Goal: Task Accomplishment & Management: Use online tool/utility

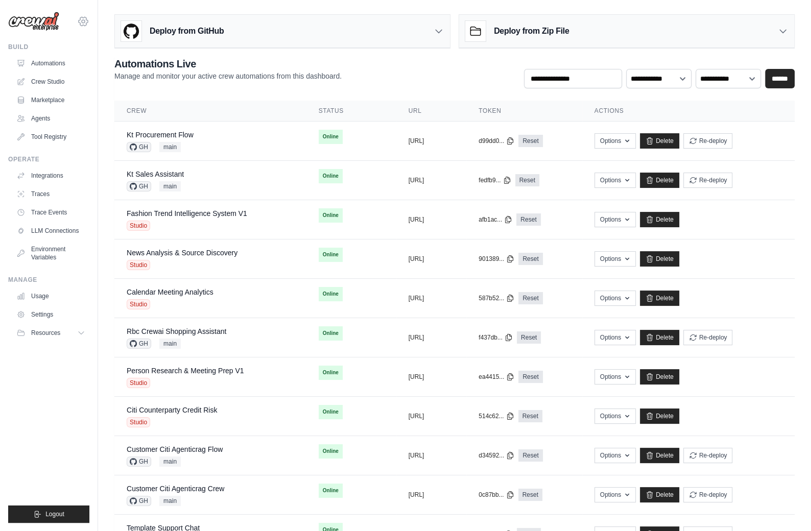
click at [82, 22] on icon at bounding box center [83, 21] width 3 height 3
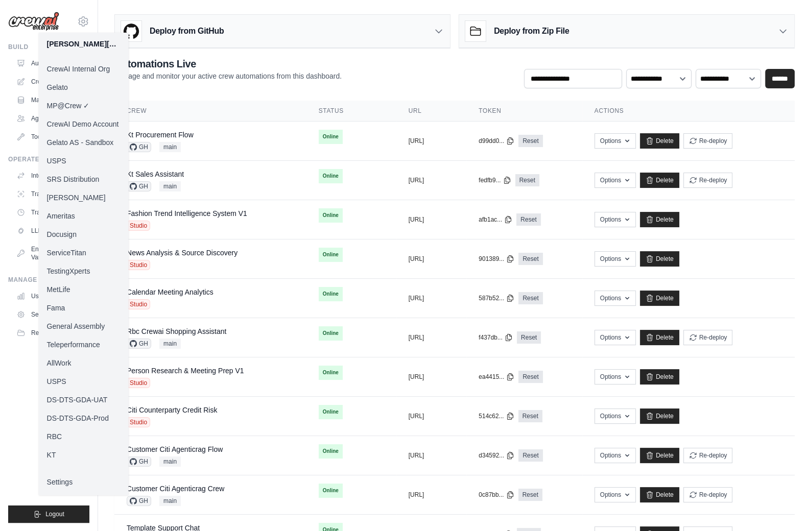
click at [67, 232] on link "Docusign" at bounding box center [84, 234] width 90 height 18
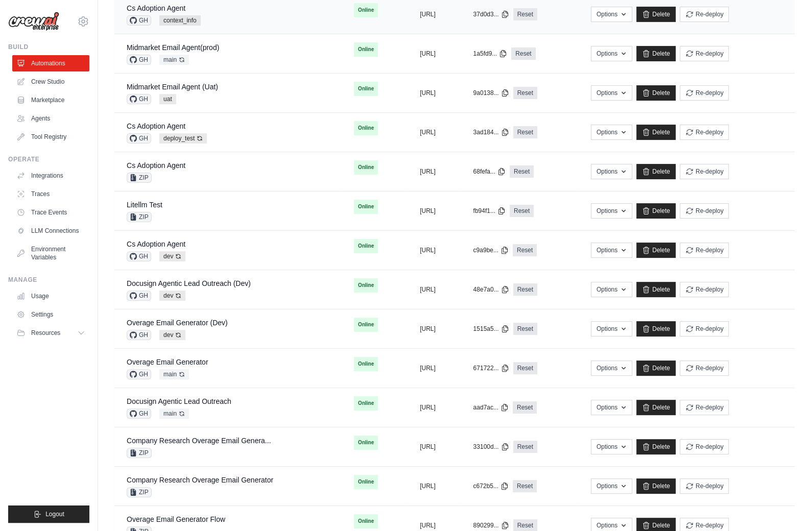
scroll to position [271, 0]
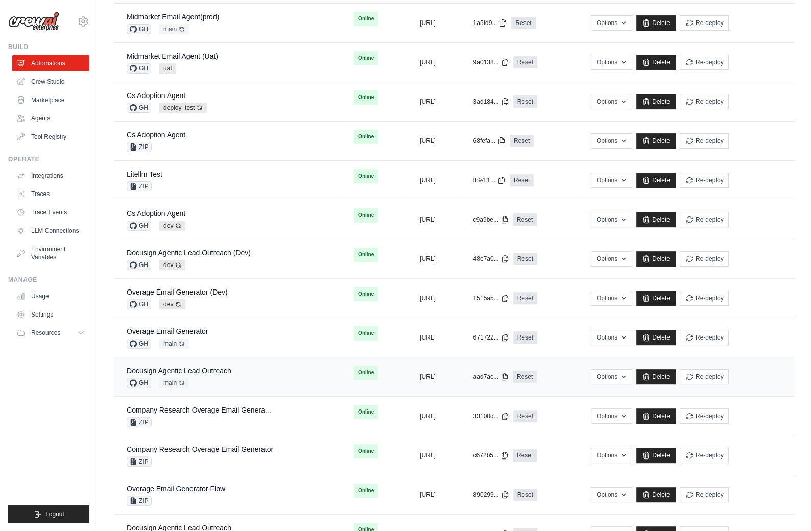
click at [203, 378] on div "GH main Auto-deploy enabled" at bounding box center [179, 383] width 105 height 10
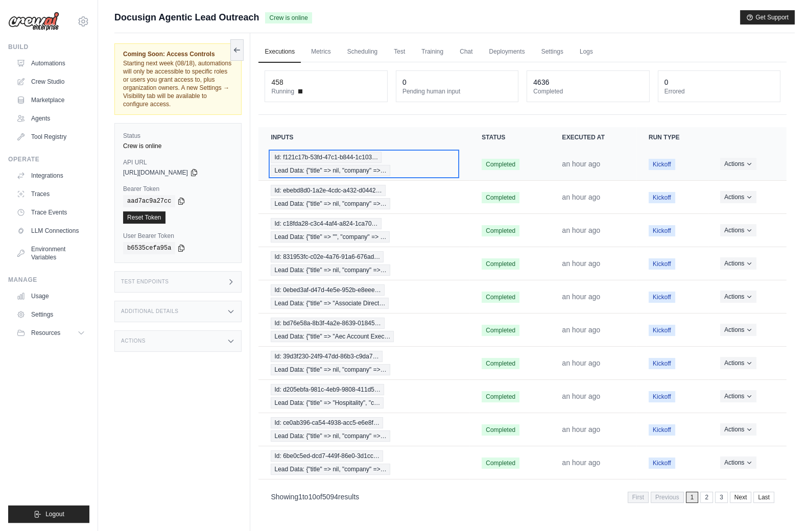
click at [327, 172] on span "Lead Data: {"title" => nil, "company" =>…" at bounding box center [330, 170] width 119 height 11
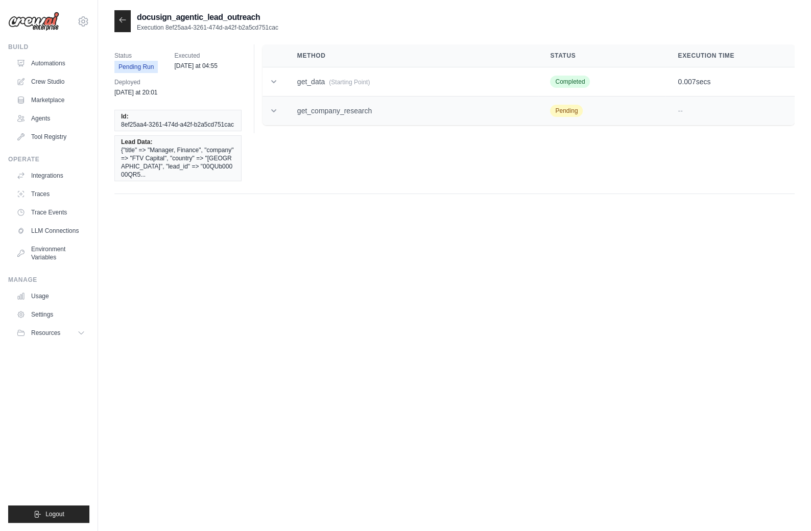
click at [288, 107] on td "get_company_research" at bounding box center [411, 110] width 253 height 29
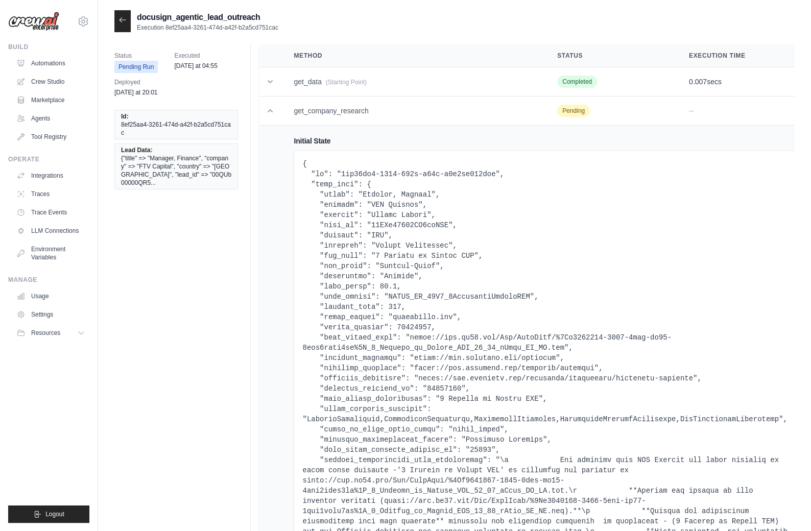
click at [287, 197] on td "Initial State Final State No final state Output No output" at bounding box center [544, 456] width 526 height 661
click at [112, 278] on div "docusign_agentic_lead_outreach Execution 8ef25aa4-3261-474d-a42f-b2a5cd751cac S…" at bounding box center [454, 407] width 713 height 795
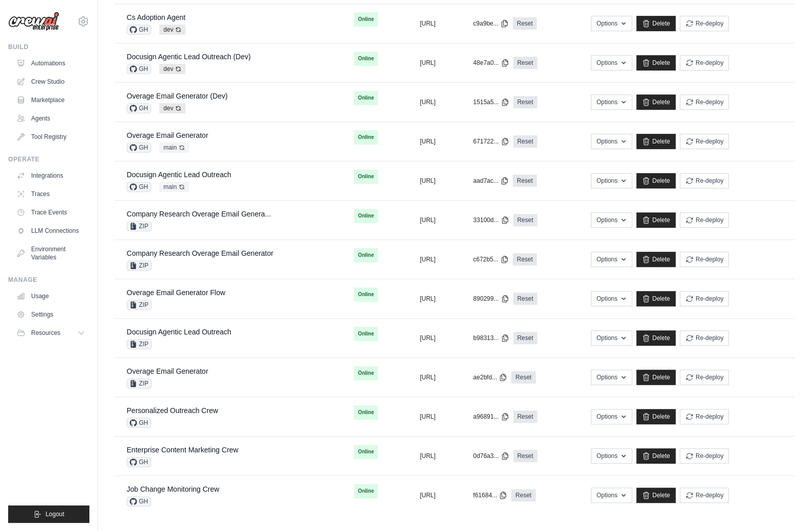
click at [85, 453] on ul "Build Automations Crew Studio Marketplace Agents" at bounding box center [48, 283] width 81 height 480
click at [82, 19] on icon at bounding box center [83, 21] width 12 height 12
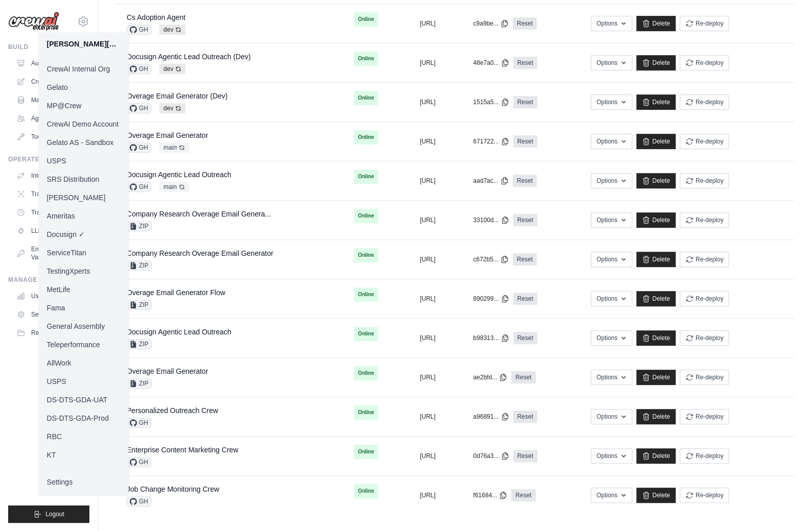
click at [69, 101] on link "MP@Crew" at bounding box center [84, 105] width 90 height 18
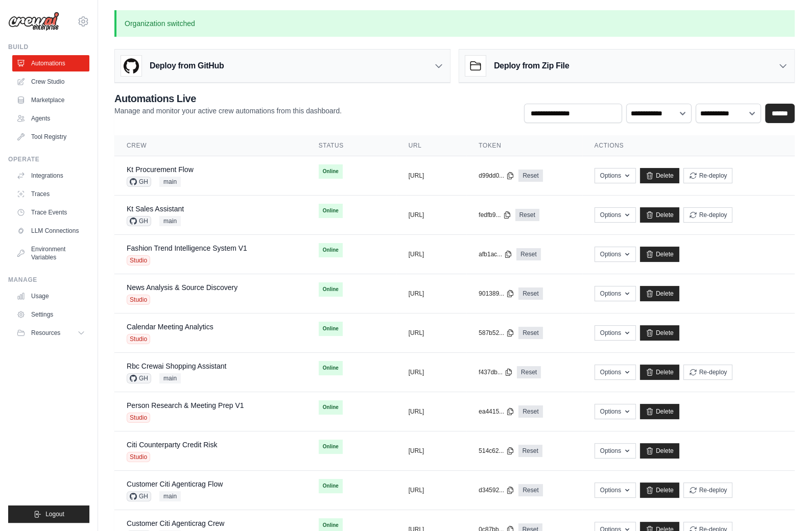
click at [231, 109] on p "Manage and monitor your active crew automations from this dashboard." at bounding box center [227, 111] width 227 height 10
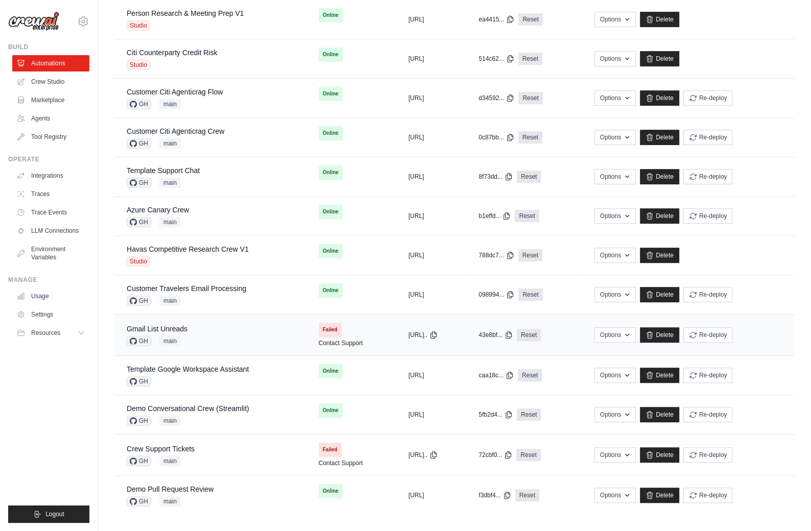
click at [208, 325] on div "Gmail List Unreads GH main" at bounding box center [210, 335] width 167 height 22
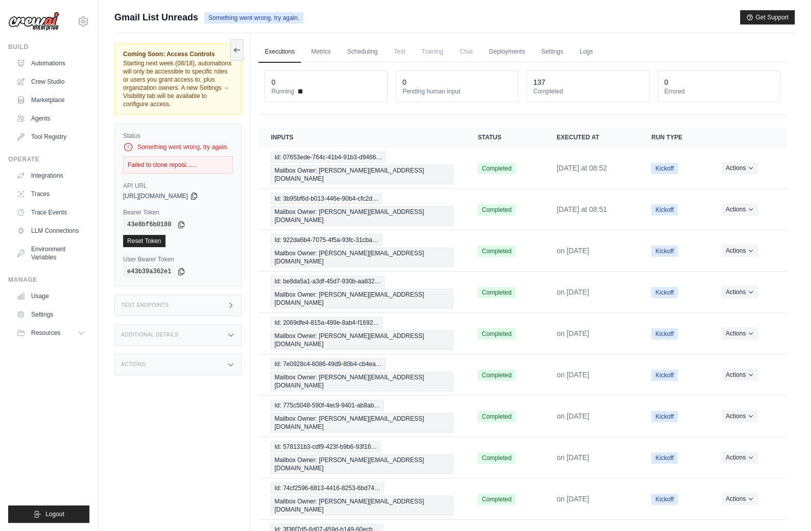
click at [222, 299] on div "Test Endpoints" at bounding box center [177, 305] width 127 height 21
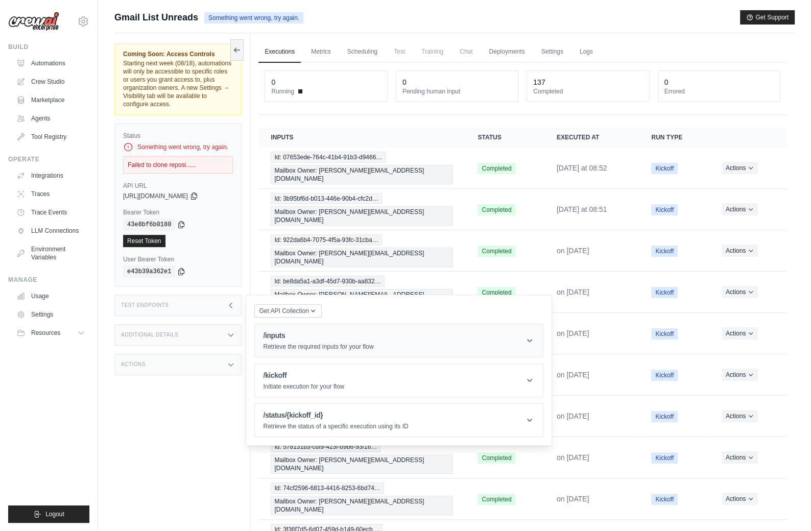
click at [278, 337] on h1 "/inputs" at bounding box center [318, 335] width 110 height 10
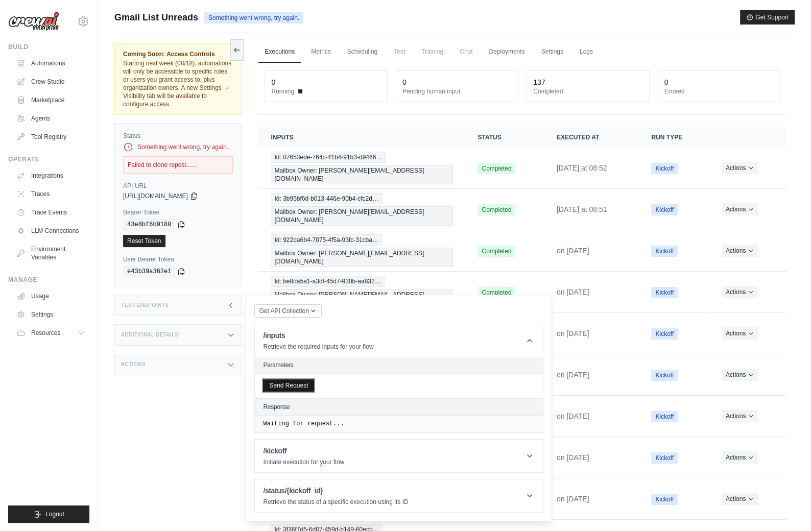
click at [295, 380] on button "Send Request" at bounding box center [288, 385] width 51 height 12
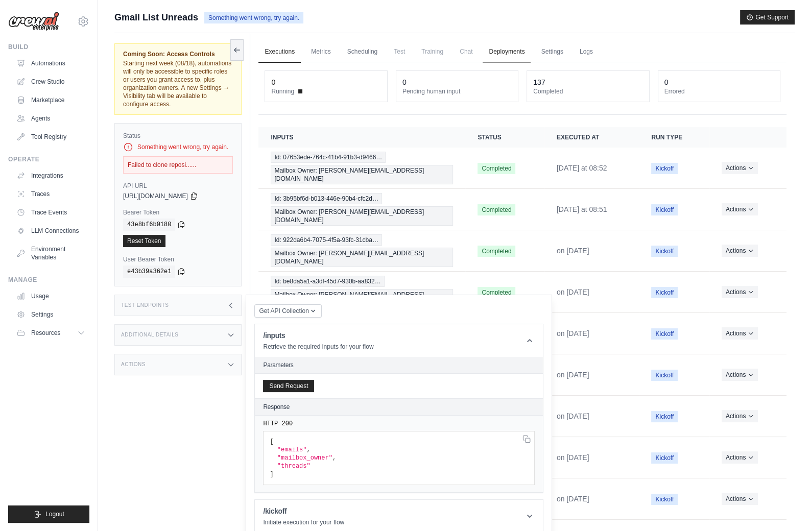
click at [496, 50] on link "Deployments" at bounding box center [506, 51] width 48 height 21
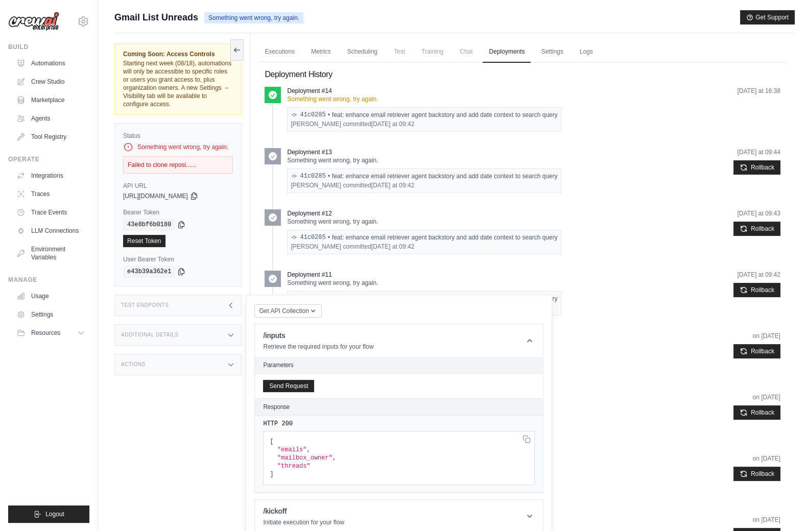
click at [234, 403] on div "Coming Soon: Access Controls Starting next week (08/18), automations will only …" at bounding box center [182, 298] width 136 height 531
click at [234, 305] on icon at bounding box center [231, 305] width 8 height 8
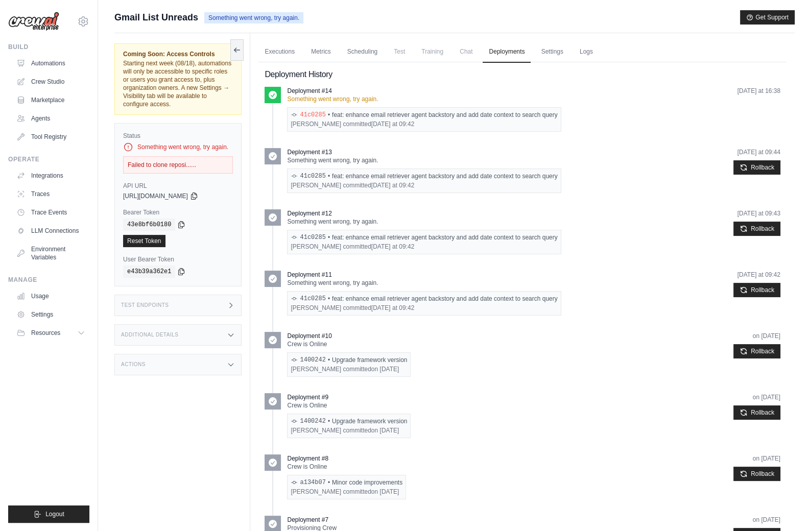
click at [307, 113] on link "41c0285" at bounding box center [313, 115] width 26 height 8
click at [550, 52] on link "Settings" at bounding box center [551, 51] width 34 height 21
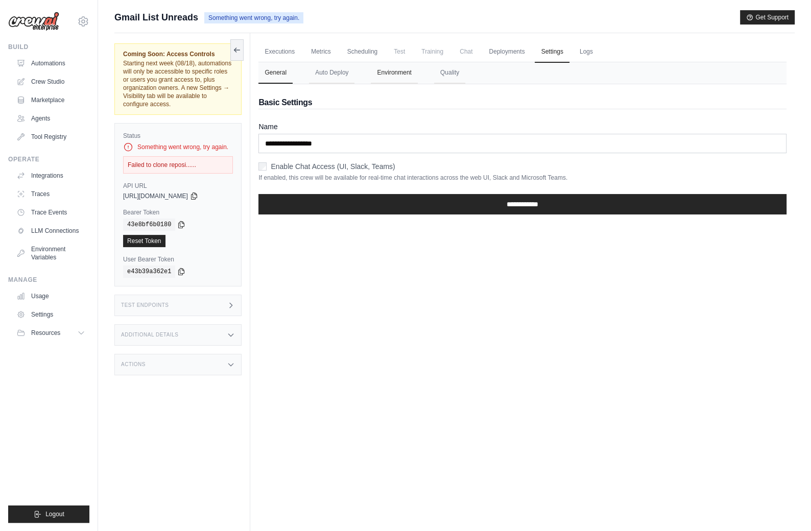
click at [388, 77] on button "Environment" at bounding box center [394, 72] width 46 height 21
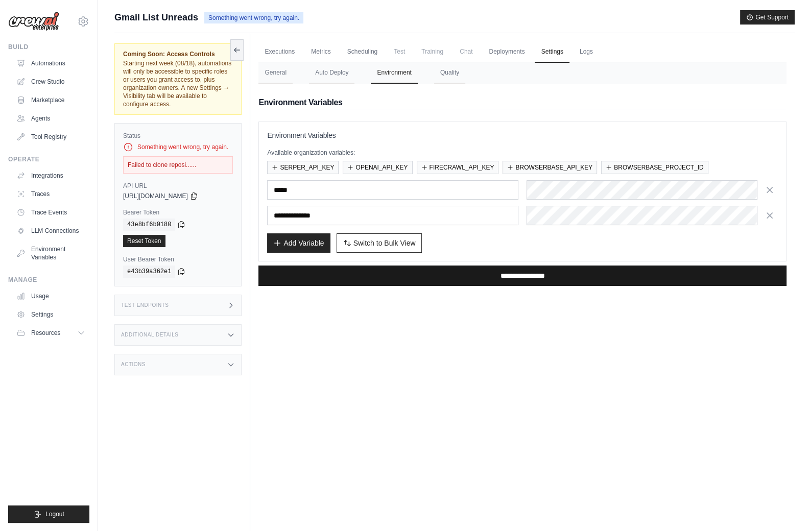
click at [510, 273] on input "**********" at bounding box center [522, 275] width 528 height 20
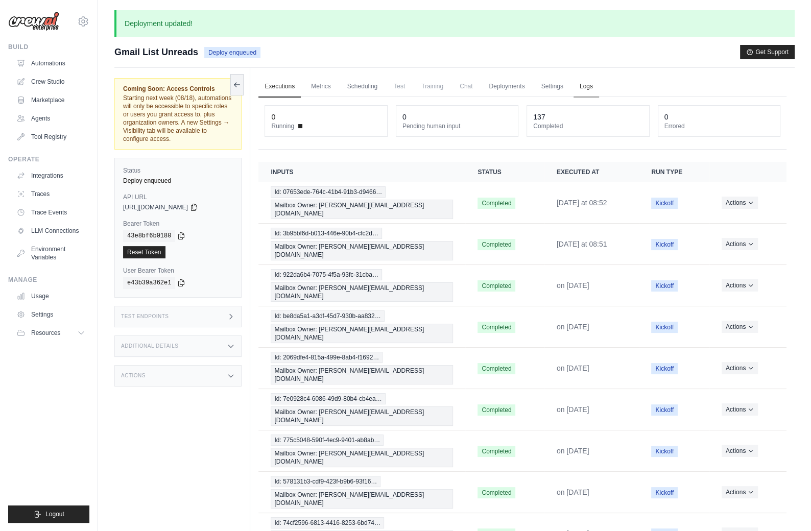
click at [591, 83] on link "Logs" at bounding box center [586, 86] width 26 height 21
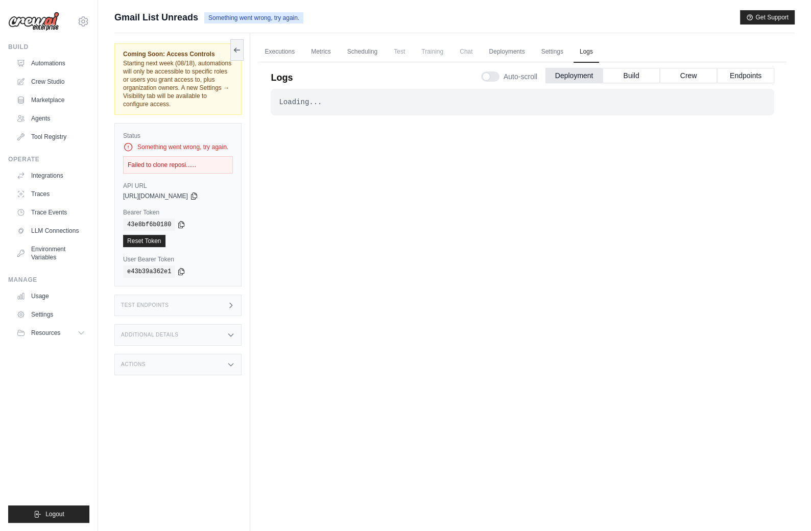
click at [40, 21] on img at bounding box center [33, 21] width 51 height 19
click at [509, 57] on link "Deployments" at bounding box center [506, 51] width 48 height 21
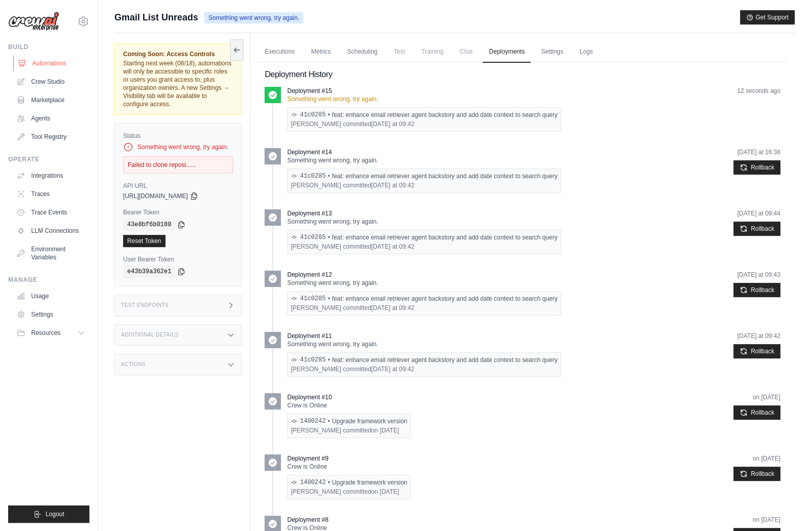
click at [44, 55] on link "Automations" at bounding box center [51, 63] width 77 height 16
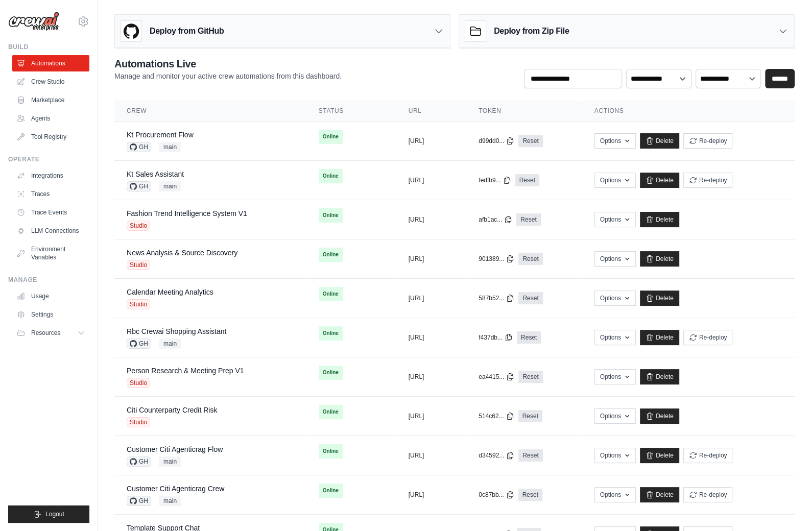
scroll to position [358, 0]
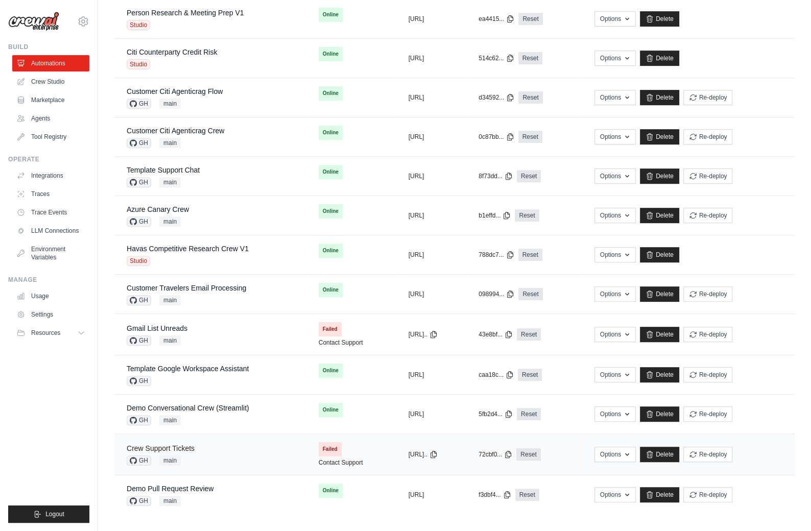
click at [186, 444] on link "Crew Support Tickets" at bounding box center [161, 448] width 68 height 8
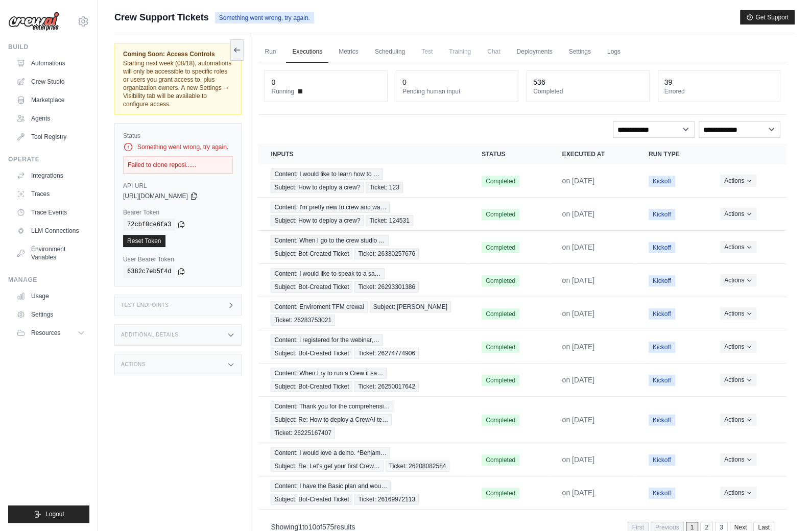
click at [200, 298] on div "Test Endpoints" at bounding box center [177, 305] width 127 height 21
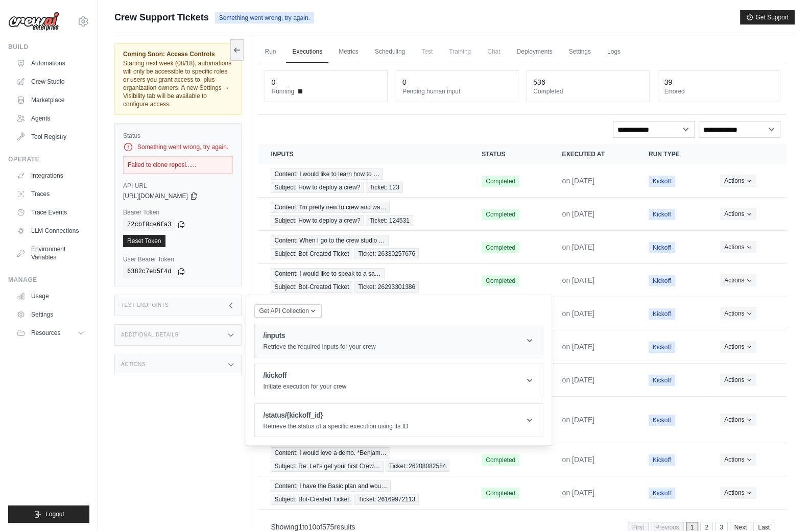
click at [291, 331] on h1 "/inputs" at bounding box center [319, 335] width 112 height 10
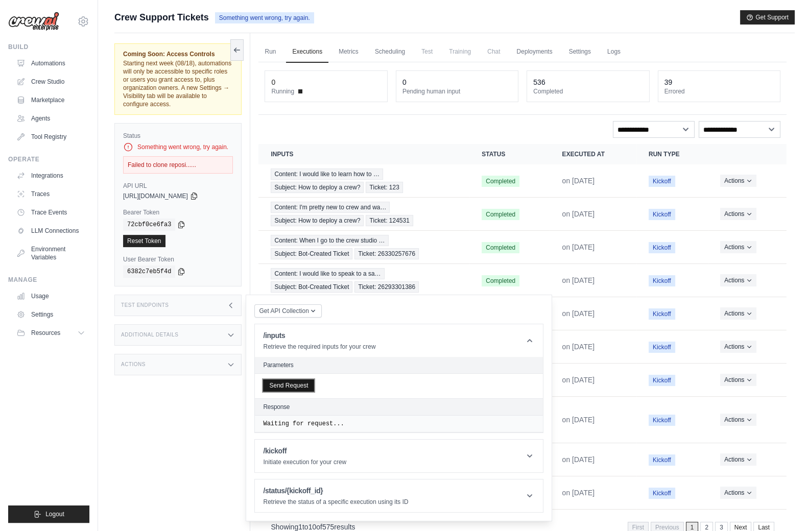
click at [292, 384] on button "Send Request" at bounding box center [288, 385] width 51 height 12
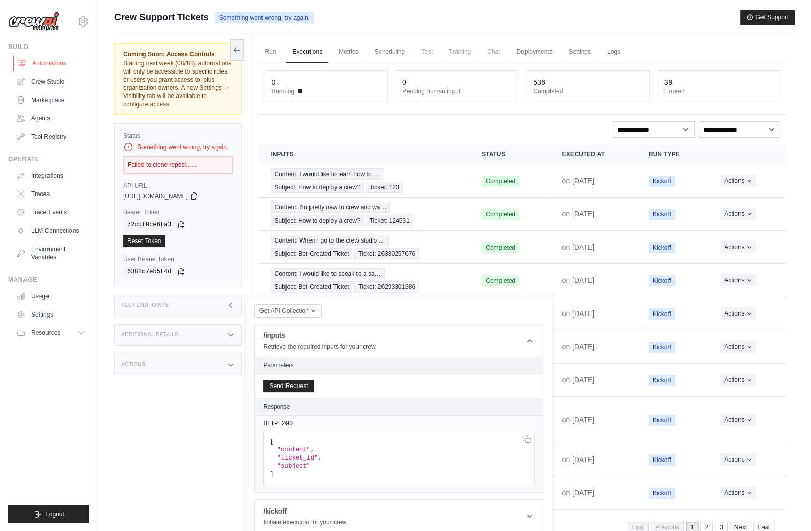
click at [57, 58] on link "Automations" at bounding box center [51, 63] width 77 height 16
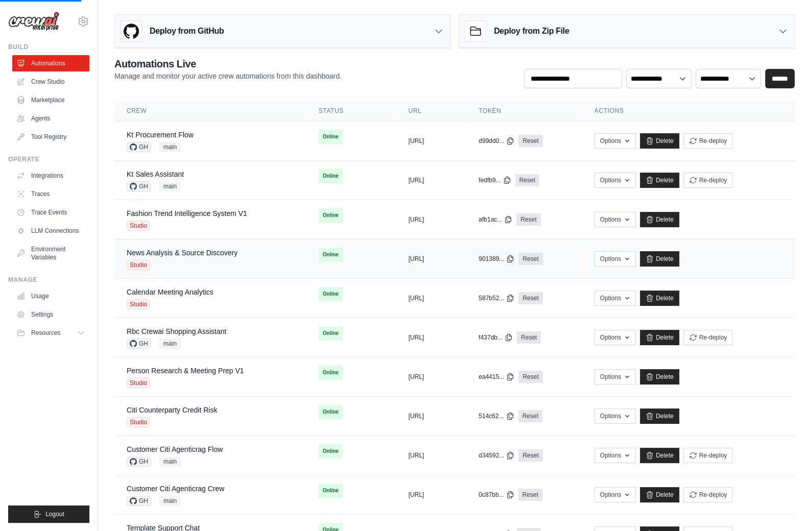
scroll to position [358, 0]
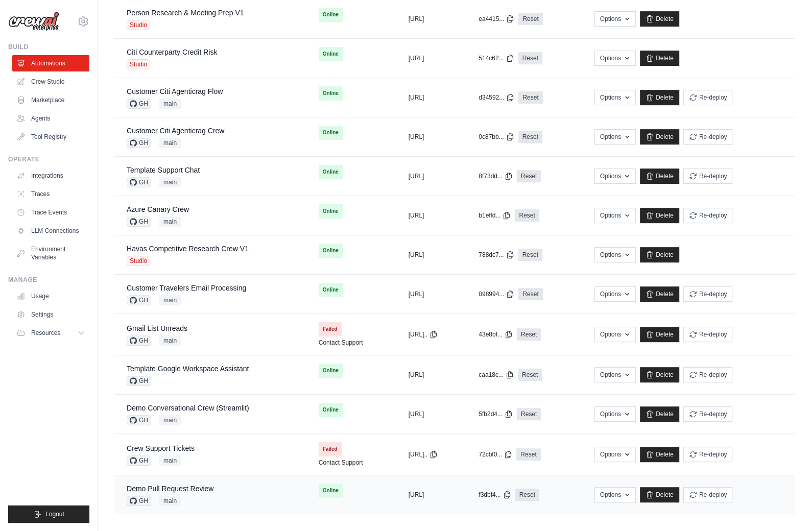
click at [209, 486] on div "Demo Pull Request Review" at bounding box center [170, 488] width 87 height 10
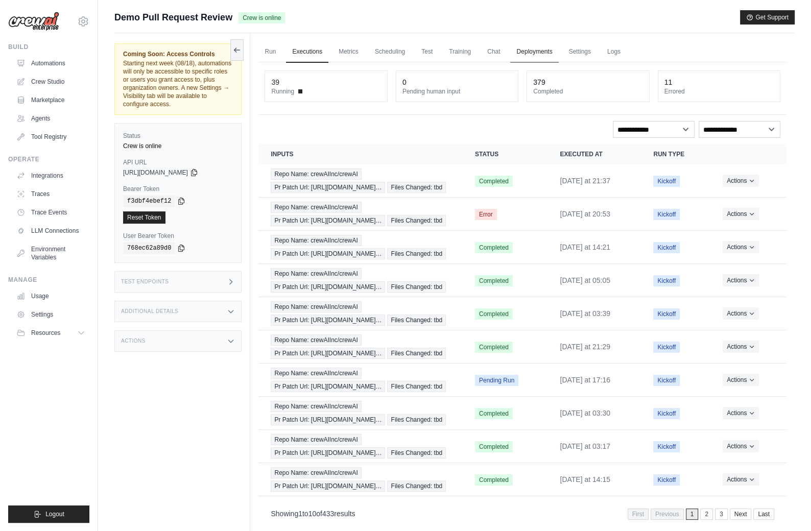
click at [532, 53] on link "Deployments" at bounding box center [534, 51] width 48 height 21
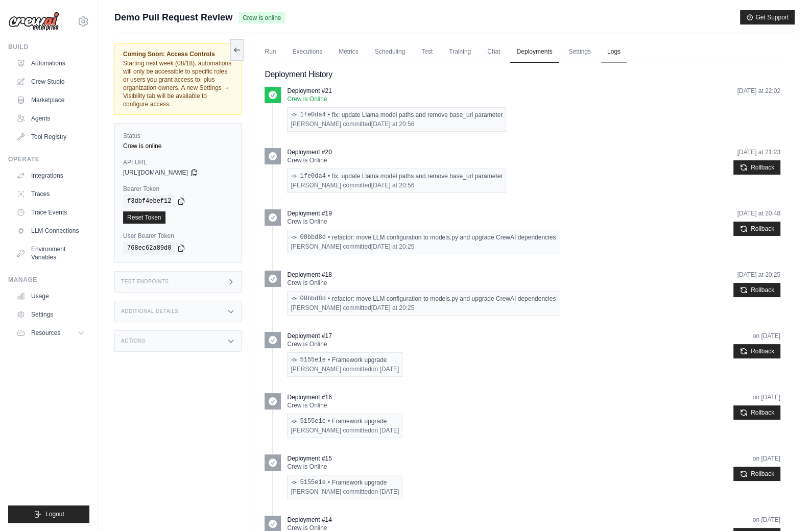
click at [607, 51] on link "Logs" at bounding box center [614, 51] width 26 height 21
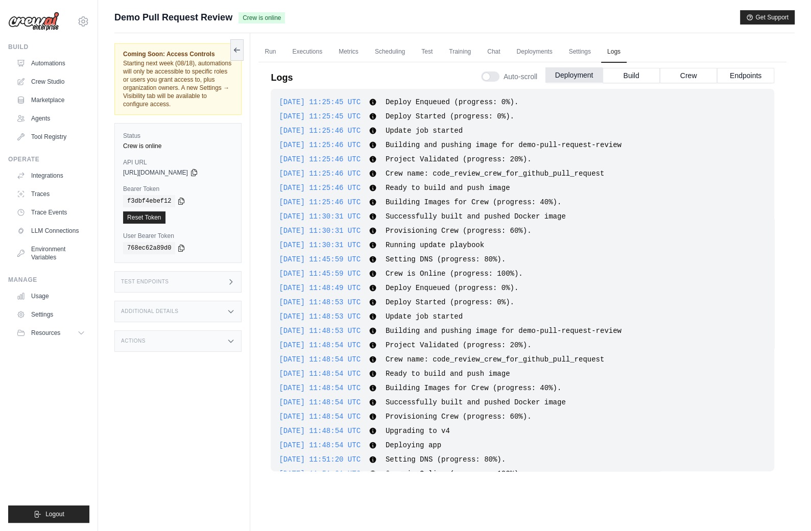
scroll to position [848, 0]
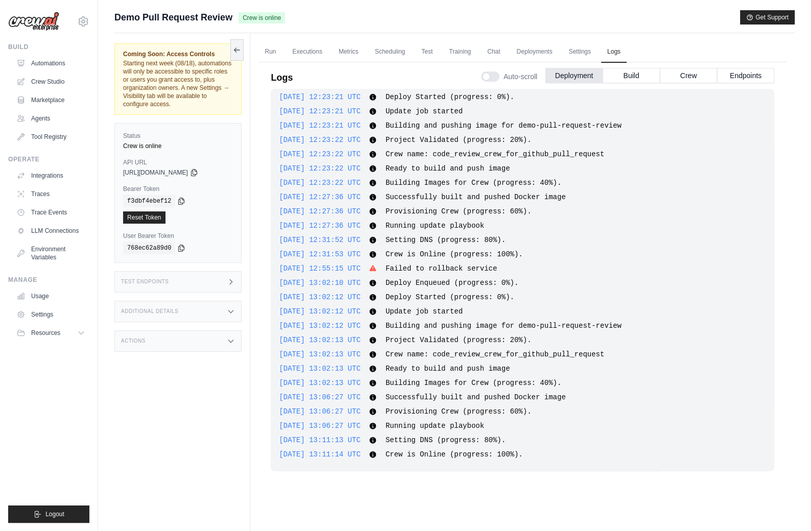
click at [175, 288] on div "Test Endpoints" at bounding box center [177, 281] width 127 height 21
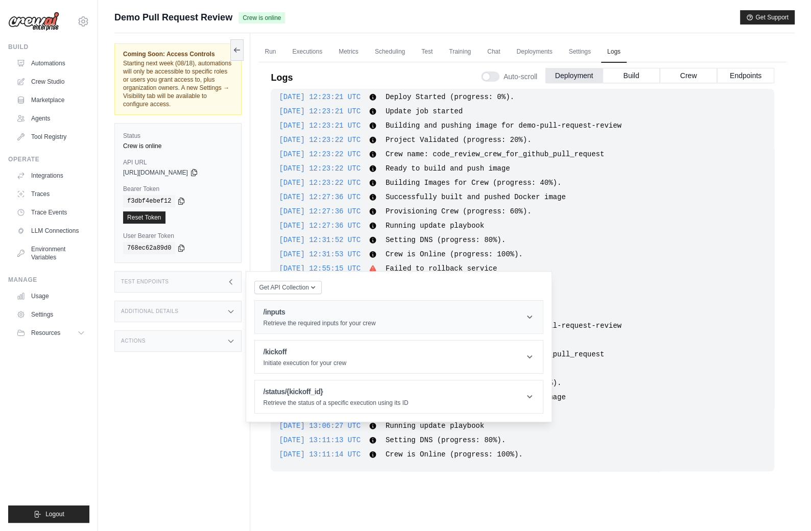
click at [271, 308] on h1 "/inputs" at bounding box center [319, 312] width 112 height 10
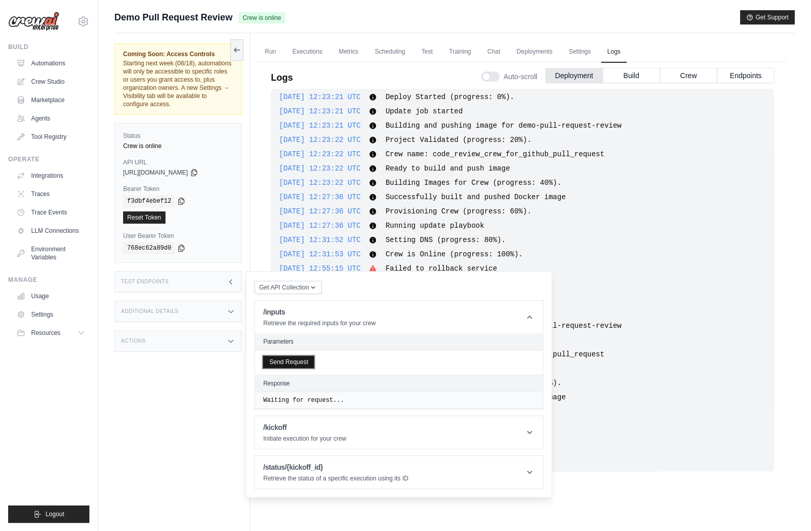
click at [299, 363] on button "Send Request" at bounding box center [288, 362] width 51 height 12
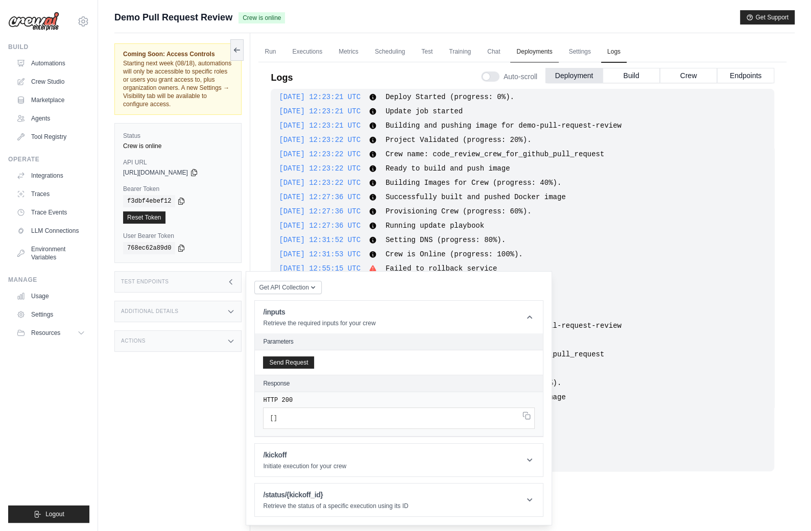
click at [521, 58] on link "Deployments" at bounding box center [534, 51] width 48 height 21
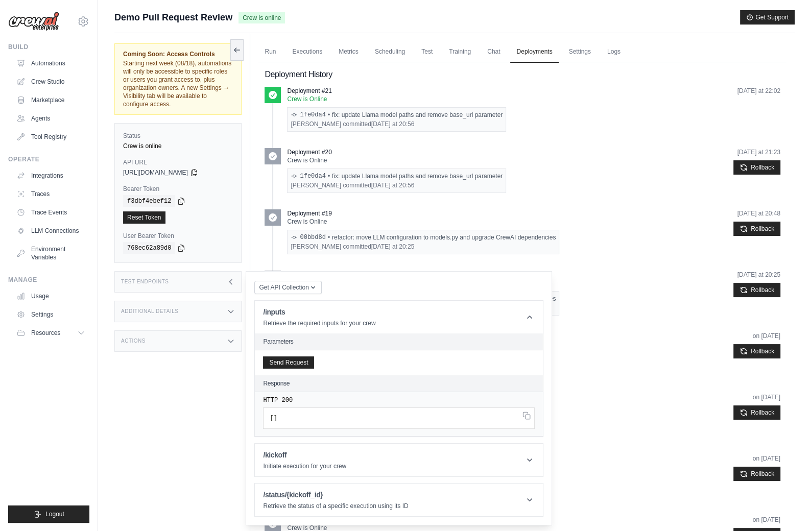
click at [144, 338] on h3 "Actions" at bounding box center [133, 341] width 24 height 6
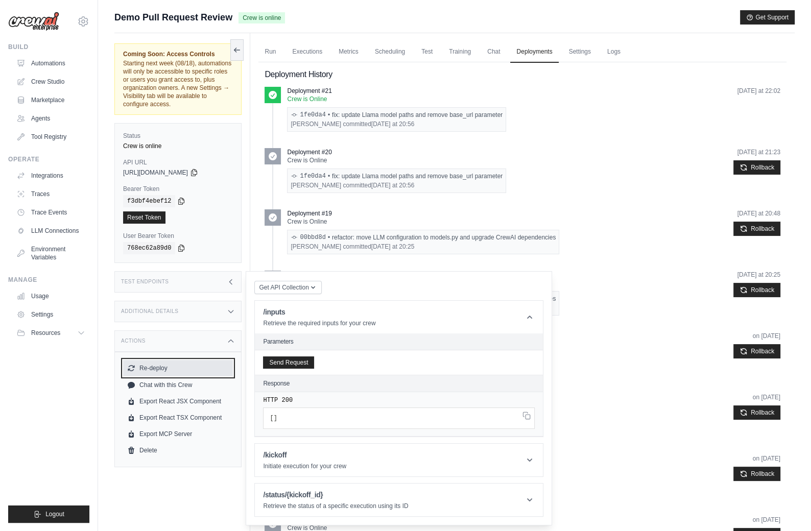
click at [157, 364] on button "Re-deploy" at bounding box center [178, 368] width 110 height 16
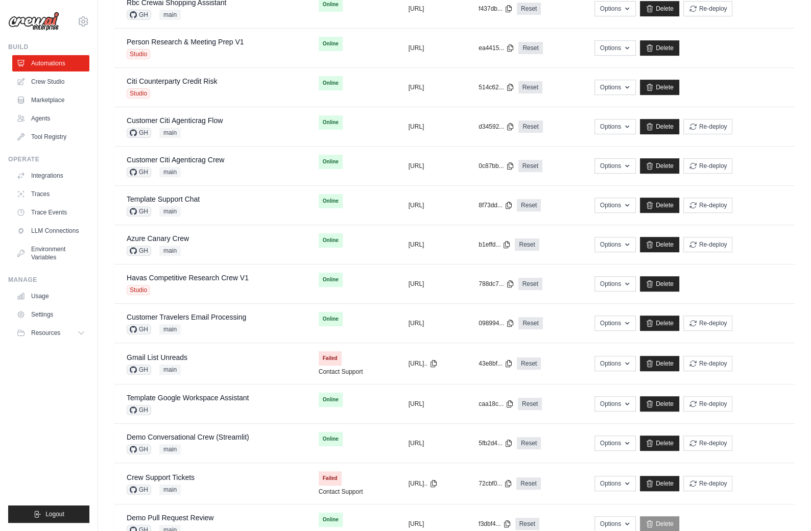
scroll to position [392, 0]
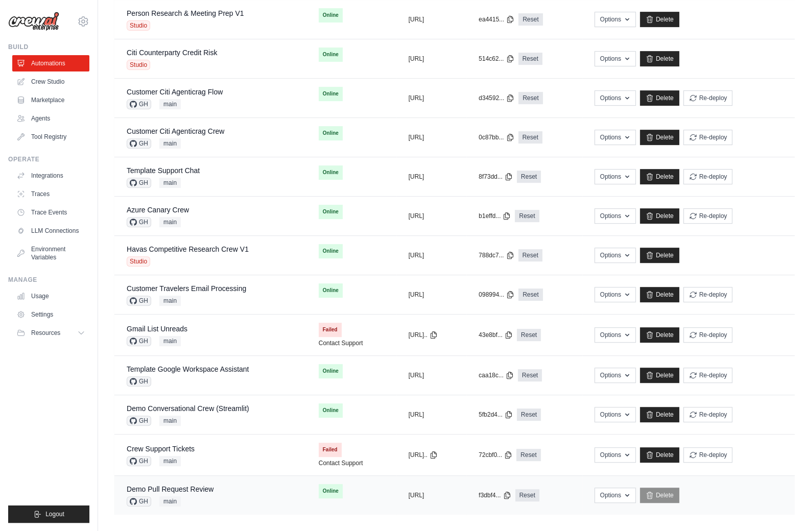
click at [209, 489] on div "Demo Pull Request Review GH main" at bounding box center [170, 495] width 87 height 22
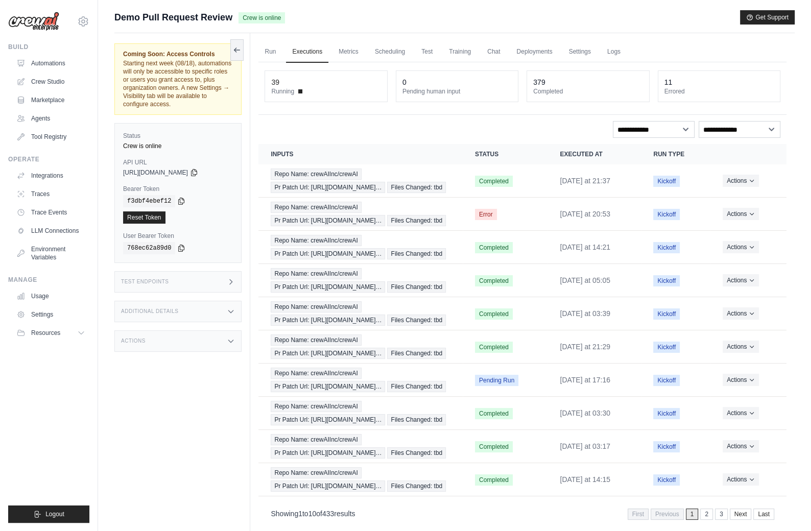
click at [216, 285] on div "Test Endpoints" at bounding box center [177, 281] width 127 height 21
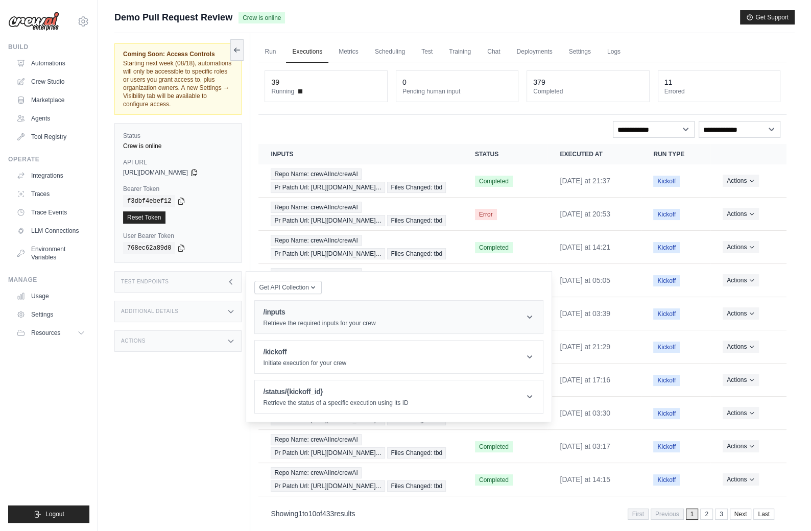
click at [272, 309] on h1 "/inputs" at bounding box center [319, 312] width 112 height 10
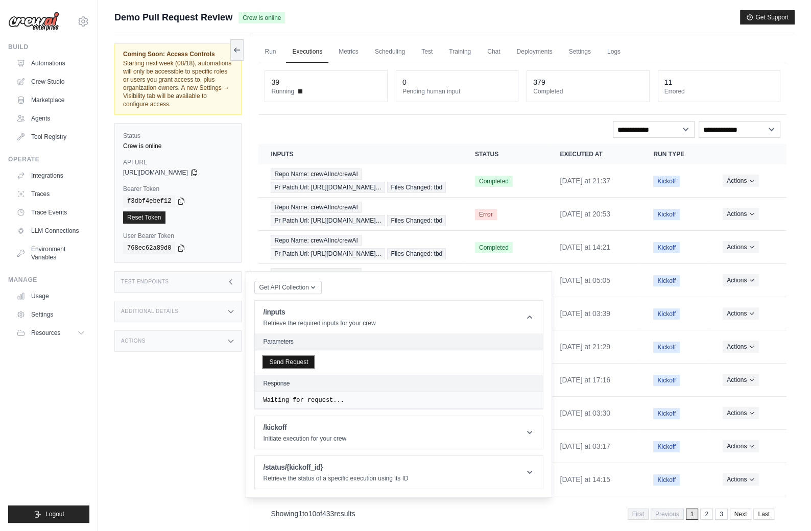
click at [301, 363] on button "Send Request" at bounding box center [288, 362] width 51 height 12
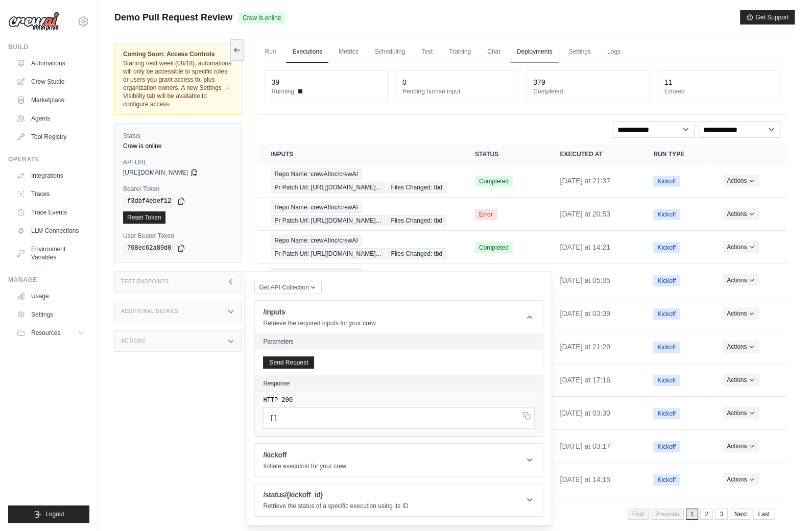
click at [529, 50] on link "Deployments" at bounding box center [534, 51] width 48 height 21
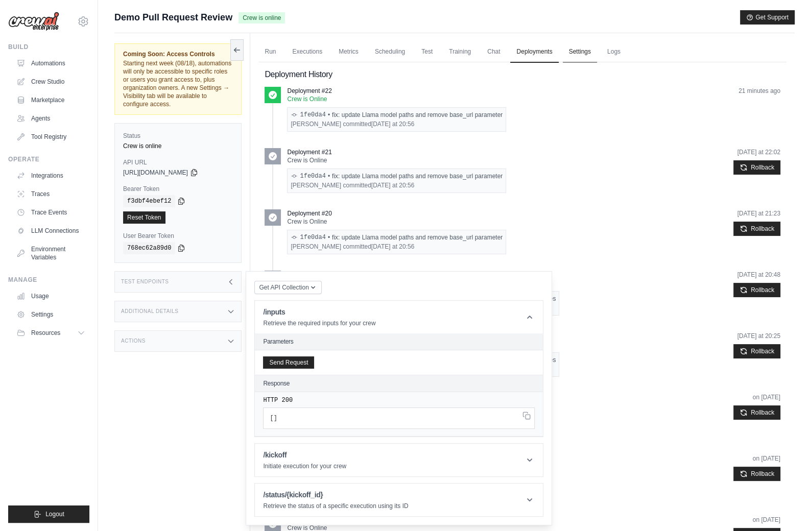
click at [580, 48] on link "Settings" at bounding box center [579, 51] width 34 height 21
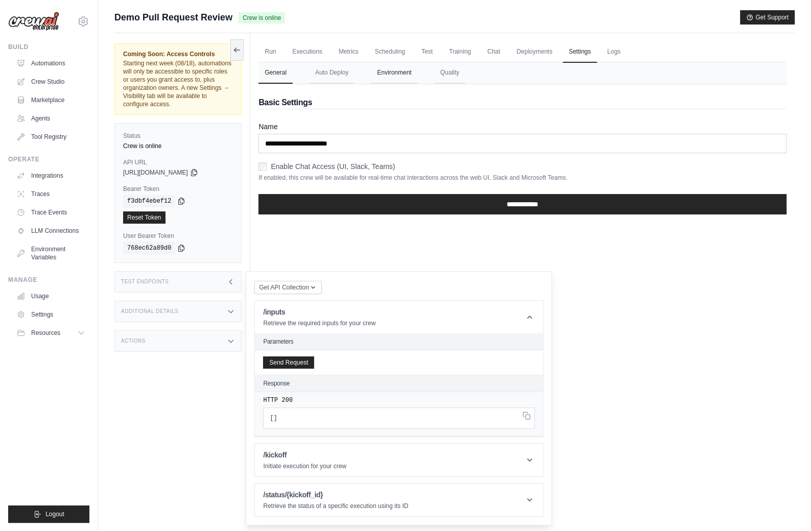
click at [382, 81] on button "Environment" at bounding box center [394, 72] width 46 height 21
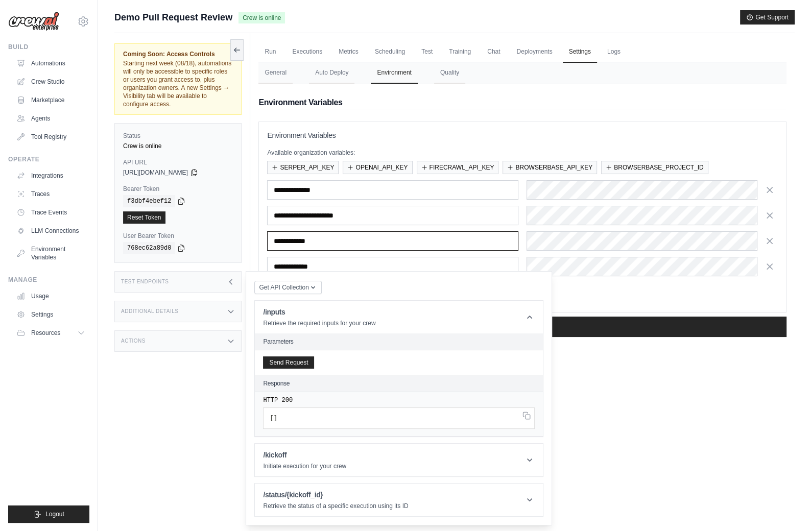
click at [496, 242] on input "**********" at bounding box center [392, 240] width 251 height 19
click at [502, 266] on input "**********" at bounding box center [392, 266] width 251 height 19
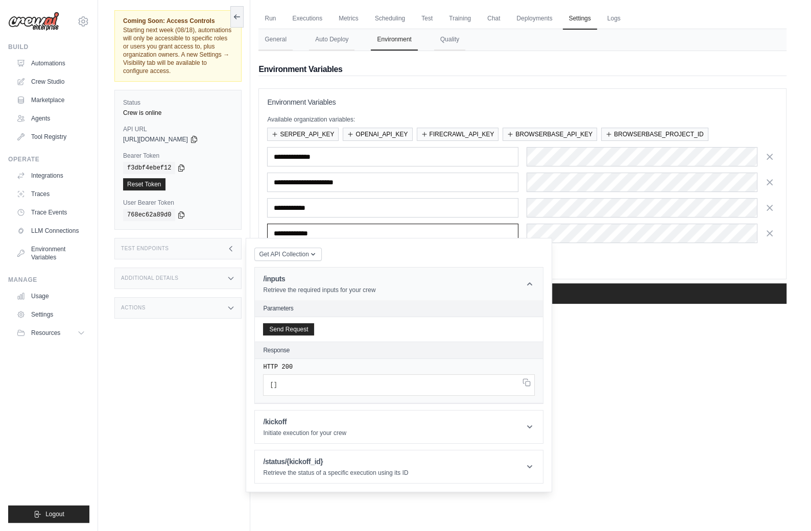
scroll to position [43, 0]
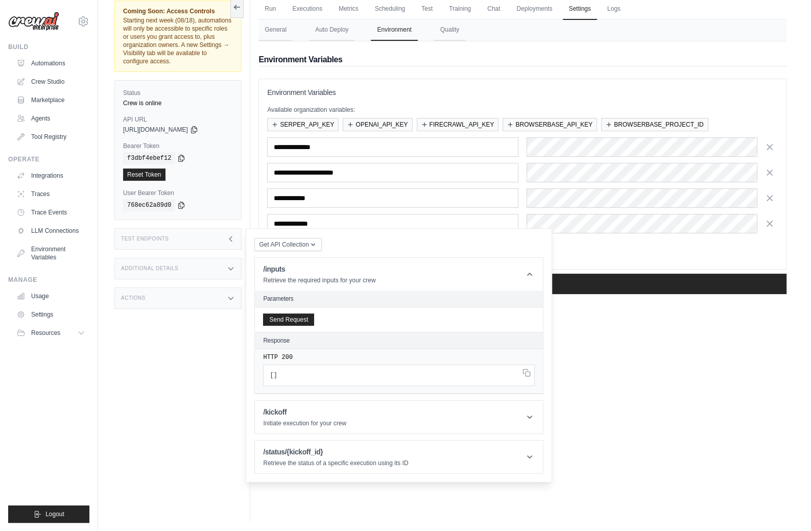
click at [220, 243] on div "Test Endpoints" at bounding box center [177, 238] width 127 height 21
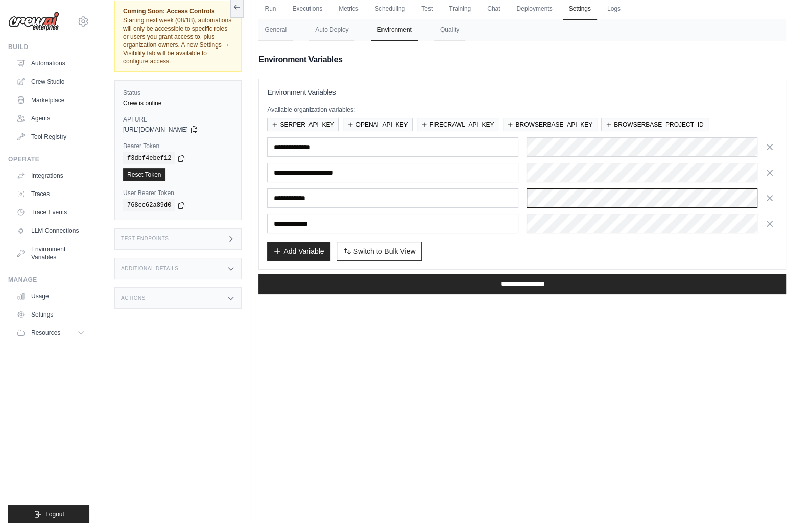
scroll to position [0, 0]
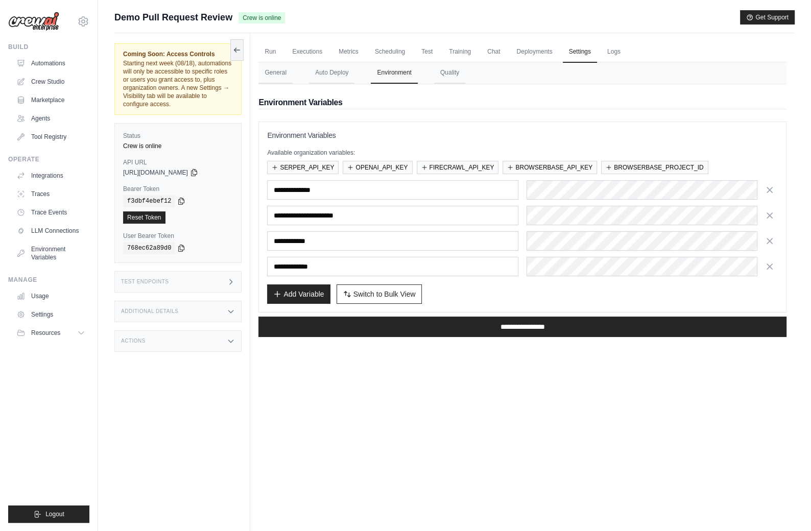
click at [631, 53] on ul "Run Executions Metrics Scheduling Test Training Chat Deployments Settings Logs" at bounding box center [522, 51] width 528 height 21
click at [629, 53] on ul "Run Executions Metrics Scheduling Test Training Chat Deployments Settings Logs" at bounding box center [522, 51] width 528 height 21
click at [619, 50] on link "Logs" at bounding box center [614, 51] width 26 height 21
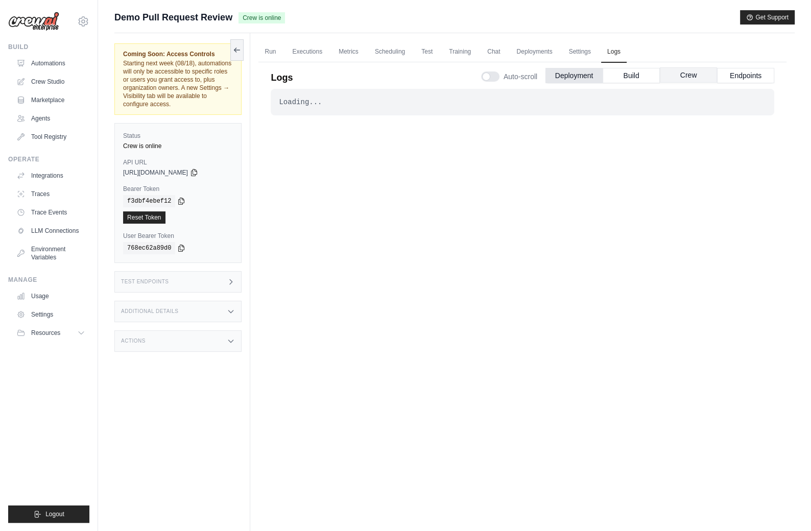
click at [690, 78] on button "Crew" at bounding box center [687, 74] width 57 height 15
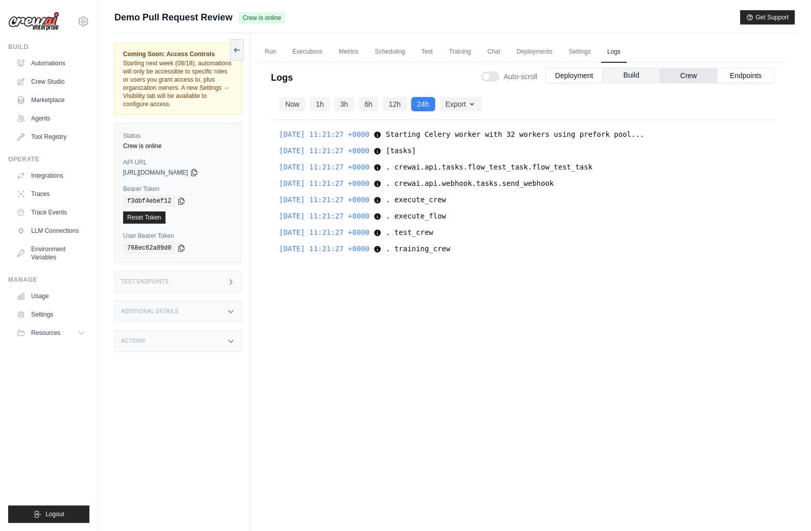
click at [610, 75] on button "Build" at bounding box center [630, 74] width 57 height 15
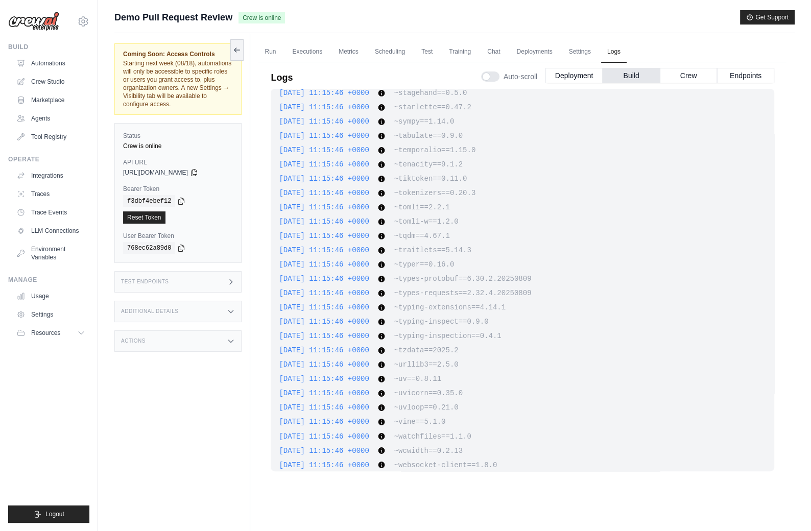
scroll to position [9013, 0]
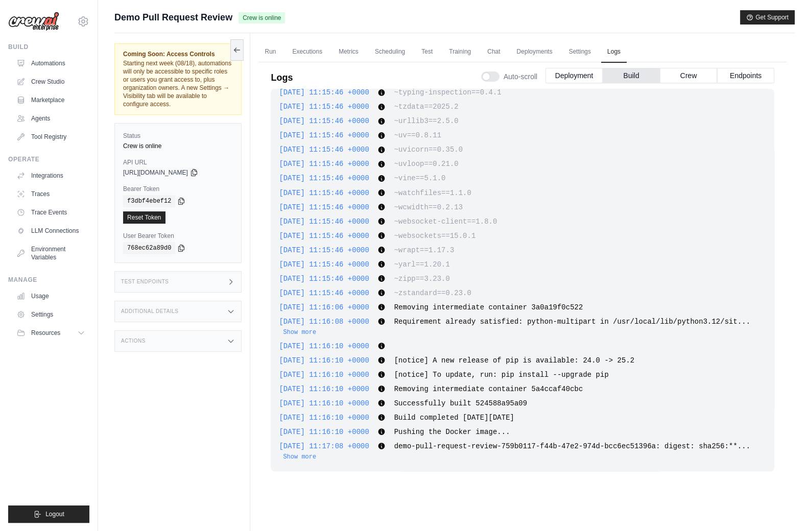
click at [361, 449] on span "demo-pull-request-review-759b0117-f44b-47e2-974d-bcc6ec51396a: digest: sha256:*…" at bounding box center [514, 451] width 471 height 18
click at [316, 452] on button "Show more" at bounding box center [299, 456] width 33 height 8
click at [556, 72] on button "Deployment" at bounding box center [573, 74] width 57 height 15
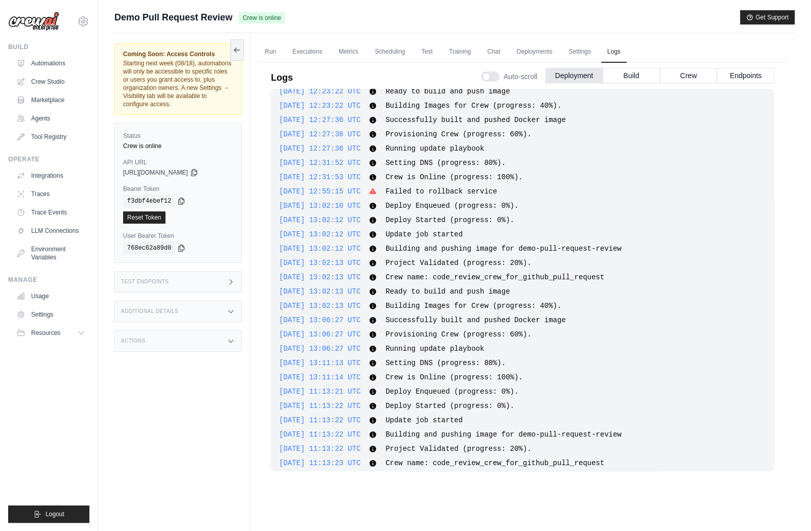
scroll to position [1048, 0]
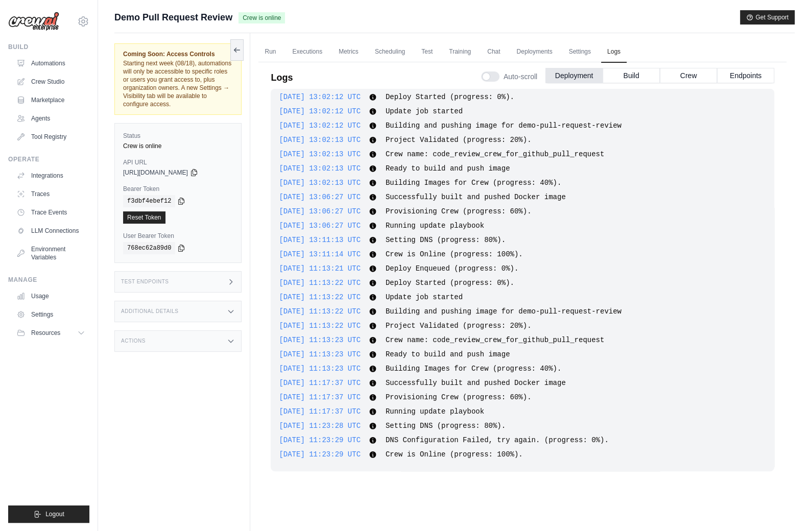
click at [188, 339] on div "Actions" at bounding box center [177, 340] width 127 height 21
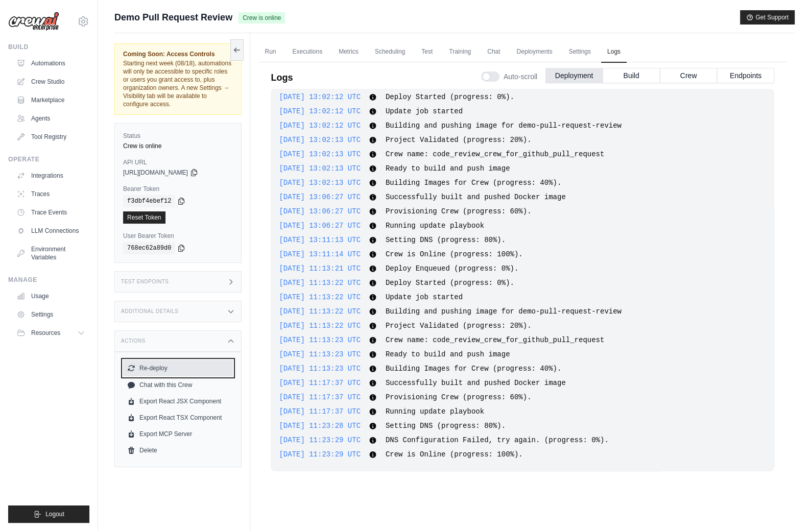
click at [167, 368] on button "Re-deploy" at bounding box center [178, 368] width 110 height 16
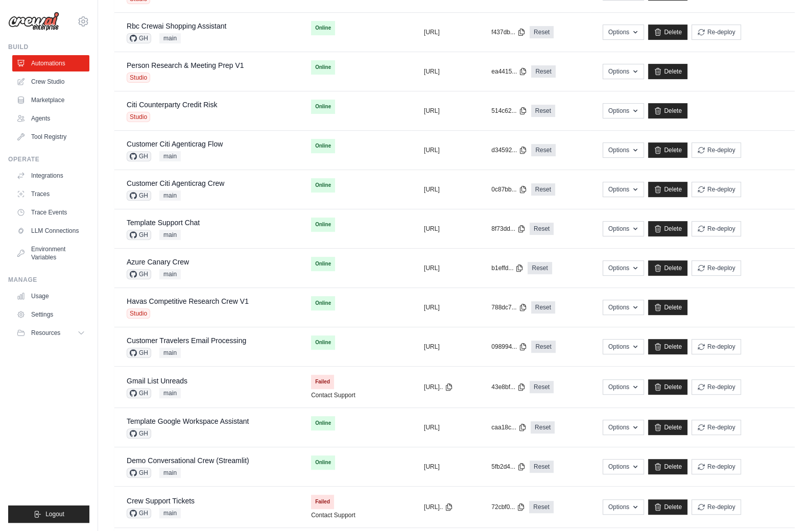
scroll to position [392, 0]
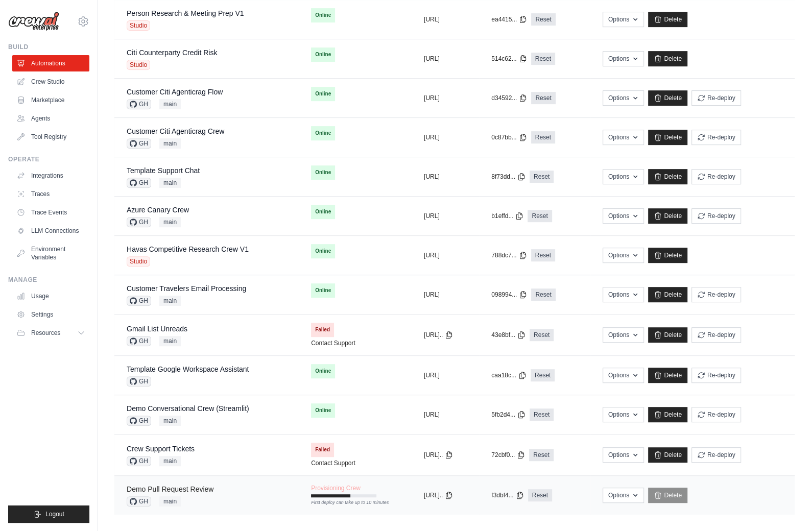
click at [192, 485] on link "Demo Pull Request Review" at bounding box center [170, 489] width 87 height 8
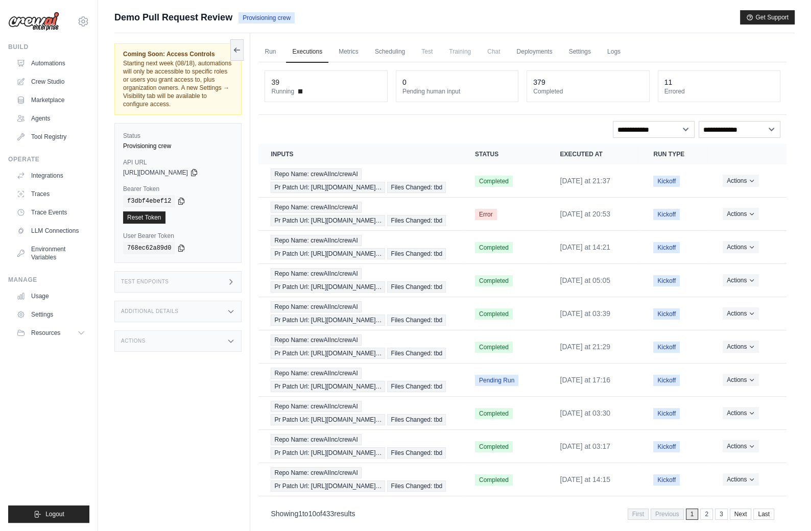
click at [189, 279] on div "Test Endpoints" at bounding box center [177, 281] width 127 height 21
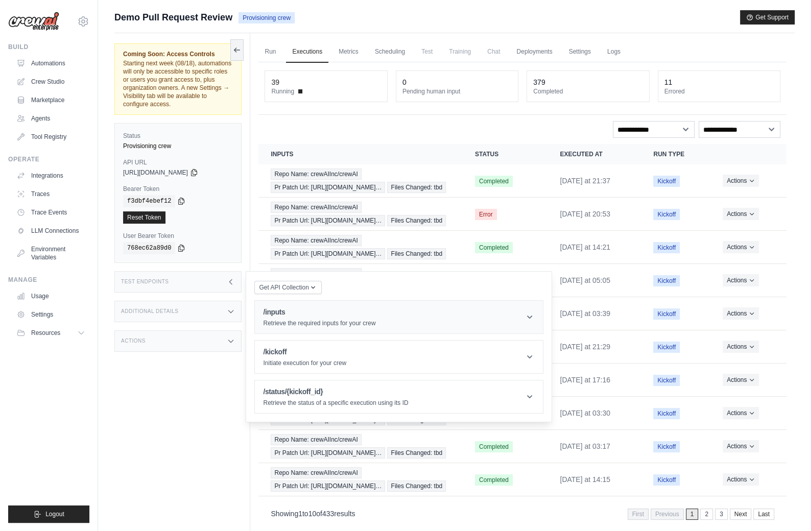
click at [302, 307] on h1 "/inputs" at bounding box center [319, 312] width 112 height 10
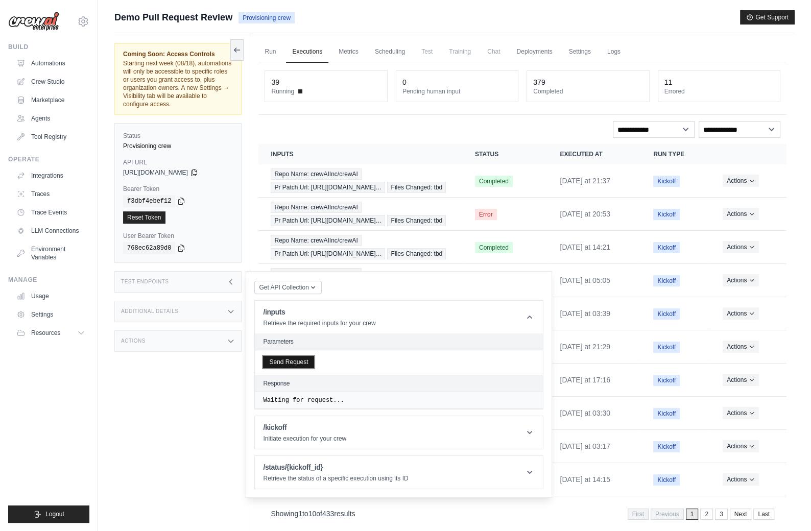
click at [296, 359] on button "Send Request" at bounding box center [288, 362] width 51 height 12
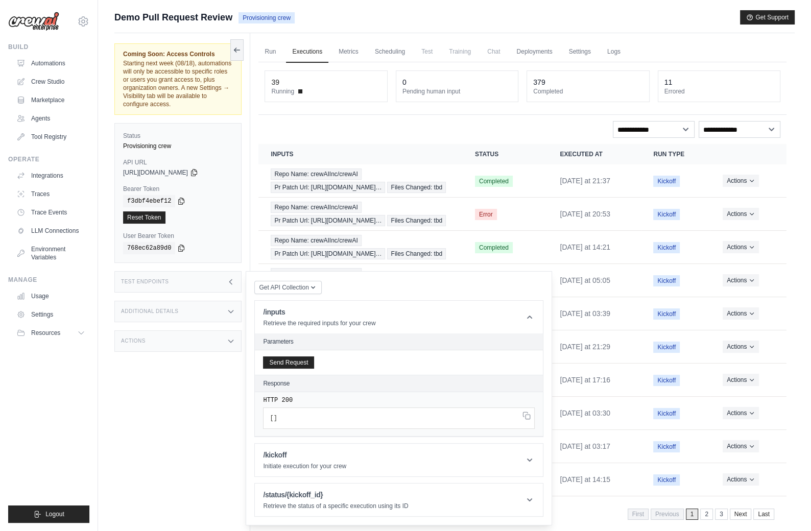
click at [230, 362] on div "Coming Soon: Access Controls Starting next week (08/18), automations will only …" at bounding box center [182, 298] width 136 height 531
click at [289, 358] on button "Send Request" at bounding box center [288, 362] width 51 height 12
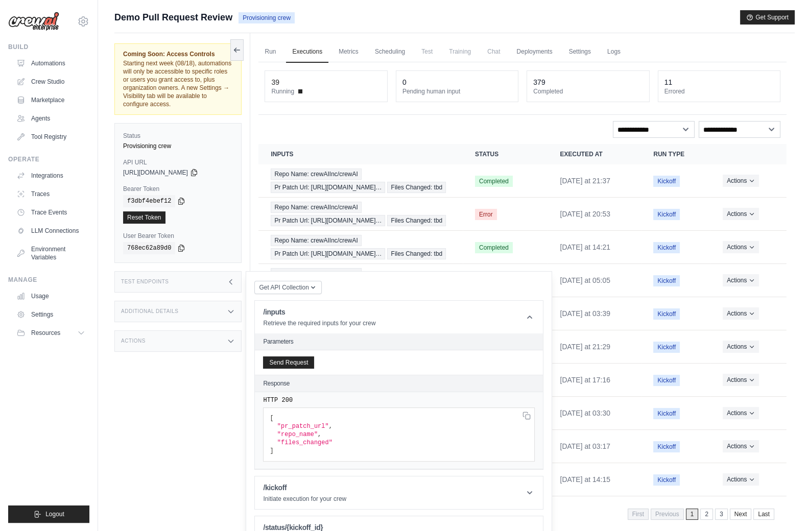
click at [200, 277] on div "Test Endpoints" at bounding box center [177, 281] width 127 height 21
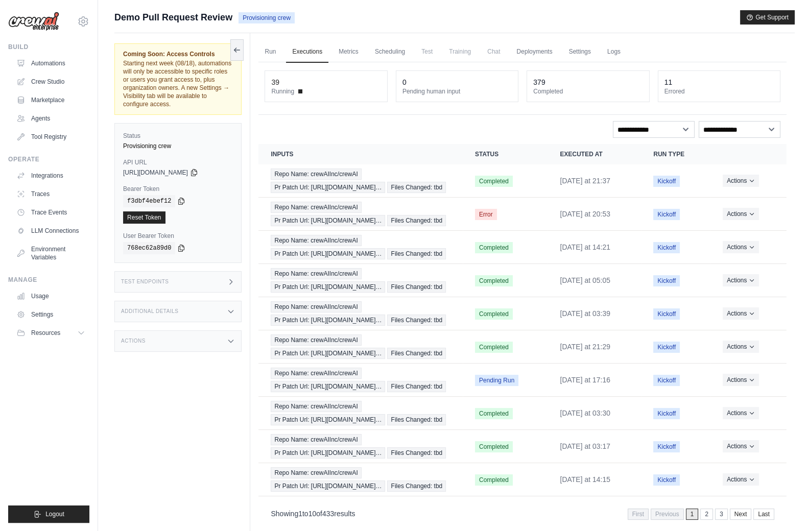
click at [174, 384] on div "Coming Soon: Access Controls Starting next week (08/18), automations will only …" at bounding box center [182, 298] width 136 height 531
click at [621, 52] on link "Logs" at bounding box center [614, 51] width 26 height 21
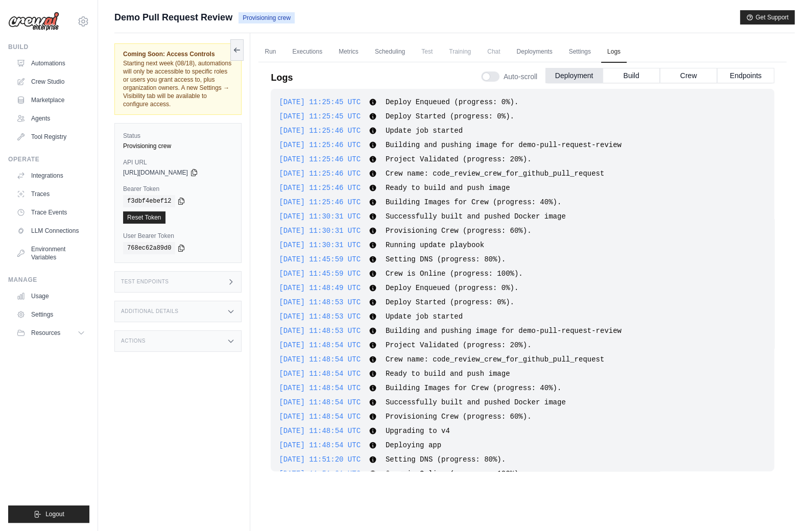
scroll to position [1216, 0]
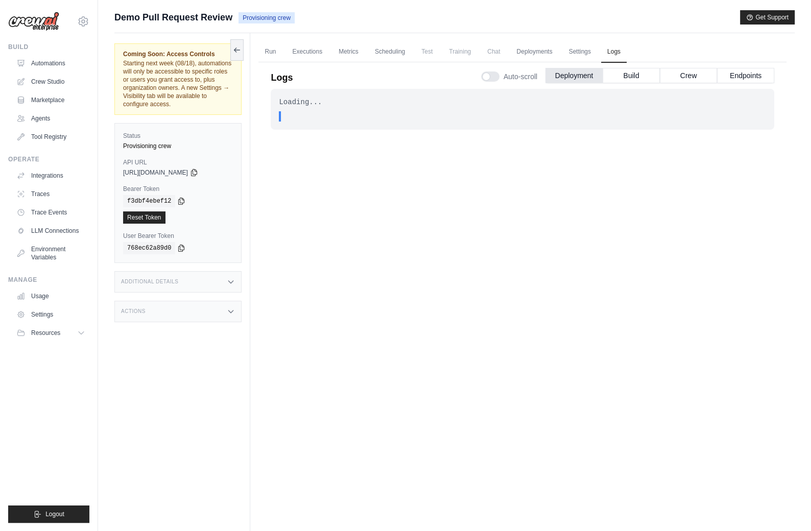
click at [537, 48] on link "Deployments" at bounding box center [534, 51] width 48 height 21
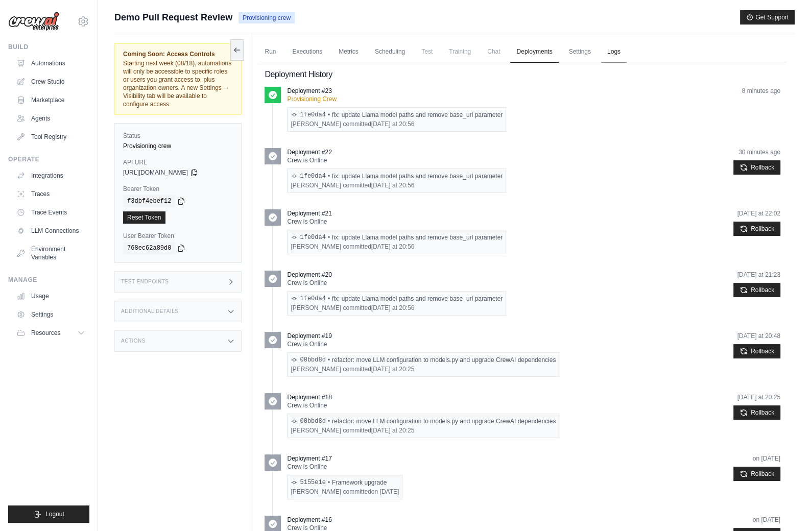
click at [612, 52] on link "Logs" at bounding box center [614, 51] width 26 height 21
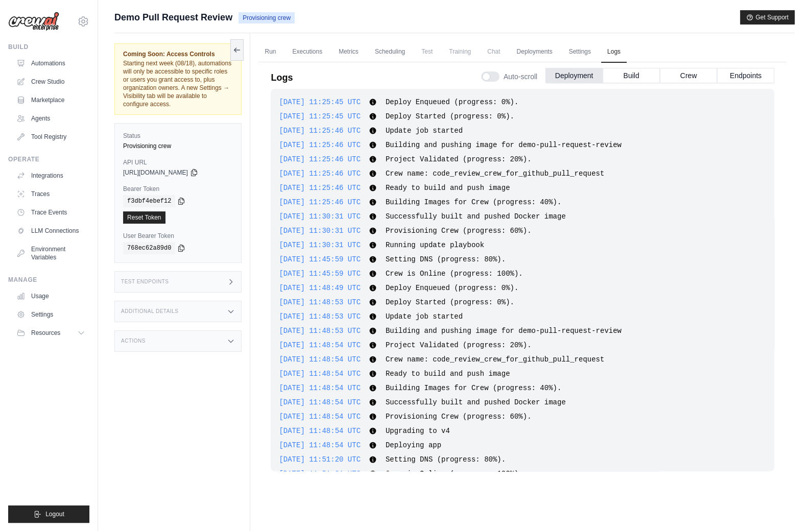
scroll to position [1216, 0]
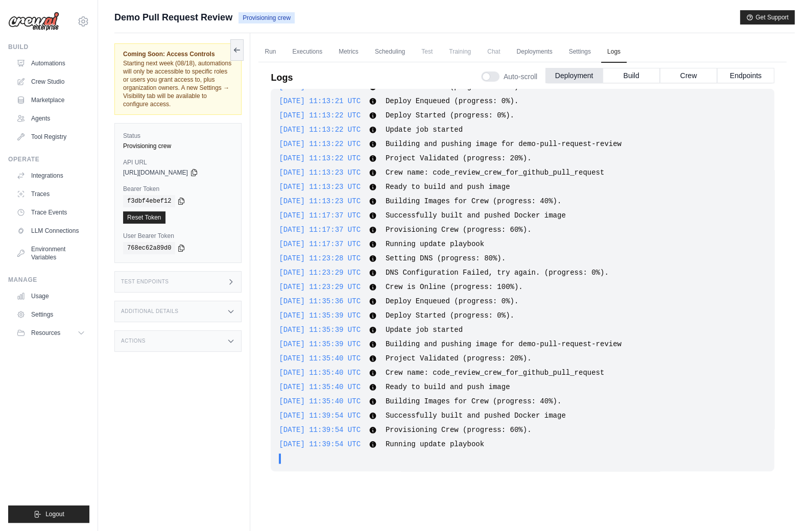
click at [62, 411] on ul "Build Automations Crew Studio Marketplace Agents" at bounding box center [48, 283] width 81 height 480
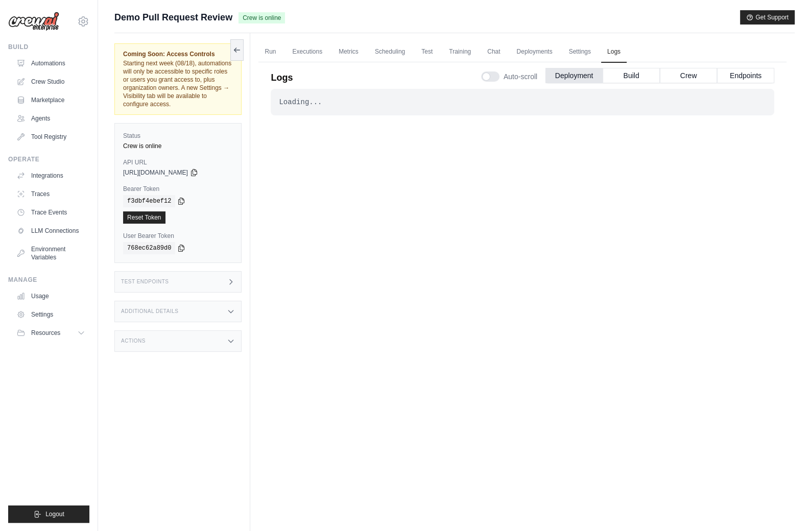
click at [187, 278] on div "Test Endpoints" at bounding box center [177, 281] width 127 height 21
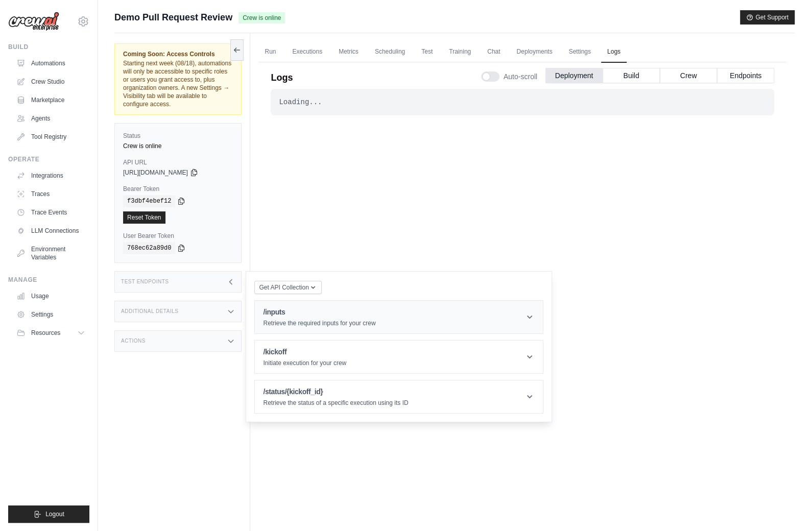
click at [283, 314] on h1 "/inputs" at bounding box center [319, 312] width 112 height 10
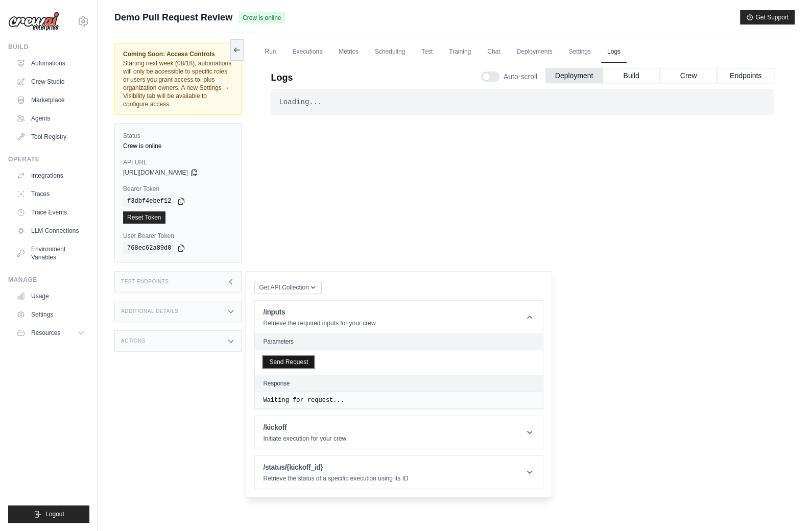
click at [294, 363] on button "Send Request" at bounding box center [288, 362] width 51 height 12
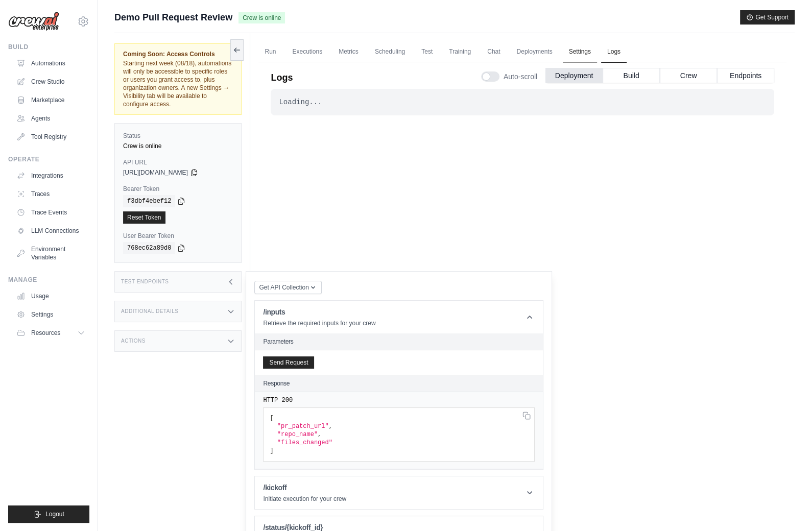
click at [569, 52] on link "Settings" at bounding box center [579, 51] width 34 height 21
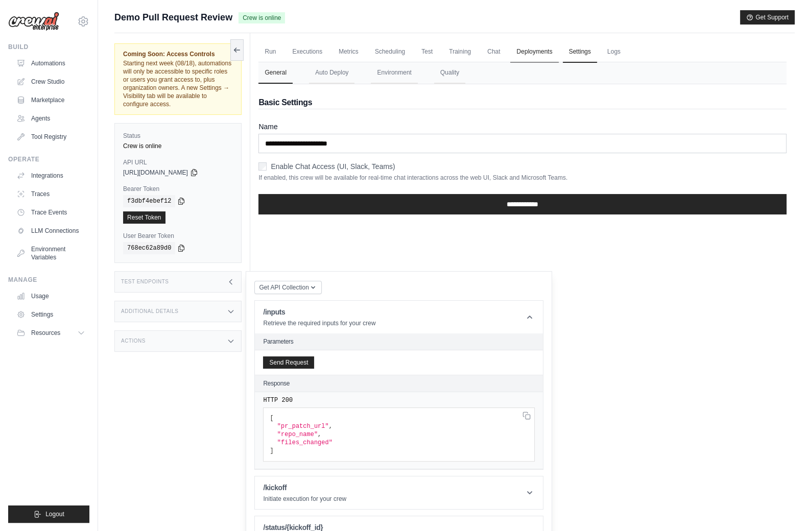
click at [534, 53] on link "Deployments" at bounding box center [534, 51] width 48 height 21
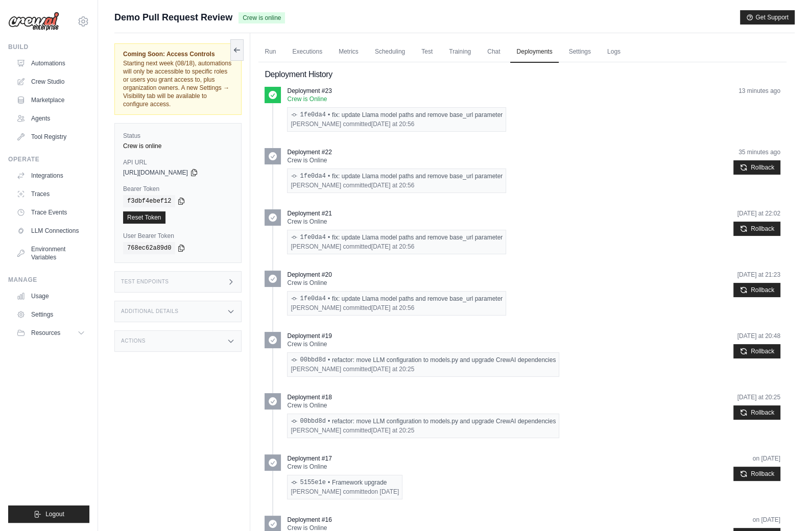
click at [198, 278] on div "Test Endpoints" at bounding box center [177, 281] width 127 height 21
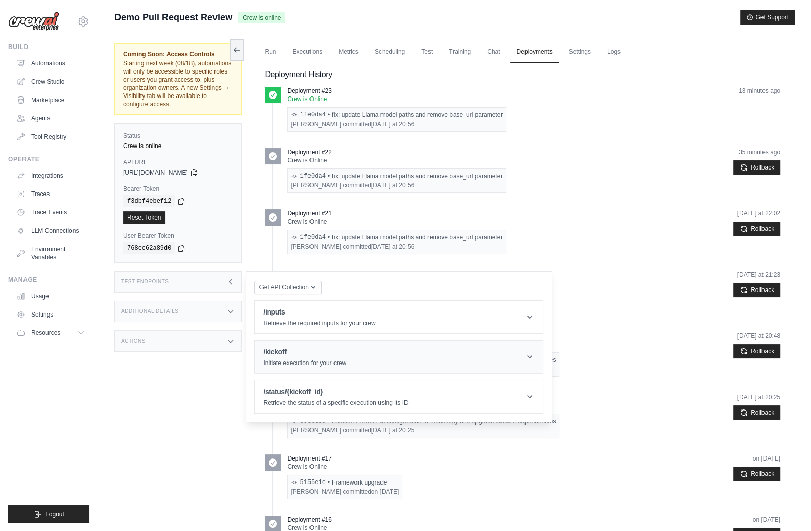
click at [298, 351] on h1 "/kickoff" at bounding box center [304, 352] width 83 height 10
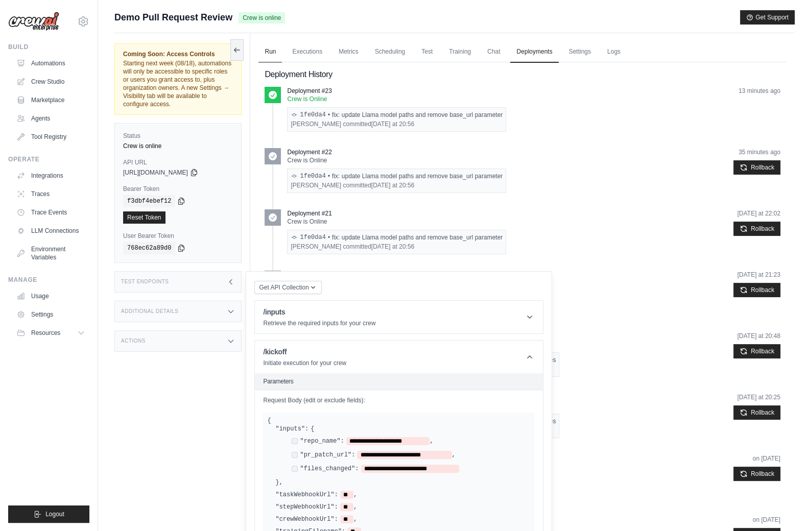
click at [266, 52] on link "Run" at bounding box center [269, 51] width 23 height 21
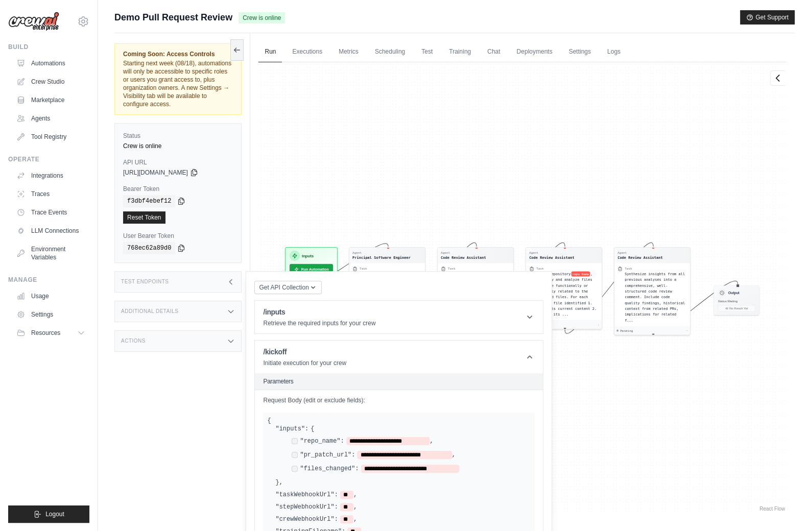
click at [218, 275] on div "Test Endpoints" at bounding box center [177, 281] width 127 height 21
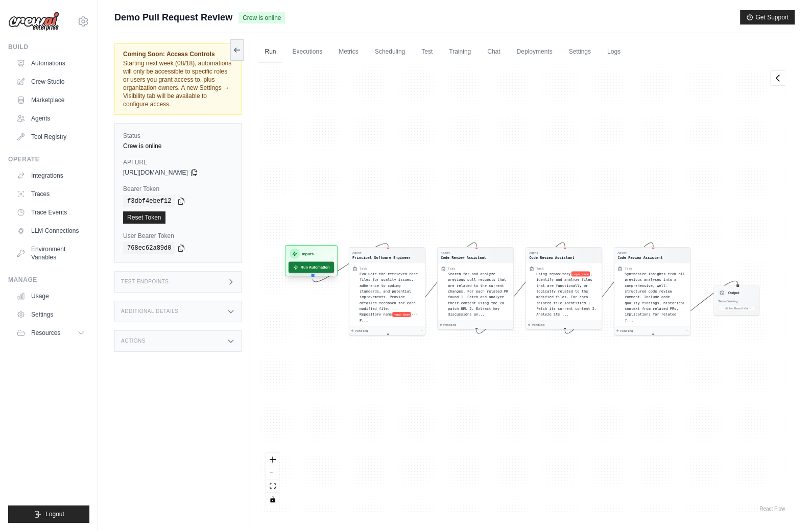
click at [308, 269] on button "Run Automation" at bounding box center [310, 266] width 45 height 11
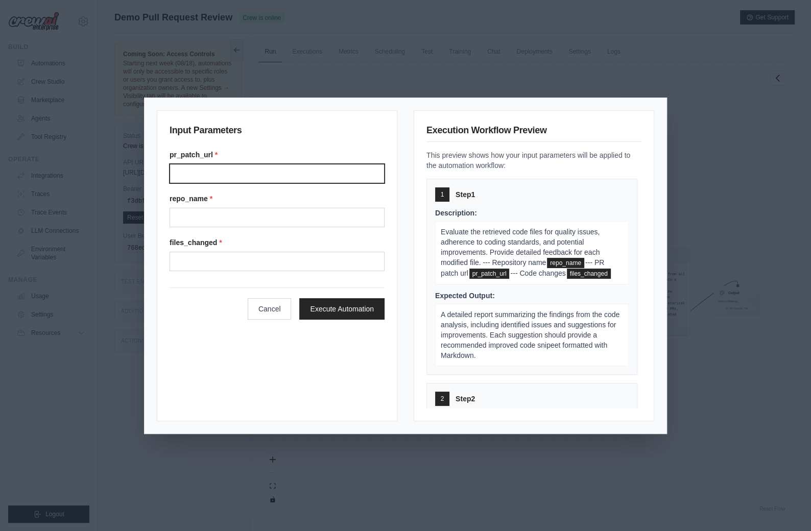
click at [202, 181] on input "Pr patch url" at bounding box center [276, 173] width 215 height 19
paste input "**********"
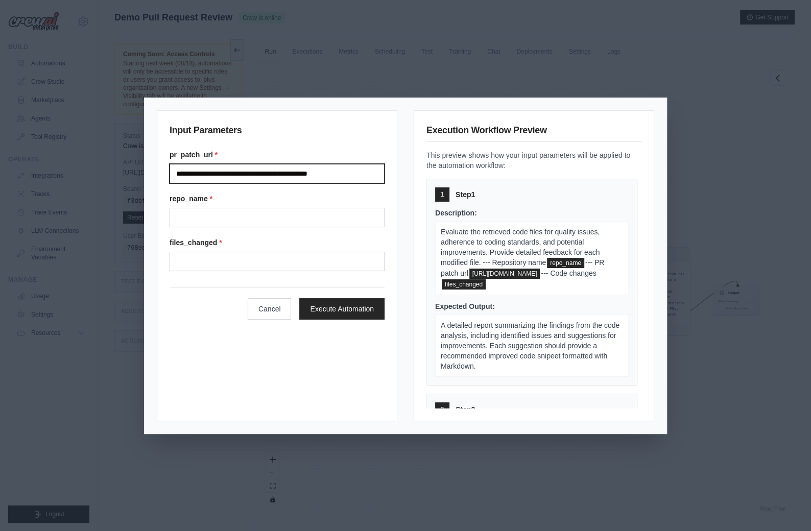
type input "**********"
click at [234, 174] on input "**********" at bounding box center [276, 173] width 215 height 19
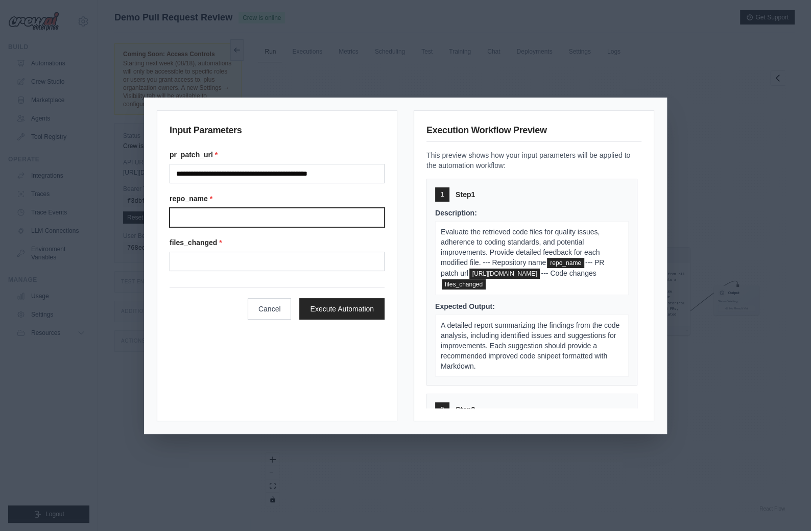
click at [230, 215] on input "Repo name" at bounding box center [276, 217] width 215 height 19
paste input "**********"
type input "**********"
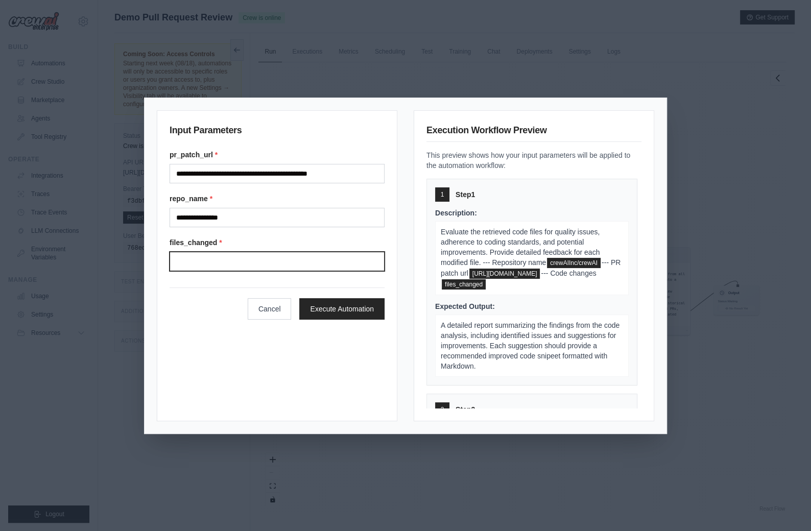
click at [229, 258] on input "Files changed" at bounding box center [276, 261] width 215 height 19
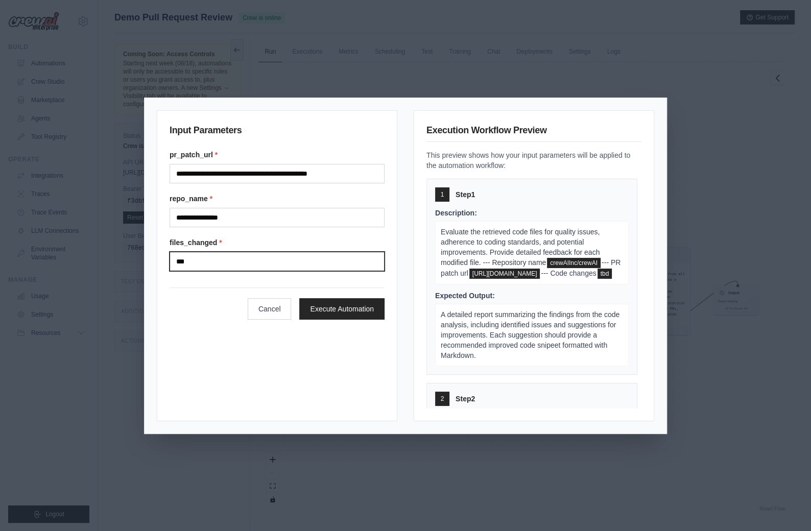
type input "***"
click at [248, 380] on div "**********" at bounding box center [277, 265] width 240 height 311
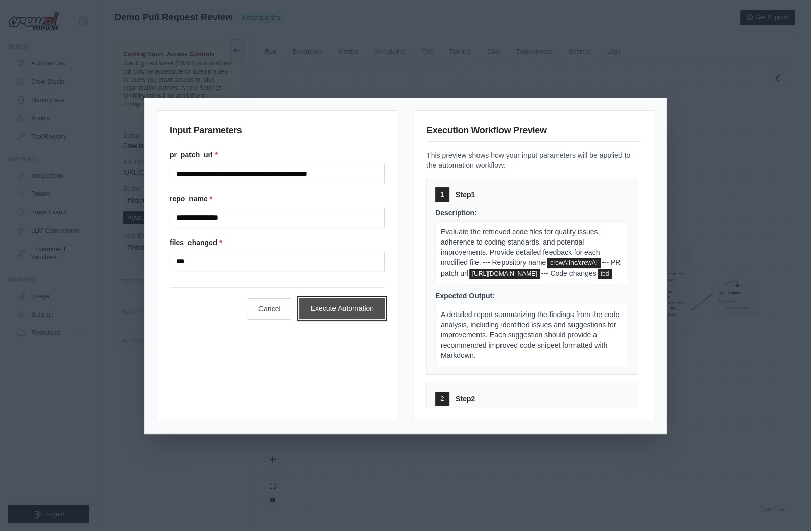
click at [347, 310] on button "Execute Automation" at bounding box center [341, 308] width 85 height 21
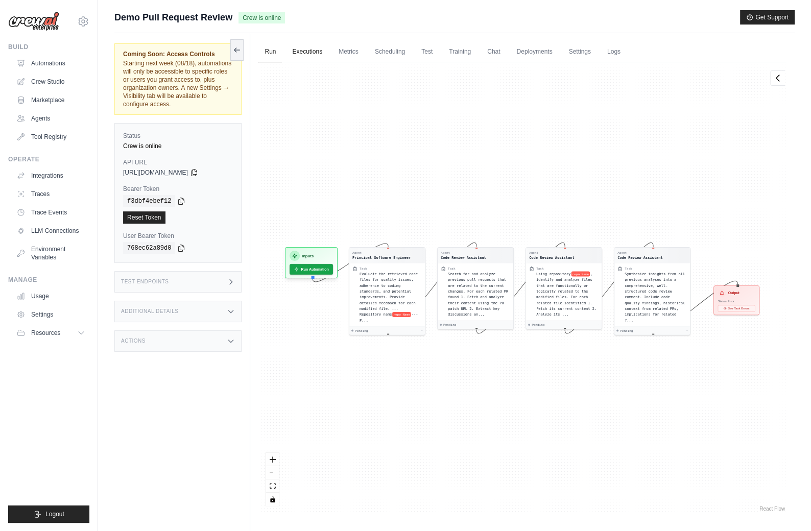
click at [313, 51] on link "Executions" at bounding box center [307, 51] width 42 height 21
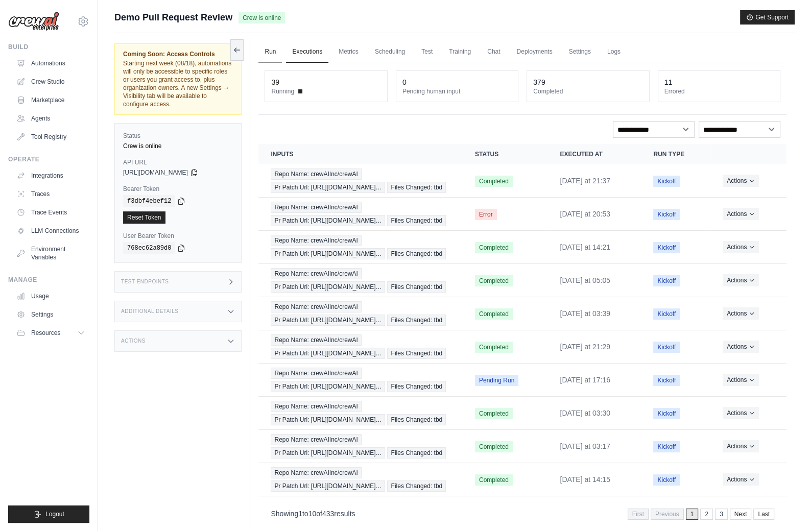
click at [266, 48] on link "Run" at bounding box center [269, 51] width 23 height 21
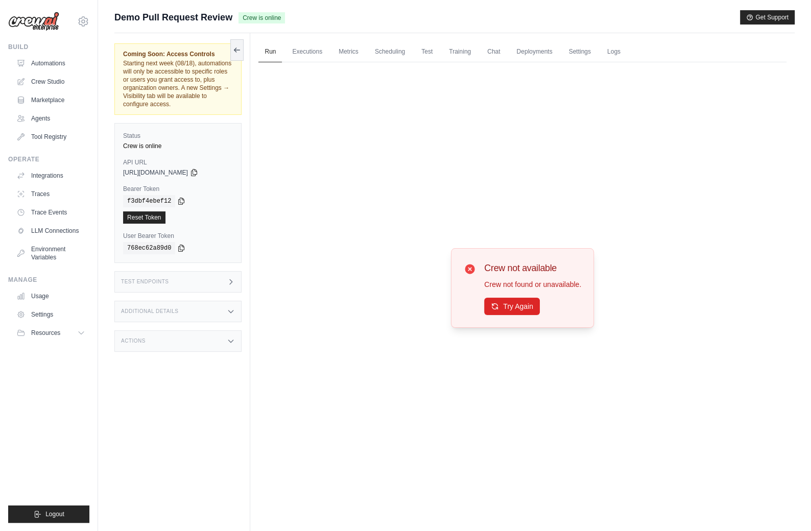
click at [224, 279] on div "Test Endpoints" at bounding box center [177, 281] width 127 height 21
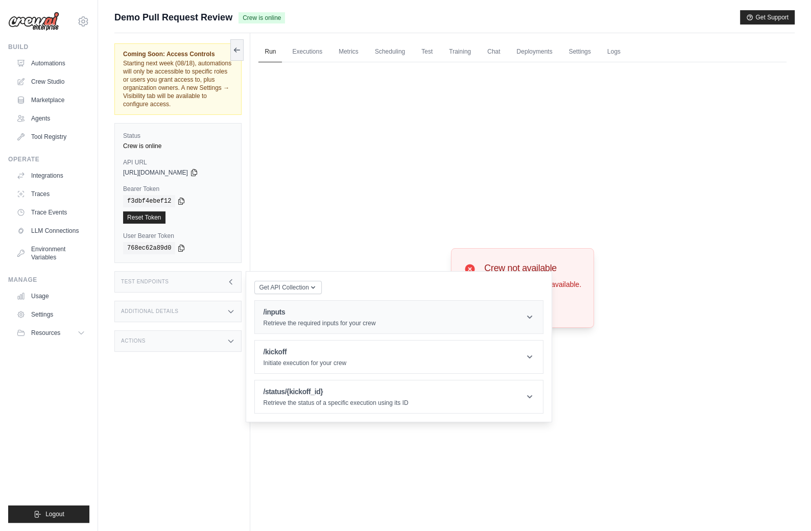
click at [283, 319] on p "Retrieve the required inputs for your crew" at bounding box center [319, 323] width 112 height 8
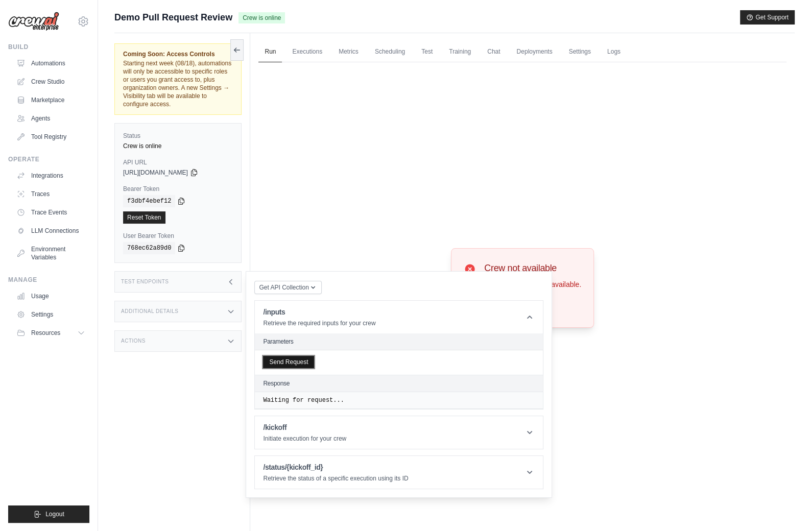
click at [292, 362] on button "Send Request" at bounding box center [288, 362] width 51 height 12
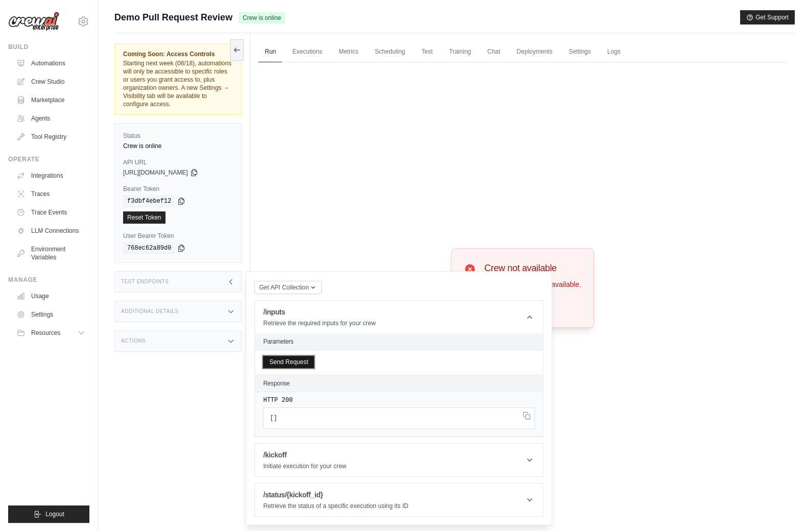
click at [300, 362] on button "Send Request" at bounding box center [288, 362] width 51 height 12
click at [165, 380] on div "Coming Soon: Access Controls Starting next week (08/18), automations will only …" at bounding box center [182, 298] width 136 height 531
click at [143, 387] on div "Coming Soon: Access Controls Starting next week (08/18), automations will only …" at bounding box center [182, 298] width 136 height 531
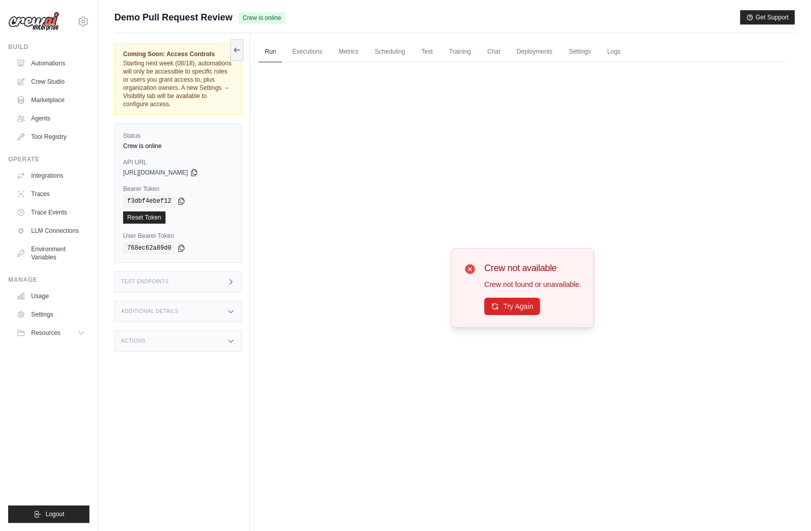
click at [183, 333] on div "Actions" at bounding box center [177, 340] width 127 height 21
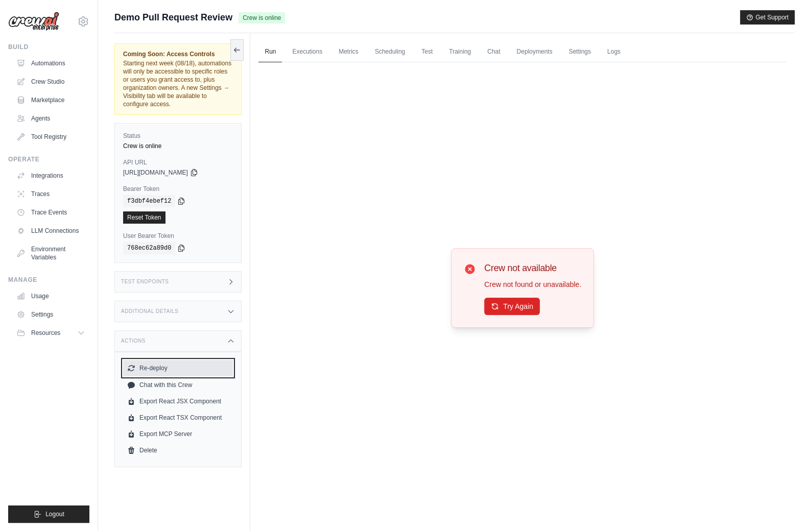
click at [163, 367] on button "Re-deploy" at bounding box center [178, 368] width 110 height 16
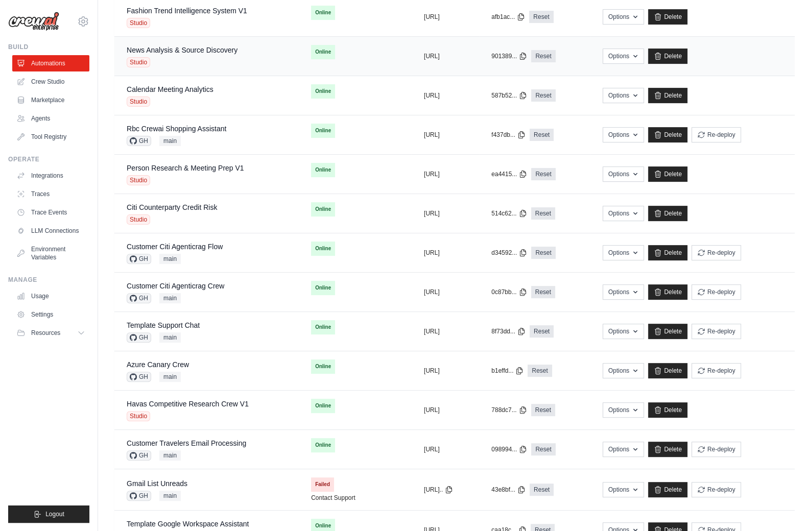
scroll to position [392, 0]
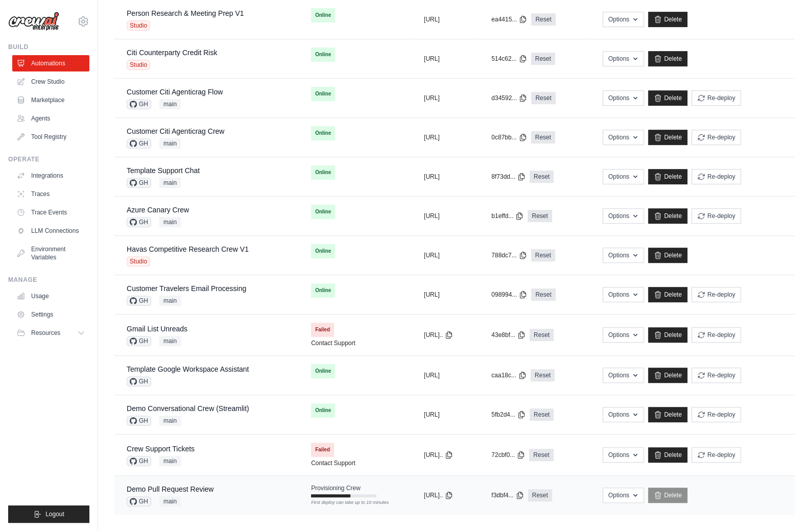
click at [196, 496] on div "GH main" at bounding box center [170, 501] width 87 height 10
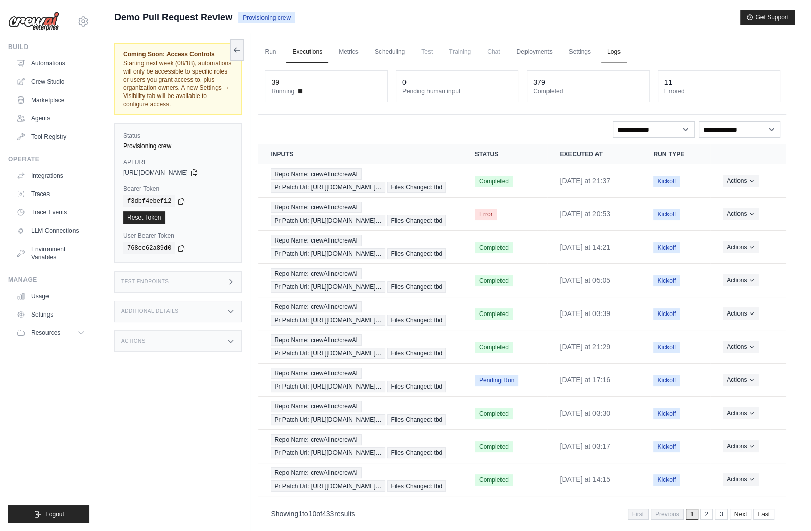
click at [608, 50] on link "Logs" at bounding box center [614, 51] width 26 height 21
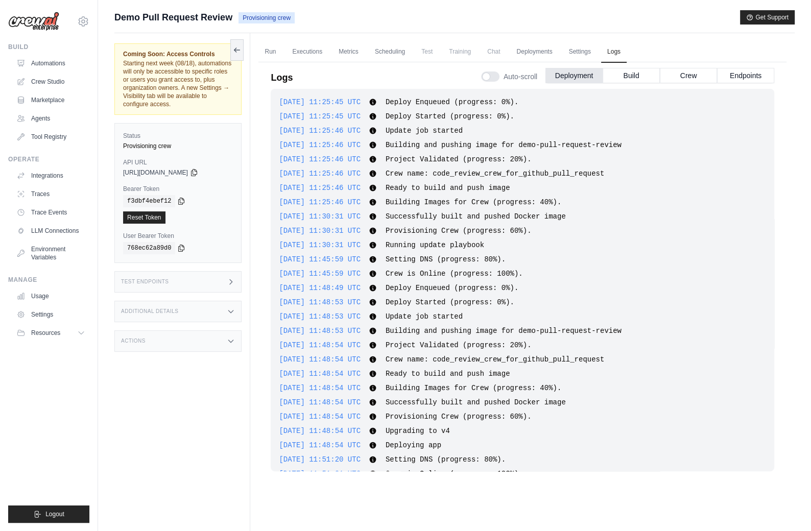
scroll to position [1416, 0]
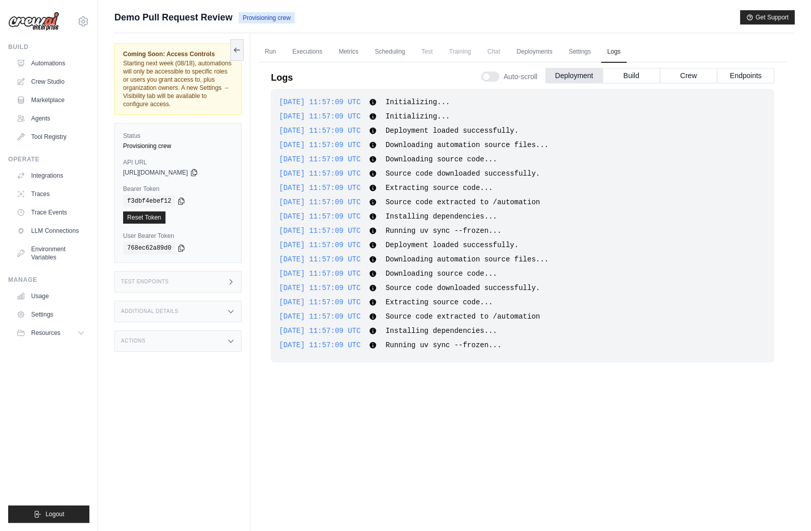
click at [215, 391] on div "Coming Soon: Access Controls Starting next week (08/18), automations will only …" at bounding box center [182, 298] width 136 height 531
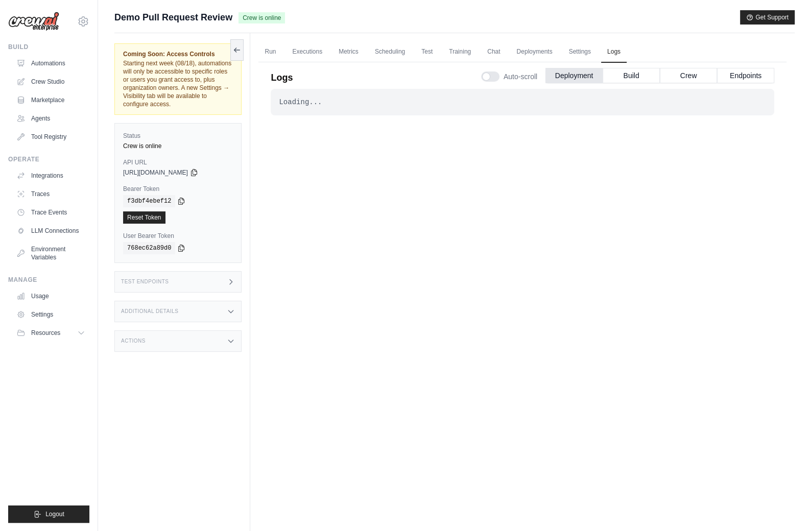
click at [220, 281] on div "Test Endpoints" at bounding box center [177, 281] width 127 height 21
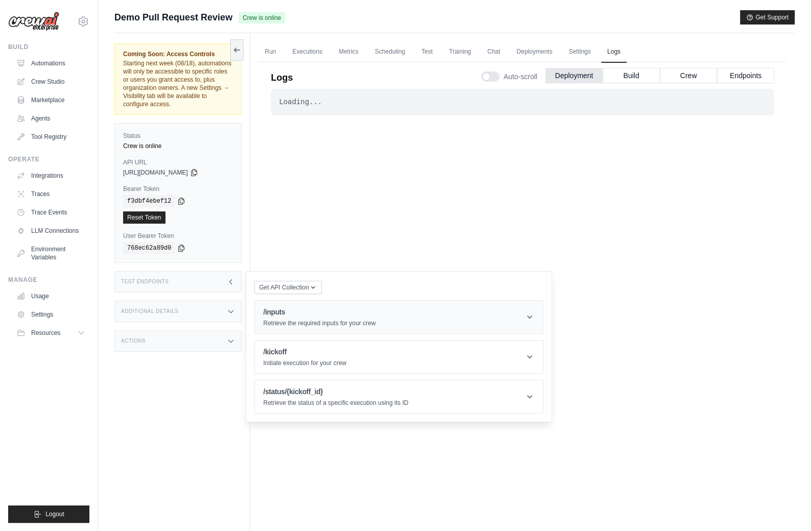
click at [291, 321] on p "Retrieve the required inputs for your crew" at bounding box center [319, 323] width 112 height 8
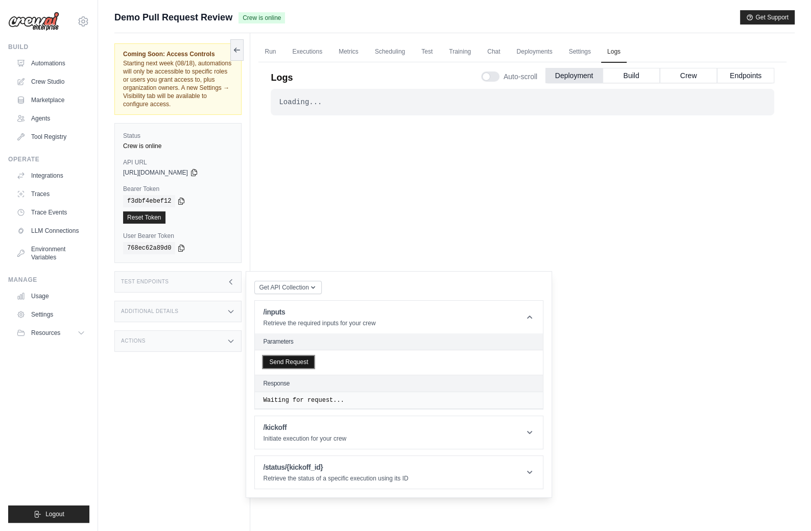
click at [293, 356] on button "Send Request" at bounding box center [288, 362] width 51 height 12
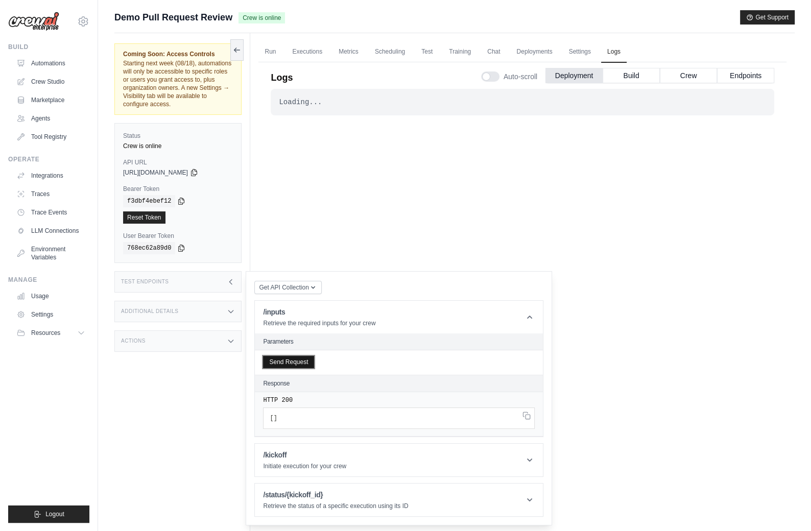
click at [299, 358] on button "Send Request" at bounding box center [288, 362] width 51 height 12
click at [533, 50] on link "Deployments" at bounding box center [534, 51] width 48 height 21
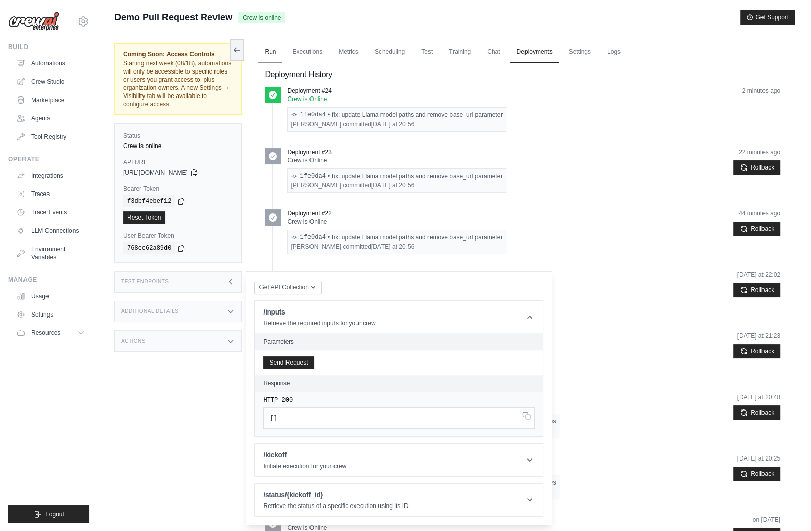
click at [268, 52] on link "Run" at bounding box center [269, 51] width 23 height 21
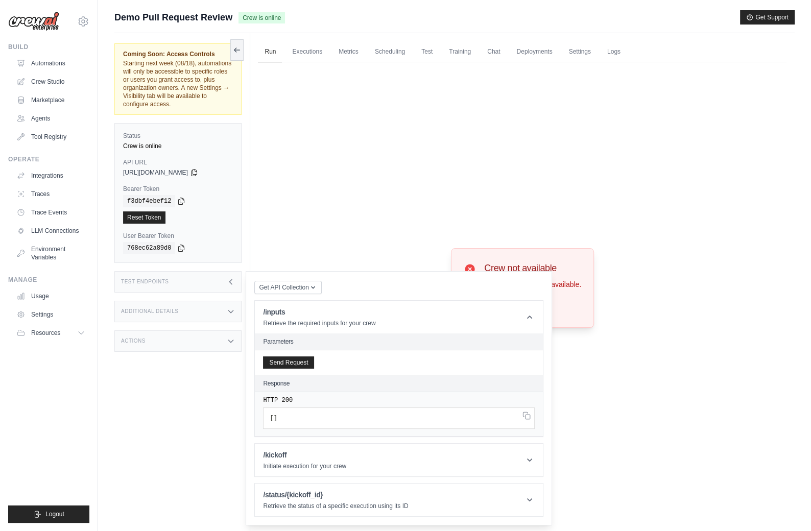
click at [223, 274] on div "Test Endpoints" at bounding box center [177, 281] width 127 height 21
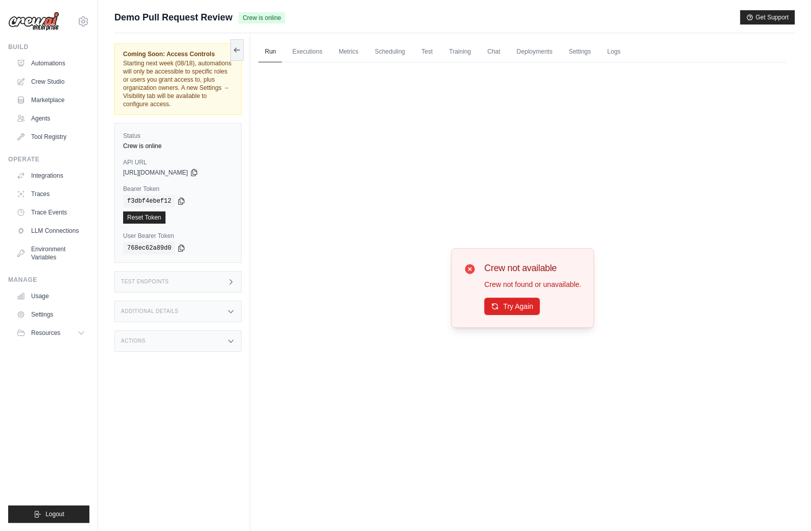
click at [182, 374] on div "Coming Soon: Access Controls Starting next week (08/18), automations will only …" at bounding box center [182, 298] width 136 height 531
click at [222, 282] on div "Test Endpoints" at bounding box center [177, 281] width 127 height 21
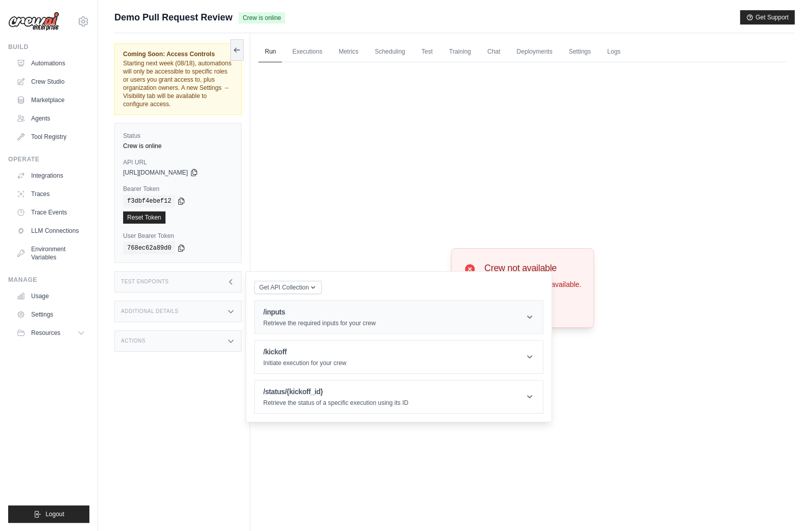
click at [296, 314] on h1 "/inputs" at bounding box center [319, 312] width 112 height 10
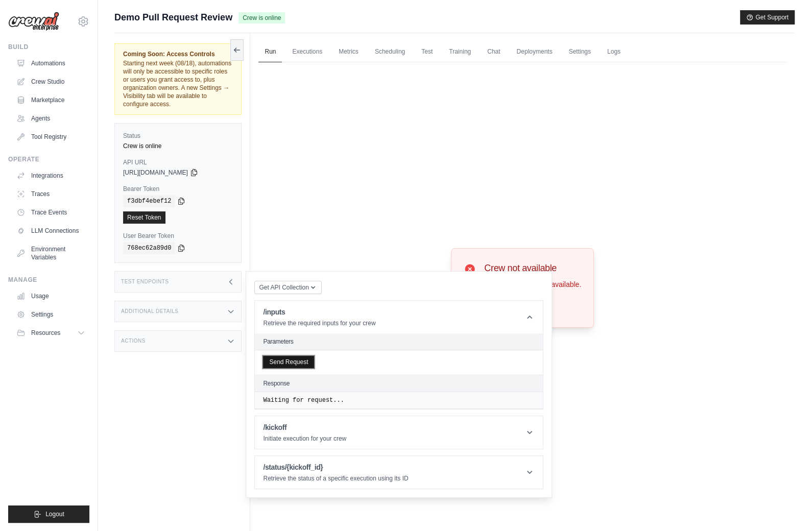
click at [292, 363] on button "Send Request" at bounding box center [288, 362] width 51 height 12
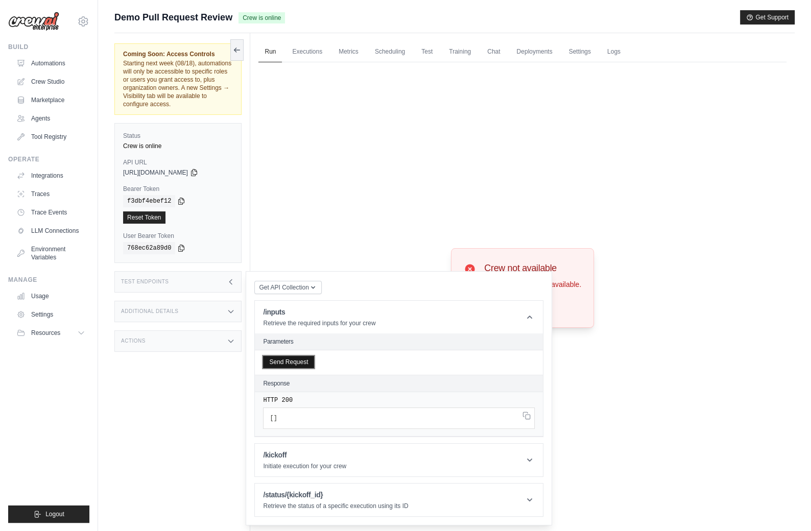
click at [292, 363] on button "Send Request" at bounding box center [288, 362] width 51 height 12
click at [167, 429] on div "Coming Soon: Access Controls Starting next week (08/18), automations will only …" at bounding box center [182, 298] width 136 height 531
click at [183, 397] on div "Coming Soon: Access Controls Starting next week (08/18), automations will only …" at bounding box center [182, 298] width 136 height 531
click at [296, 362] on button "Send Request" at bounding box center [288, 362] width 51 height 12
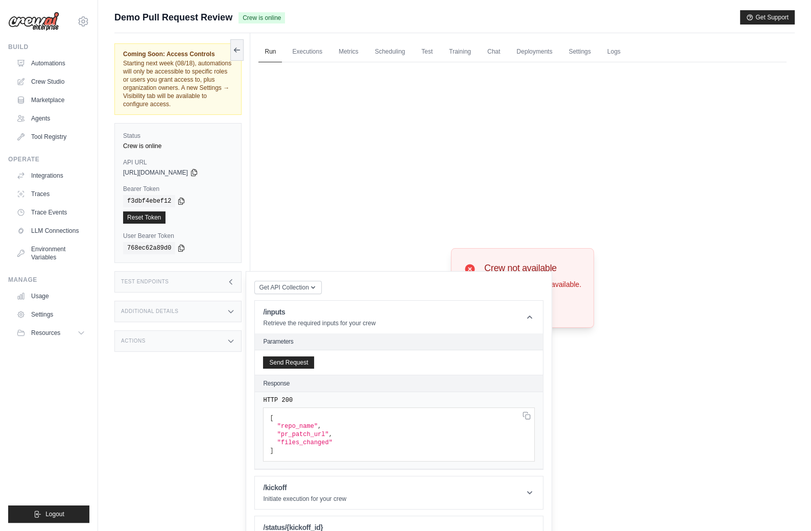
click at [213, 396] on div "Coming Soon: Access Controls Starting next week (08/18), automations will only …" at bounding box center [182, 298] width 136 height 531
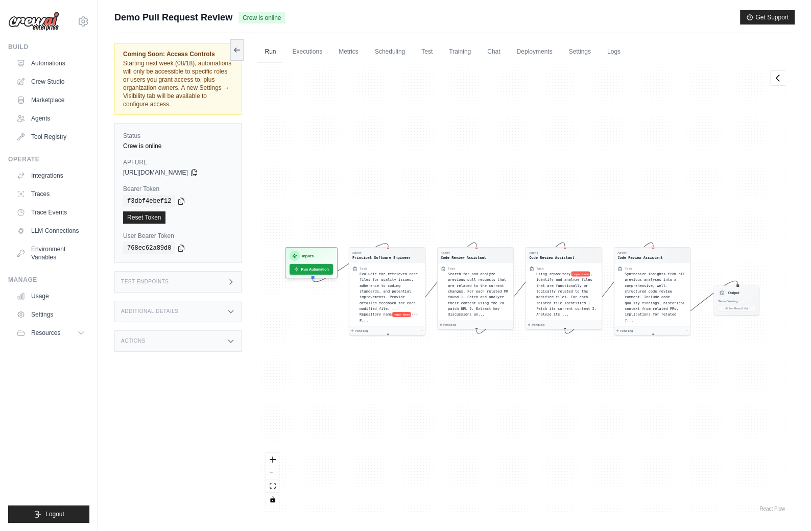
click at [200, 284] on div "Test Endpoints" at bounding box center [177, 281] width 127 height 21
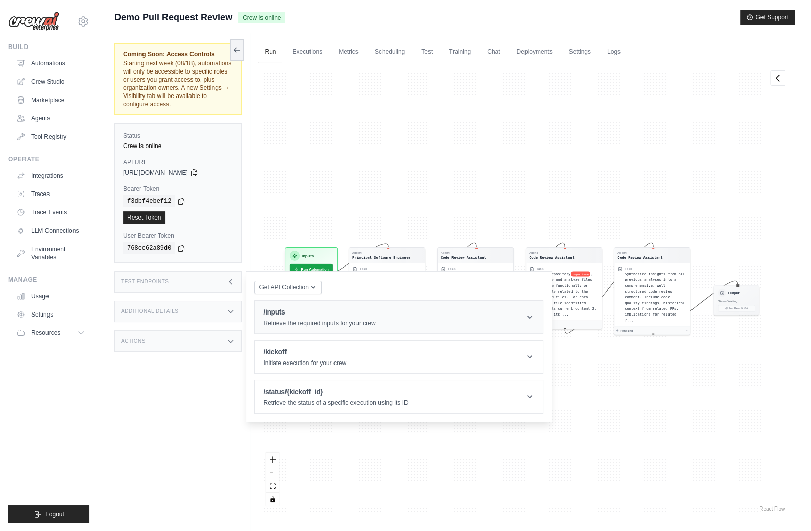
click at [281, 307] on h1 "/inputs" at bounding box center [319, 312] width 112 height 10
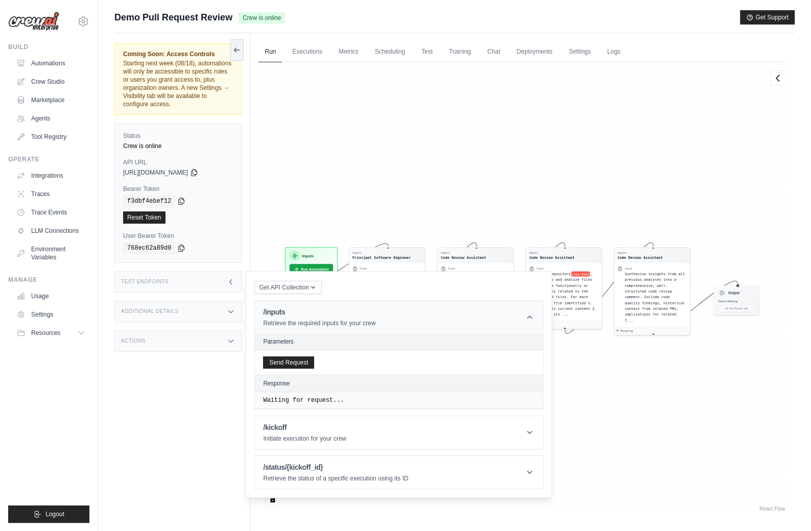
click at [275, 310] on h1 "/inputs" at bounding box center [319, 312] width 112 height 10
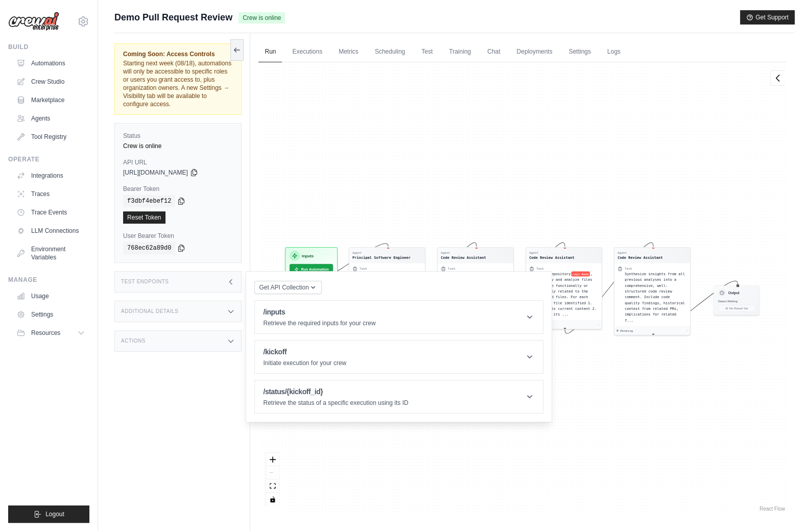
click at [214, 291] on div "Coming Soon: Access Controls Starting next week (08/18), automations will only …" at bounding box center [182, 298] width 136 height 531
click at [214, 288] on div "Test Endpoints" at bounding box center [177, 281] width 127 height 21
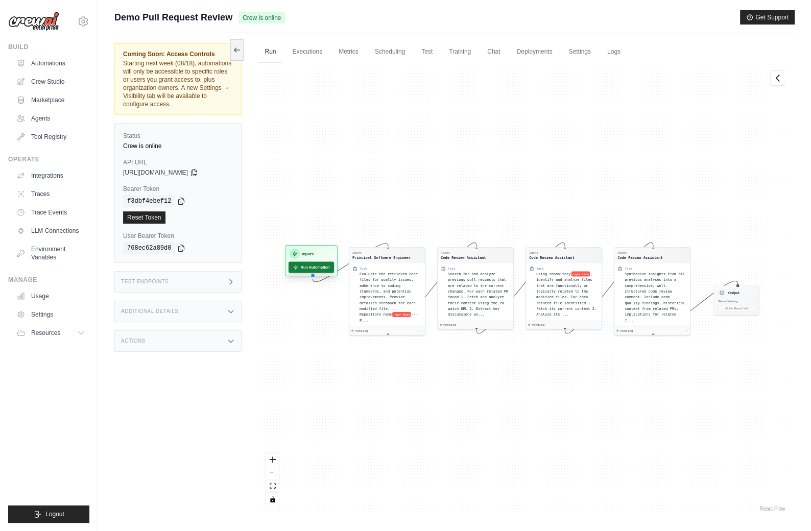
click at [315, 269] on button "Run Automation" at bounding box center [310, 266] width 45 height 11
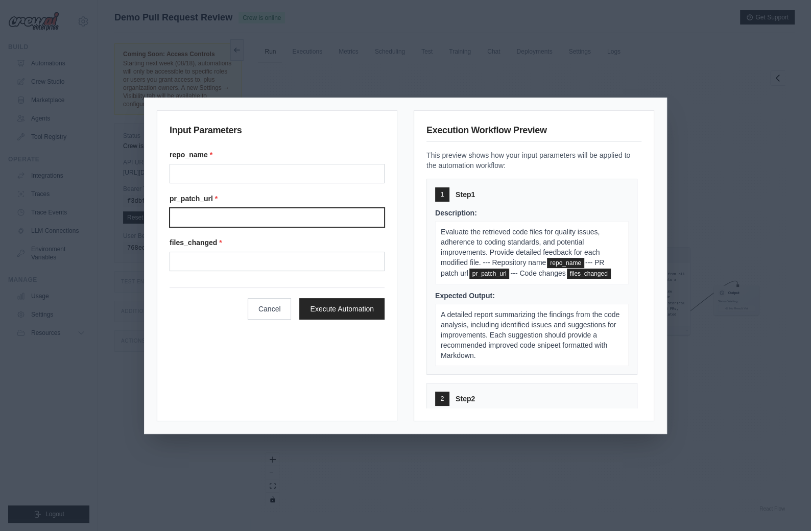
click at [226, 221] on input "Pr patch url" at bounding box center [276, 217] width 215 height 19
paste input "**********"
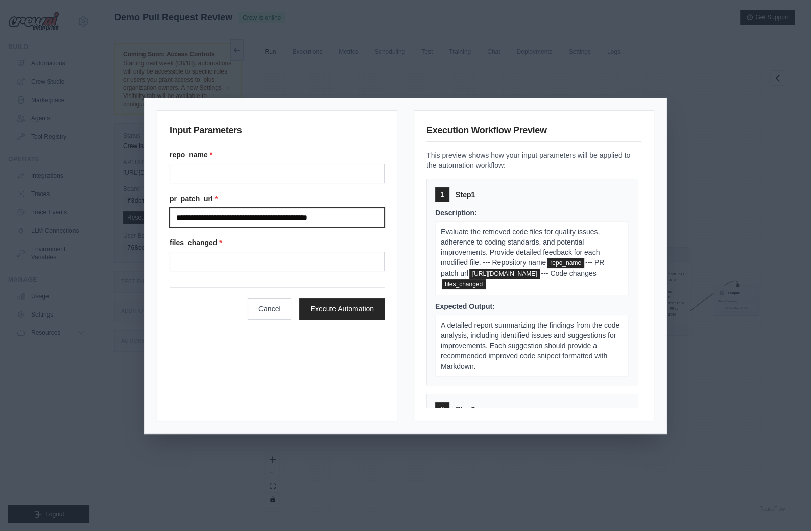
click at [291, 216] on input "**********" at bounding box center [276, 217] width 215 height 19
type input "**********"
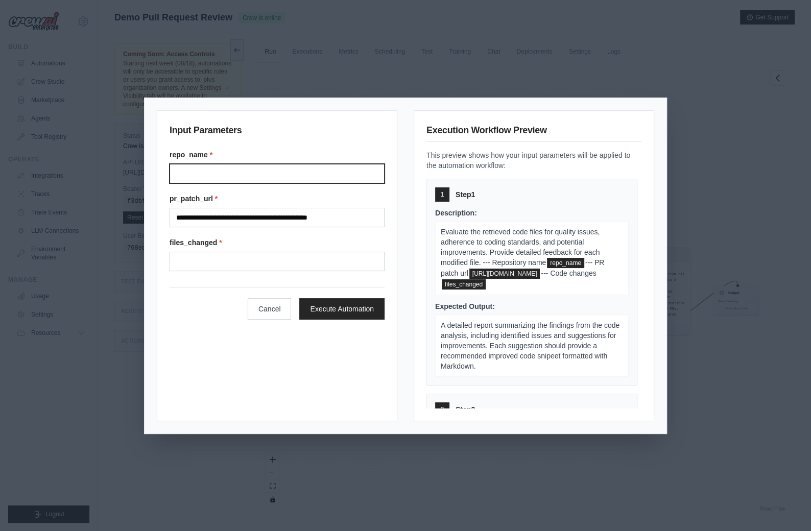
click at [220, 173] on input "Repo name" at bounding box center [276, 173] width 215 height 19
paste input "**********"
type input "**********"
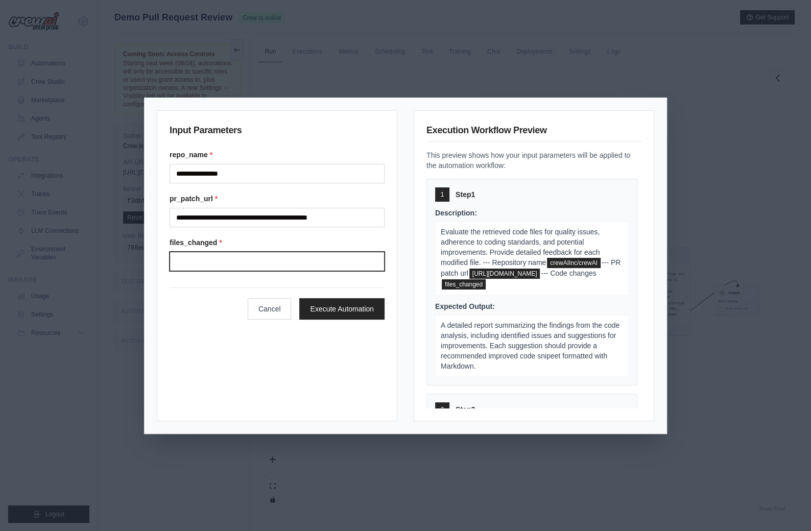
click at [223, 252] on input "Files changed" at bounding box center [276, 261] width 215 height 19
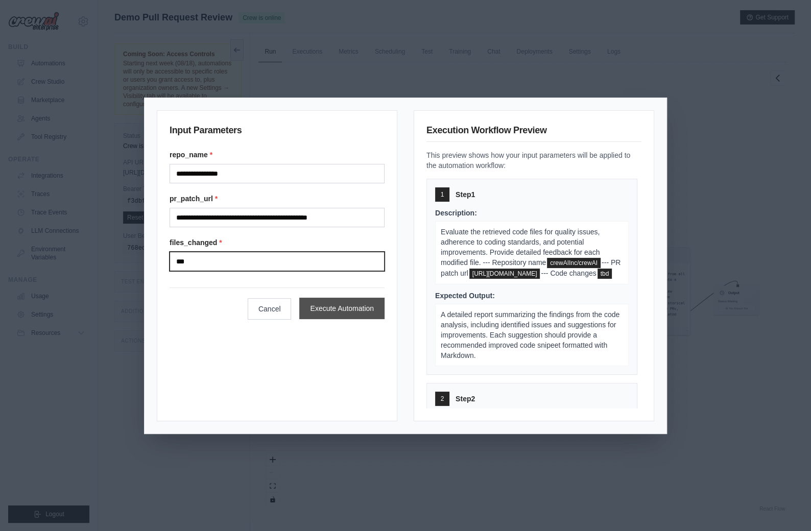
type input "***"
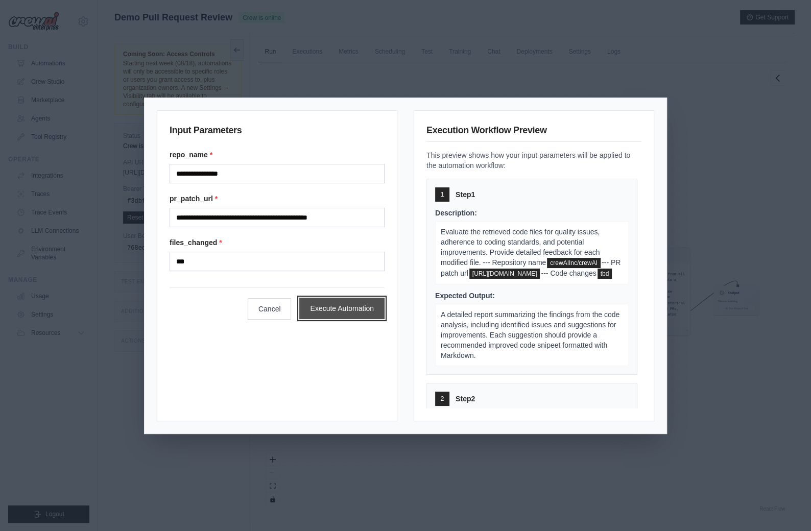
click at [343, 310] on button "Execute Automation" at bounding box center [341, 308] width 85 height 21
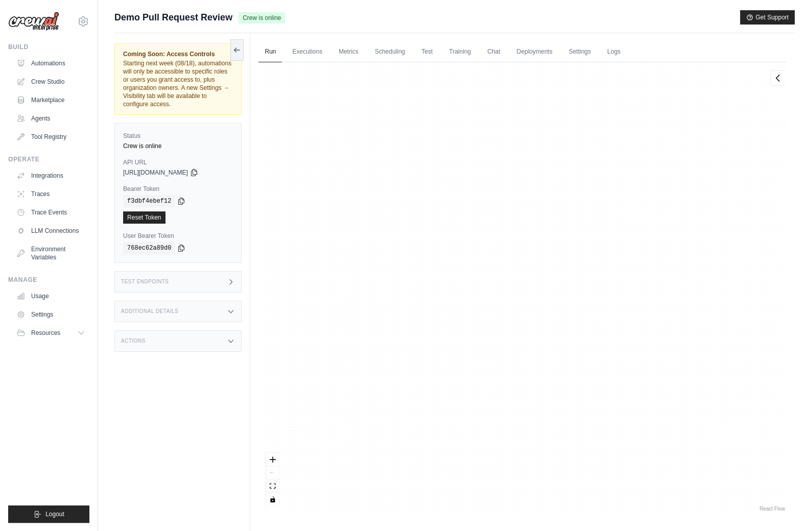
scroll to position [6121, 0]
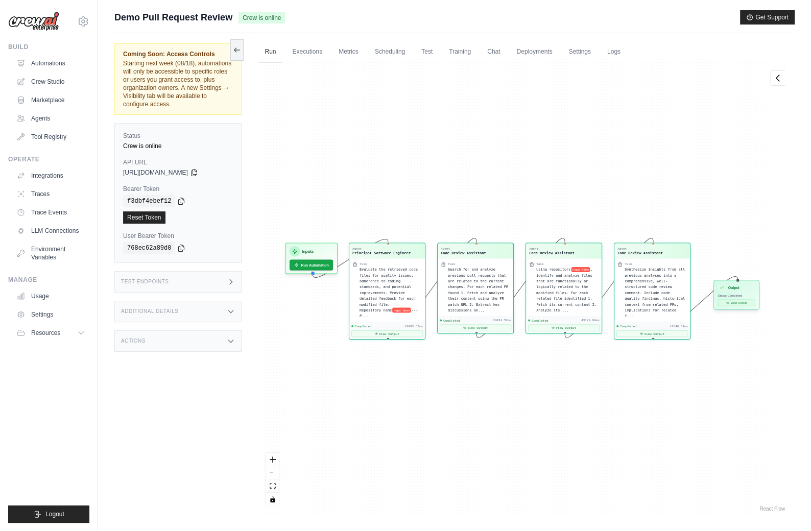
click at [727, 303] on icon at bounding box center [727, 302] width 3 height 3
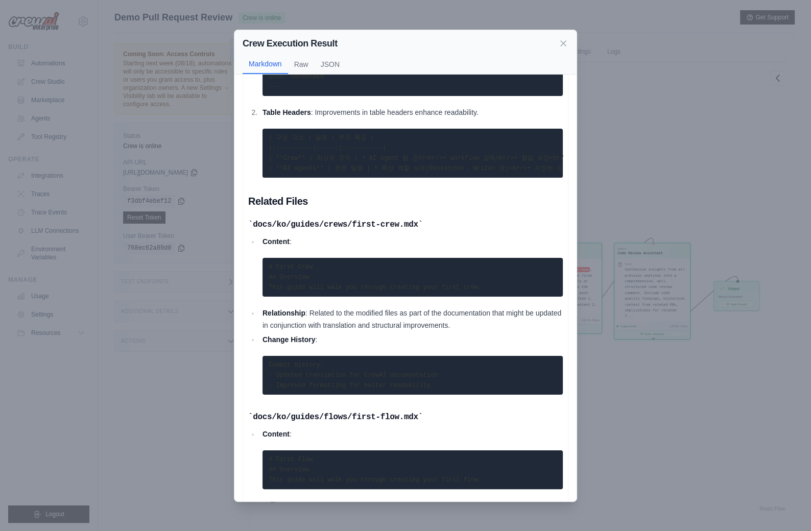
scroll to position [766, 0]
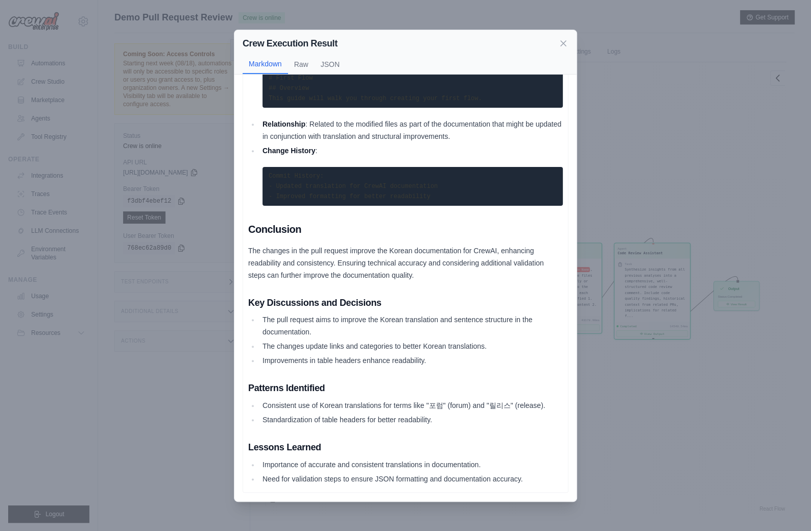
click at [172, 364] on div "Crew Execution Result Markdown Raw JSON Detailed Review Report Overview The pul…" at bounding box center [405, 265] width 811 height 531
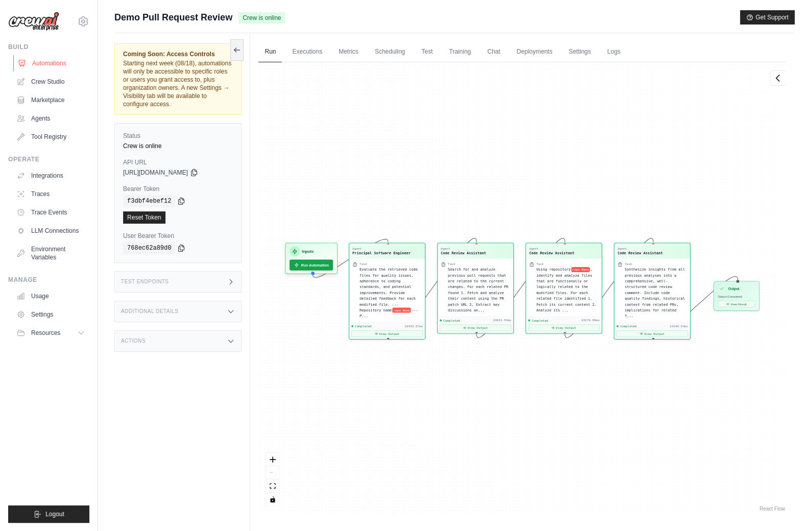
click at [50, 59] on link "Automations" at bounding box center [51, 63] width 77 height 16
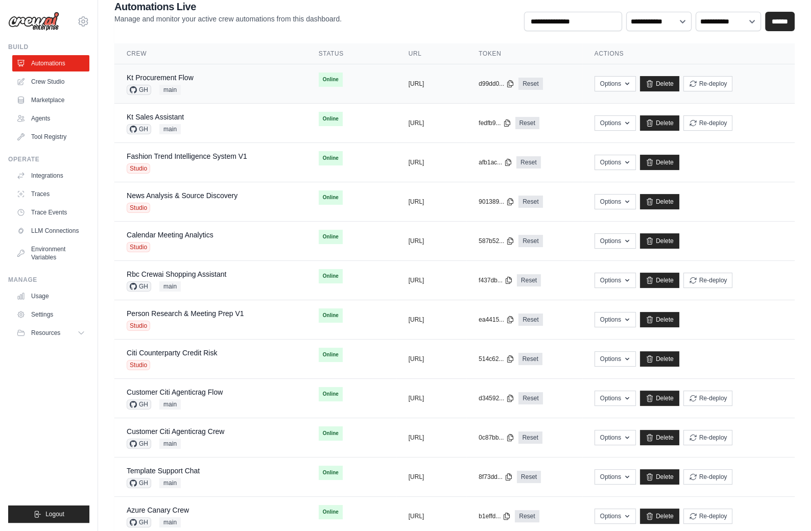
scroll to position [358, 0]
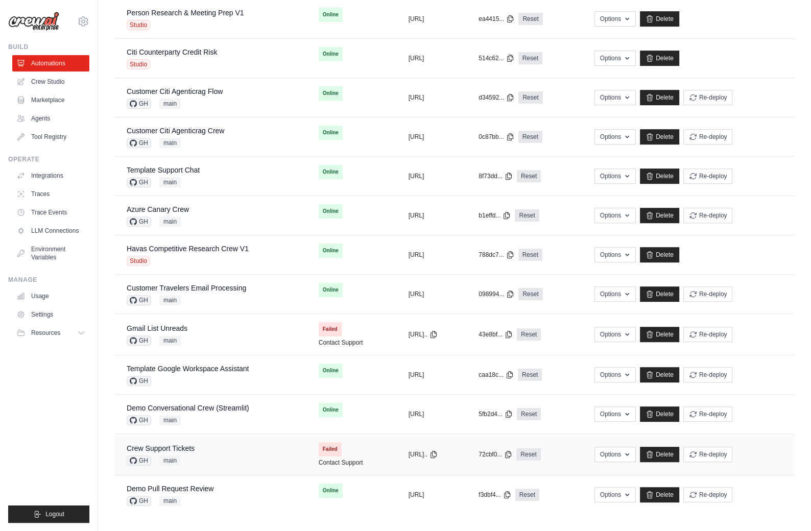
click at [205, 443] on div "Crew Support Tickets GH main" at bounding box center [210, 454] width 167 height 22
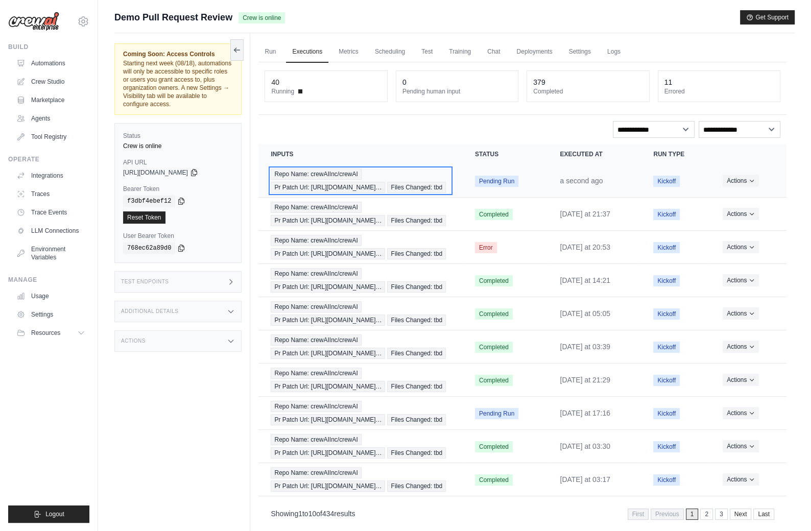
click at [328, 187] on span "Pr Patch Url: https://github.com/crewAIInc/…" at bounding box center [328, 187] width 114 height 11
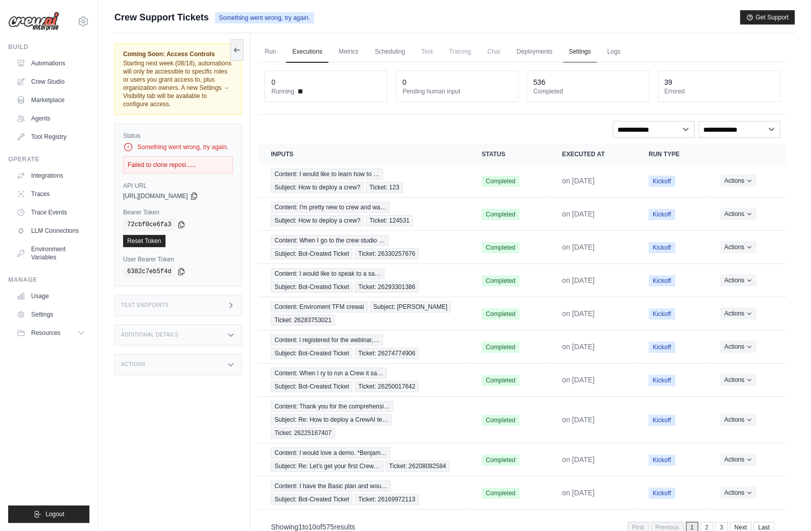
click at [585, 51] on link "Settings" at bounding box center [579, 51] width 34 height 21
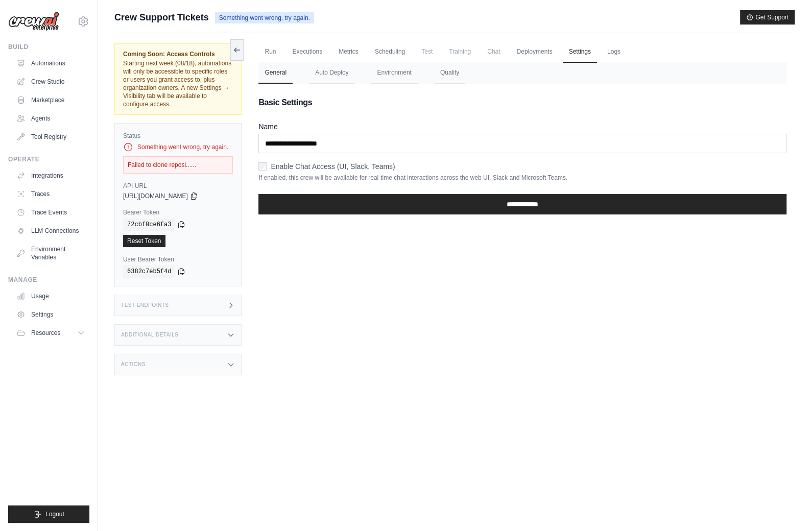
click at [165, 360] on div "Actions" at bounding box center [177, 364] width 127 height 21
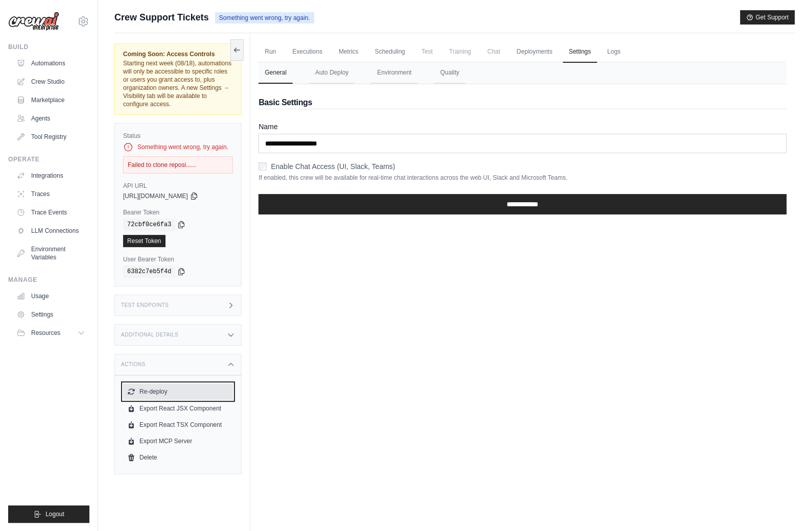
click at [166, 387] on button "Re-deploy" at bounding box center [178, 391] width 110 height 16
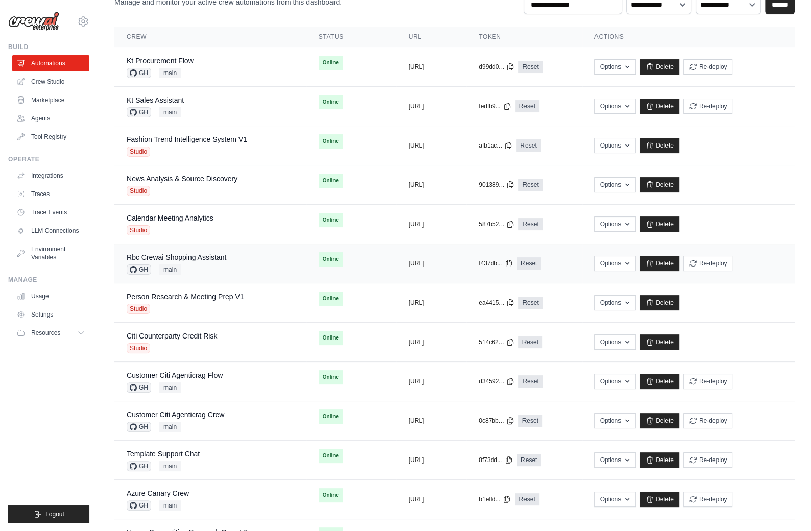
scroll to position [392, 0]
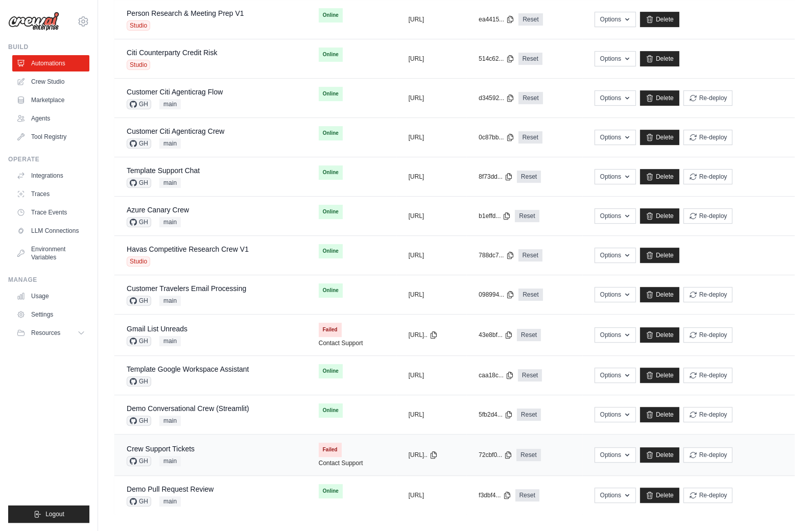
click at [197, 444] on div "Crew Support Tickets GH main" at bounding box center [210, 455] width 167 height 22
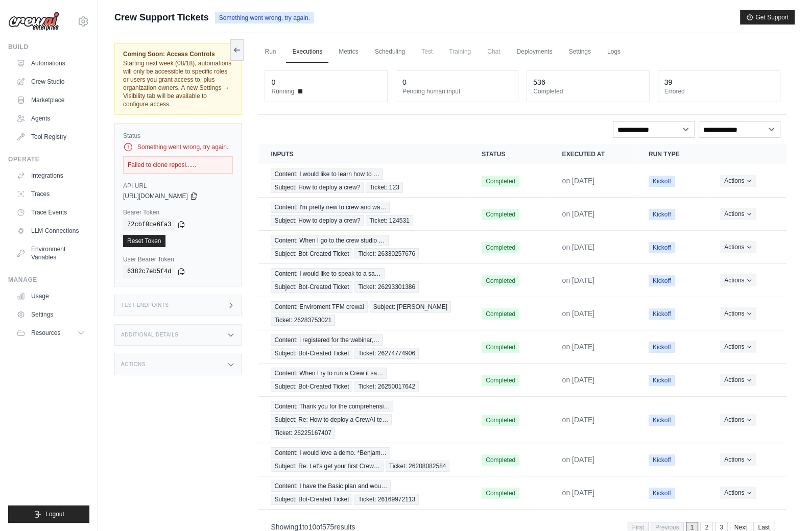
click at [532, 35] on div "Run Executions Metrics Scheduling Test Training Chat Deployments Settings Logs …" at bounding box center [522, 298] width 544 height 531
click at [538, 48] on link "Deployments" at bounding box center [534, 51] width 48 height 21
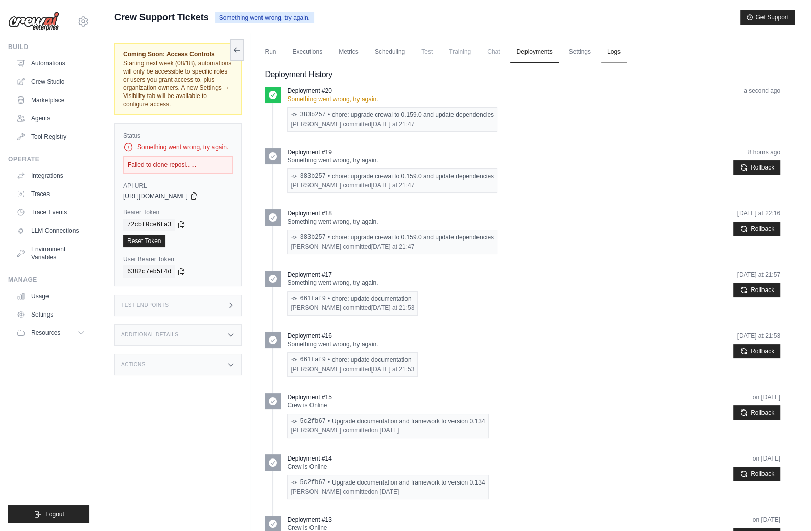
click at [614, 54] on link "Logs" at bounding box center [614, 51] width 26 height 21
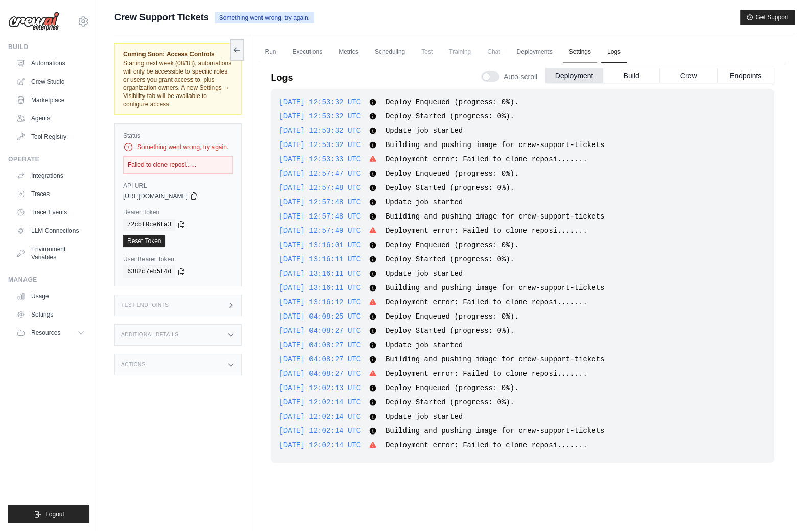
click at [577, 52] on link "Settings" at bounding box center [579, 51] width 34 height 21
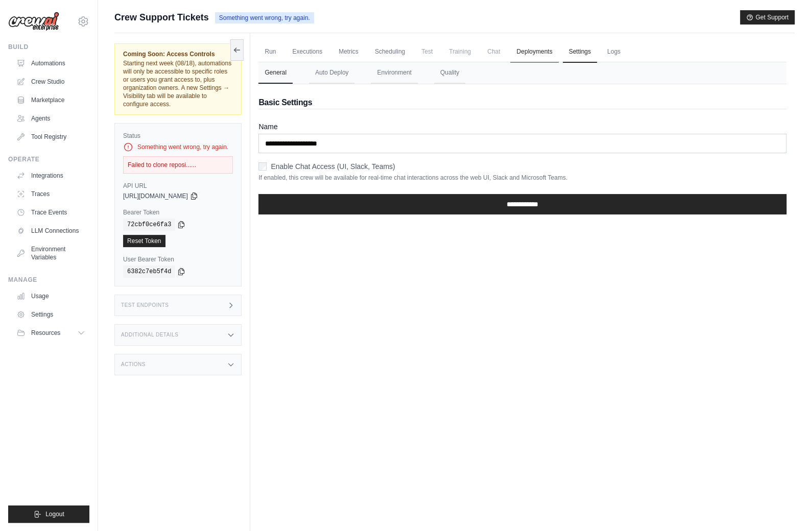
click at [535, 52] on link "Deployments" at bounding box center [534, 51] width 48 height 21
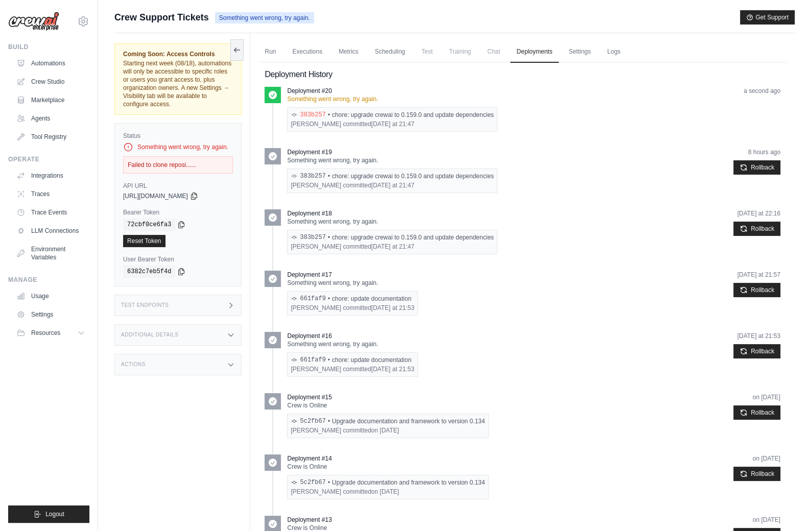
click at [312, 112] on link "383b257" at bounding box center [313, 115] width 26 height 8
click at [581, 53] on link "Settings" at bounding box center [579, 51] width 34 height 21
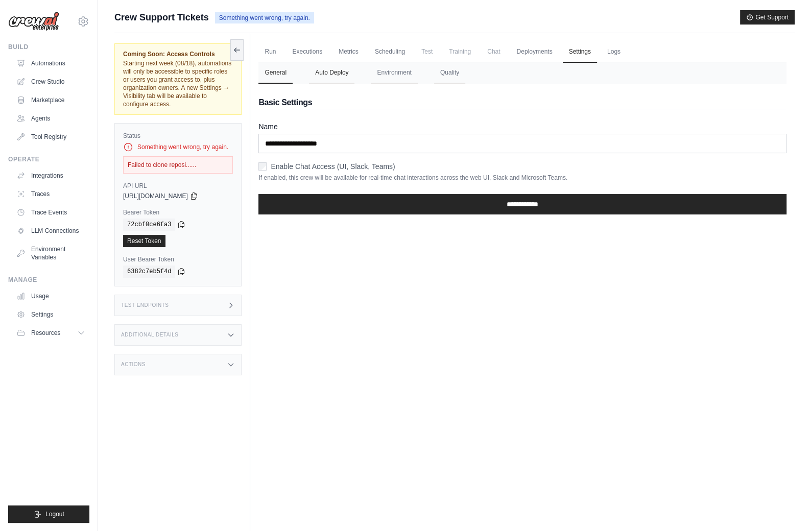
click at [350, 78] on button "Auto Deploy" at bounding box center [331, 72] width 45 height 21
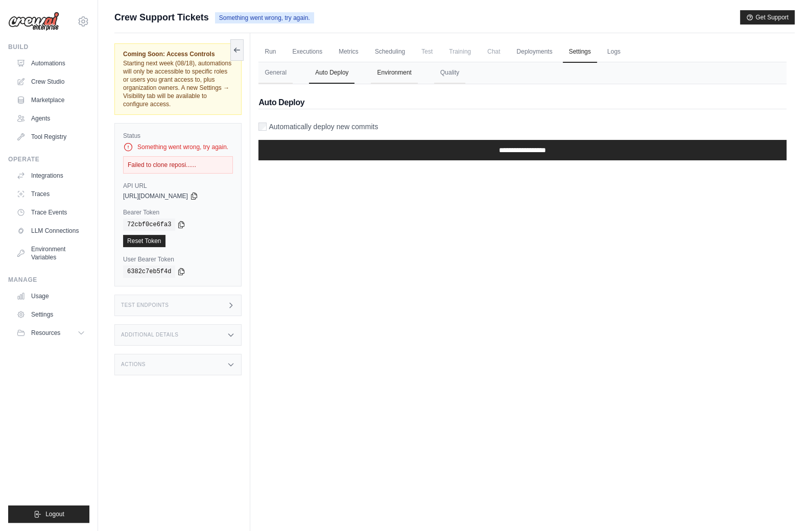
click at [396, 67] on button "Environment" at bounding box center [394, 72] width 46 height 21
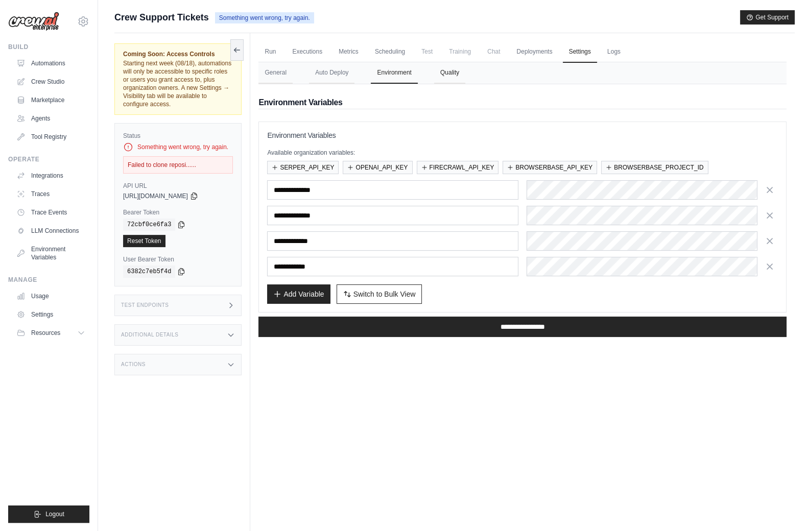
click at [441, 73] on button "Quality" at bounding box center [449, 72] width 31 height 21
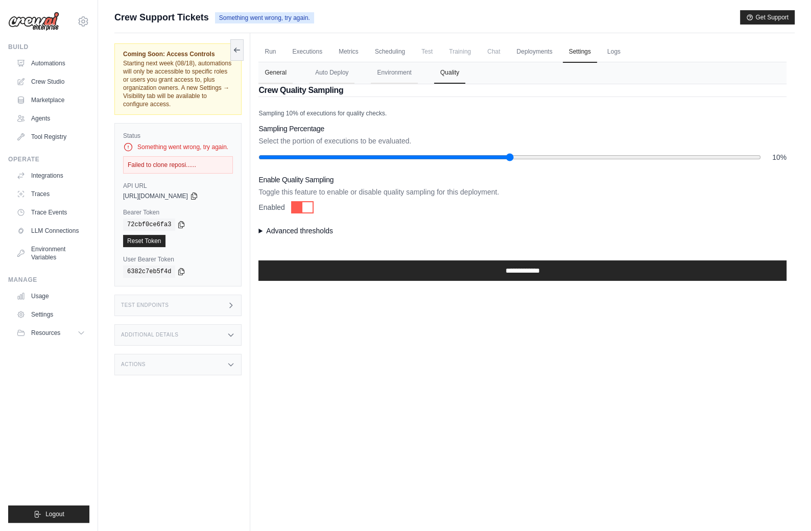
click at [287, 72] on button "General" at bounding box center [275, 72] width 34 height 21
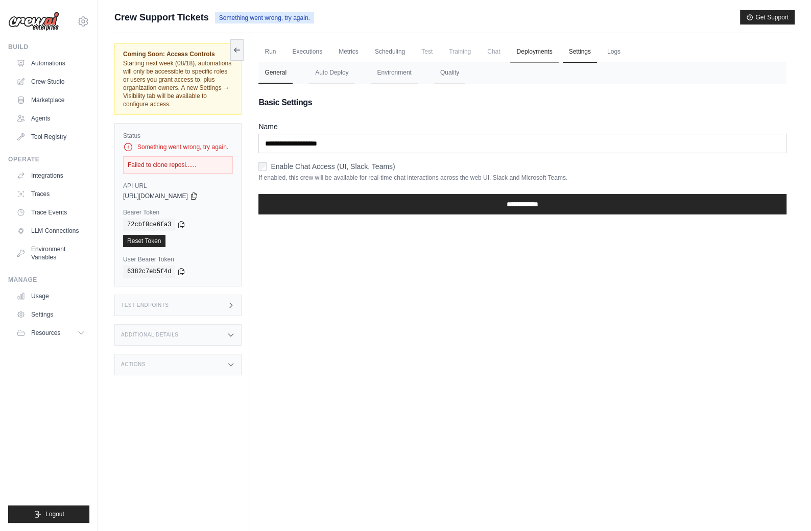
click at [534, 53] on link "Deployments" at bounding box center [534, 51] width 48 height 21
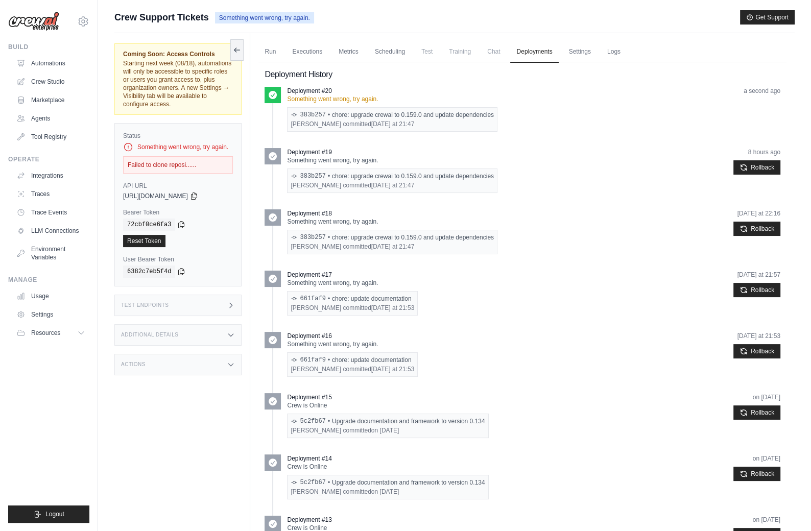
click at [490, 48] on span "Chat" at bounding box center [493, 51] width 25 height 20
click at [385, 44] on link "Scheduling" at bounding box center [390, 51] width 42 height 21
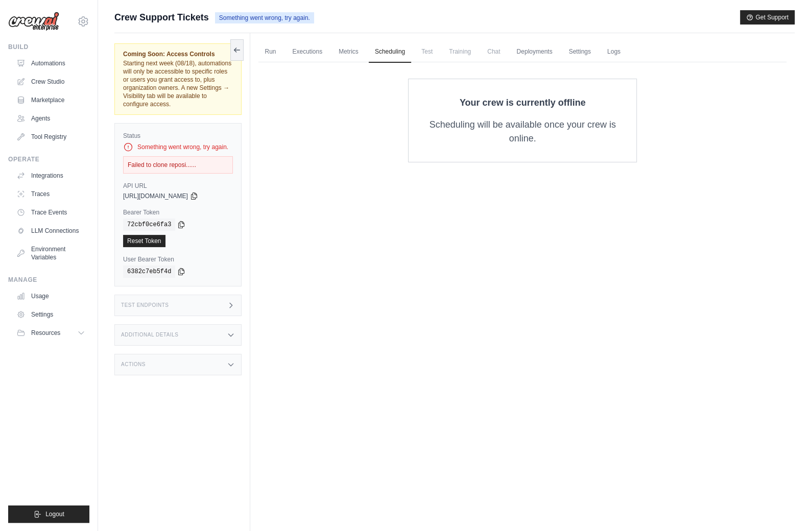
click at [139, 308] on div "Test Endpoints" at bounding box center [177, 305] width 127 height 21
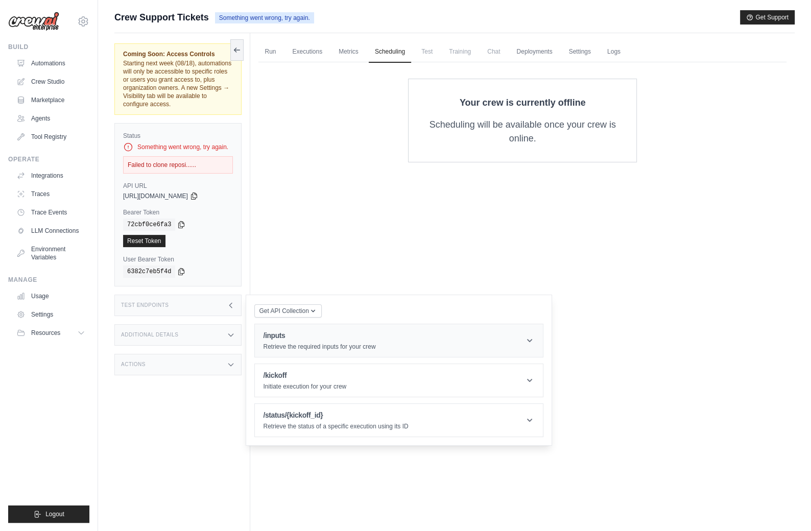
click at [286, 327] on header "/inputs Retrieve the required inputs for your crew" at bounding box center [399, 340] width 288 height 33
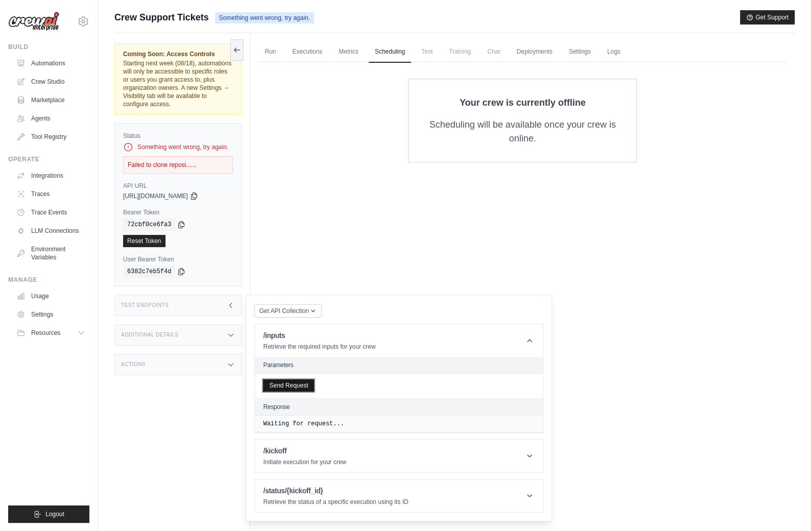
click at [301, 381] on button "Send Request" at bounding box center [288, 385] width 51 height 12
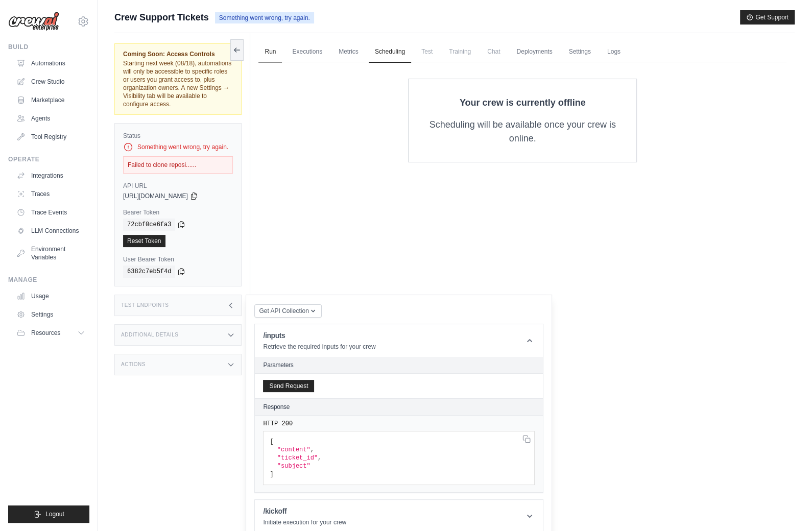
click at [277, 61] on link "Run" at bounding box center [269, 51] width 23 height 21
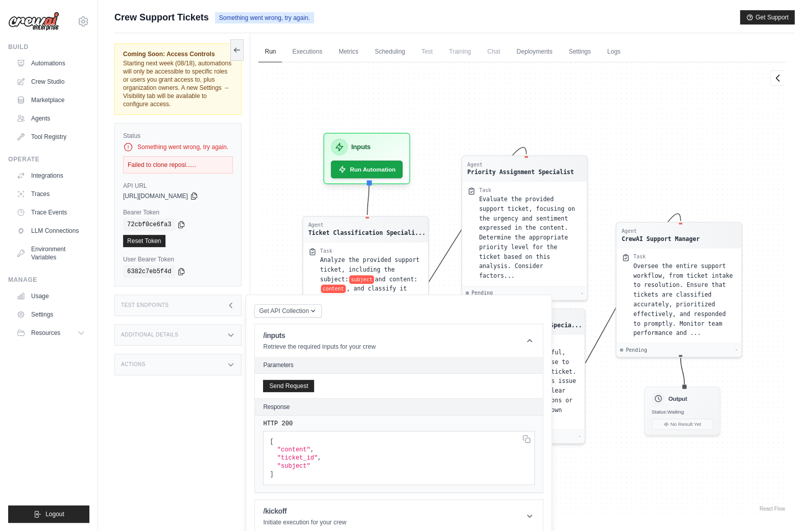
click at [216, 302] on div "Test Endpoints" at bounding box center [177, 305] width 127 height 21
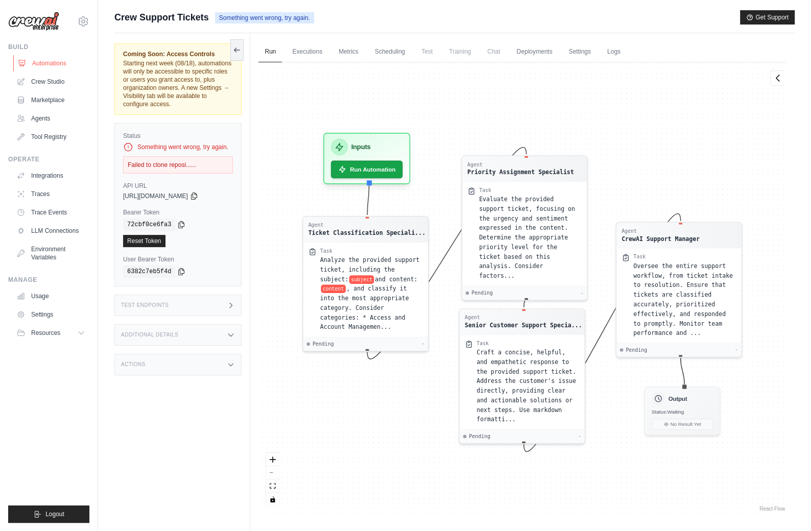
click at [60, 58] on link "Automations" at bounding box center [51, 63] width 77 height 16
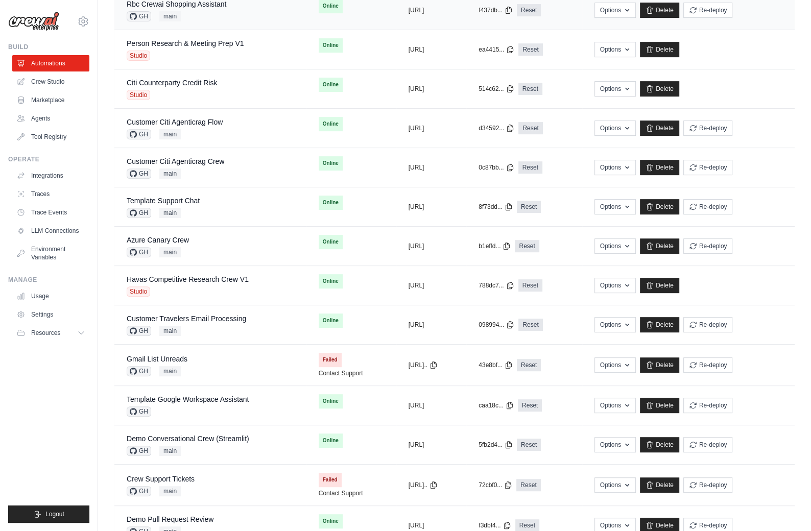
scroll to position [358, 0]
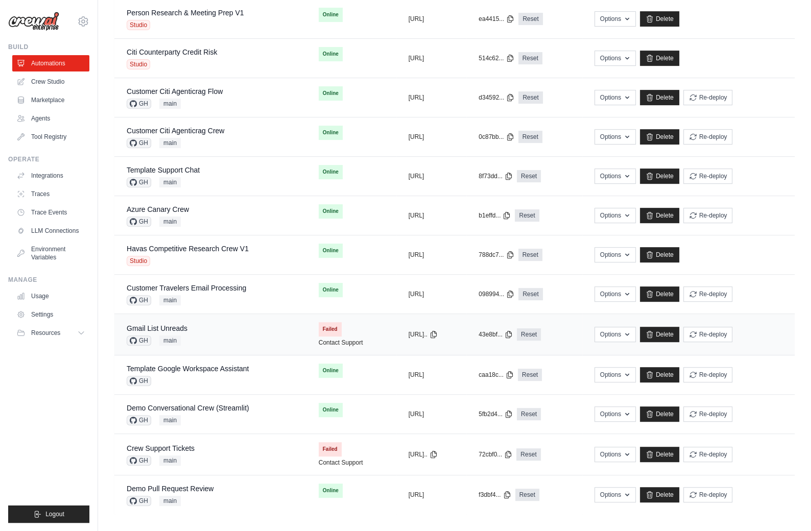
click at [214, 325] on div "Gmail List Unreads GH main" at bounding box center [210, 334] width 167 height 22
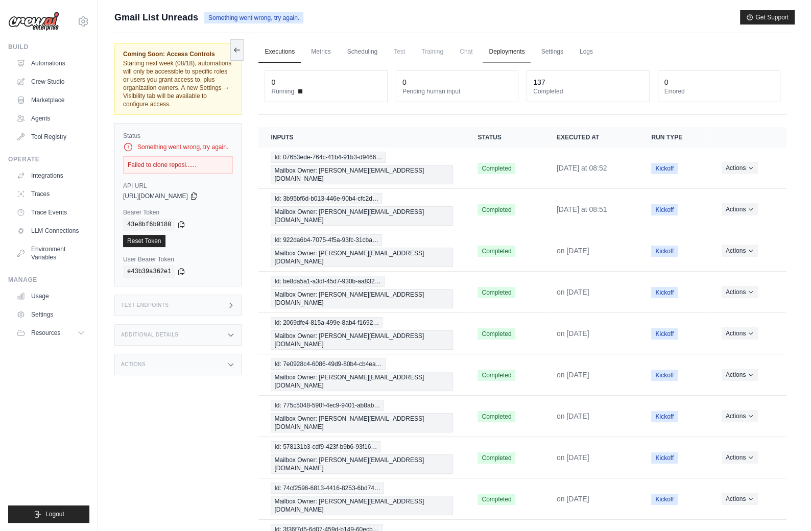
click at [516, 50] on link "Deployments" at bounding box center [506, 51] width 48 height 21
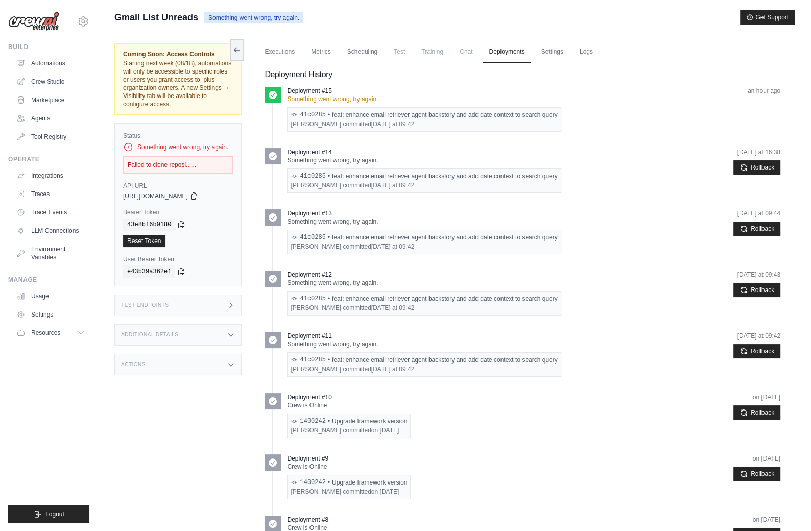
click at [203, 366] on div "Actions" at bounding box center [177, 364] width 127 height 21
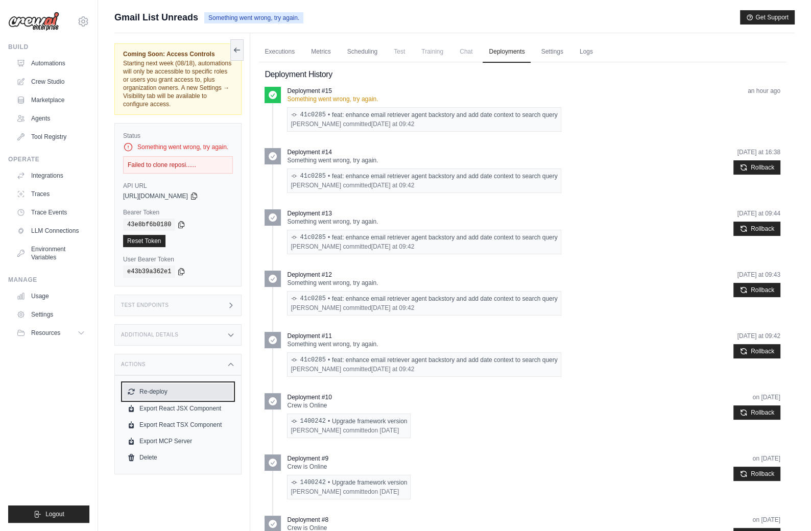
click at [192, 391] on button "Re-deploy" at bounding box center [178, 391] width 110 height 16
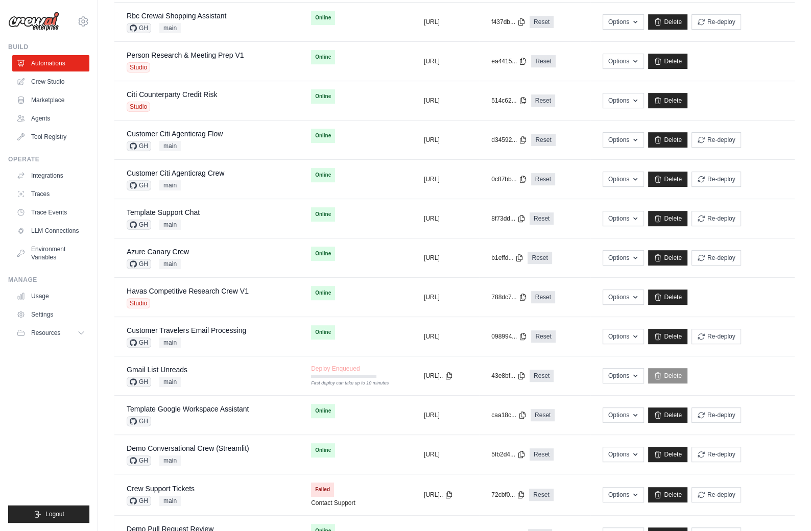
scroll to position [390, 0]
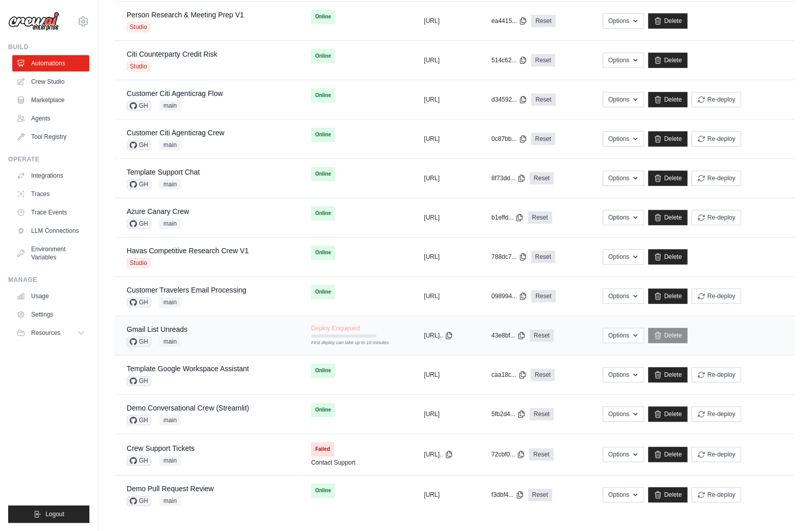
click at [218, 336] on div "Gmail List Unreads GH main" at bounding box center [207, 335] width 160 height 22
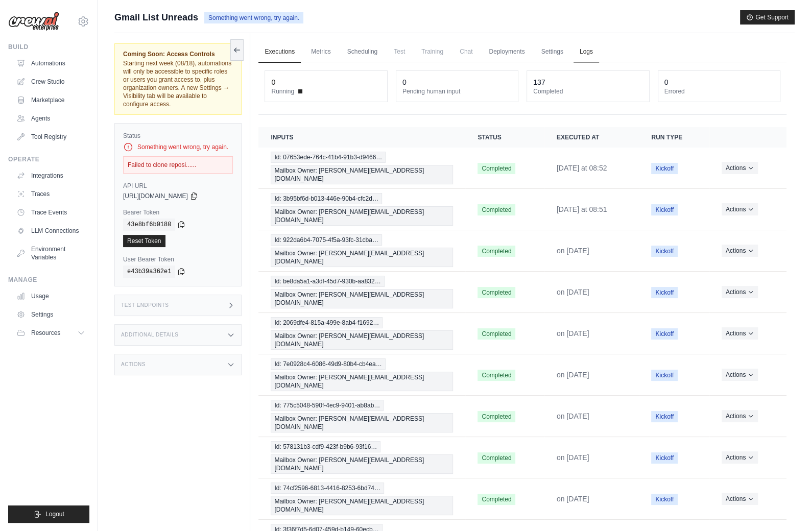
click at [588, 47] on link "Logs" at bounding box center [586, 51] width 26 height 21
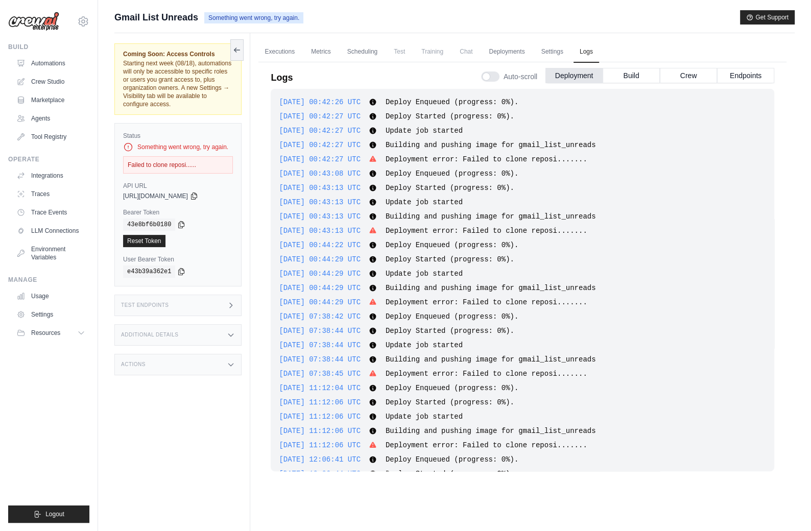
scroll to position [62, 0]
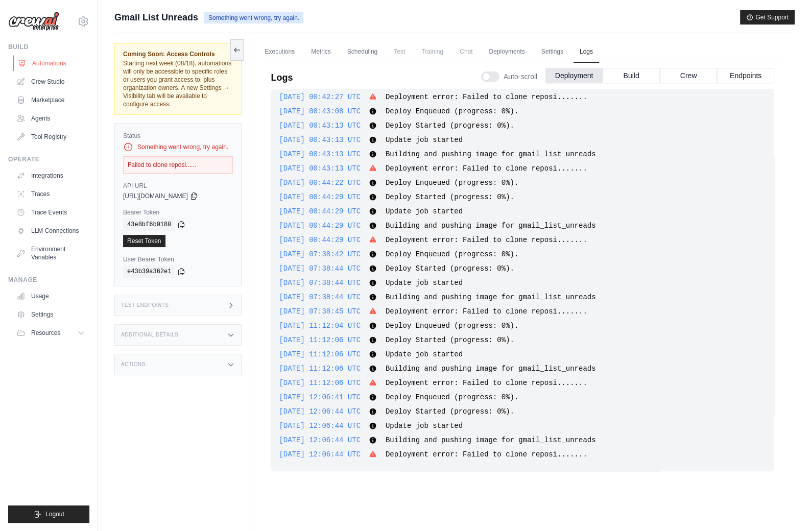
click at [52, 60] on link "Automations" at bounding box center [51, 63] width 77 height 16
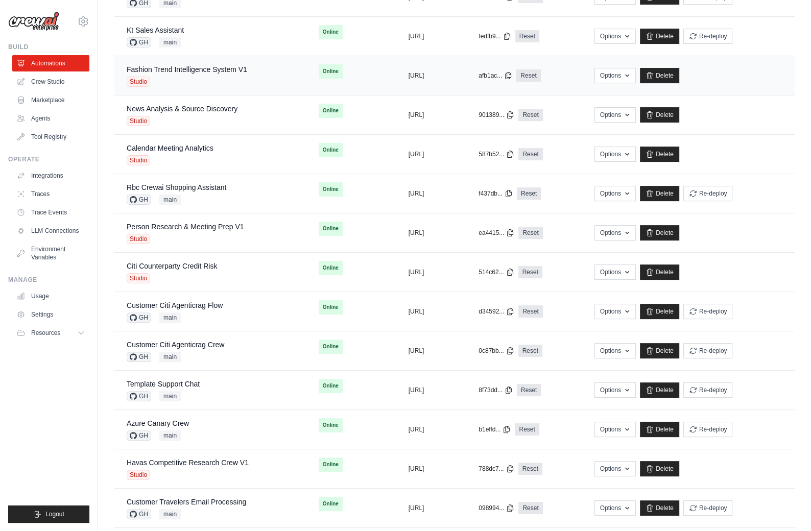
scroll to position [160, 0]
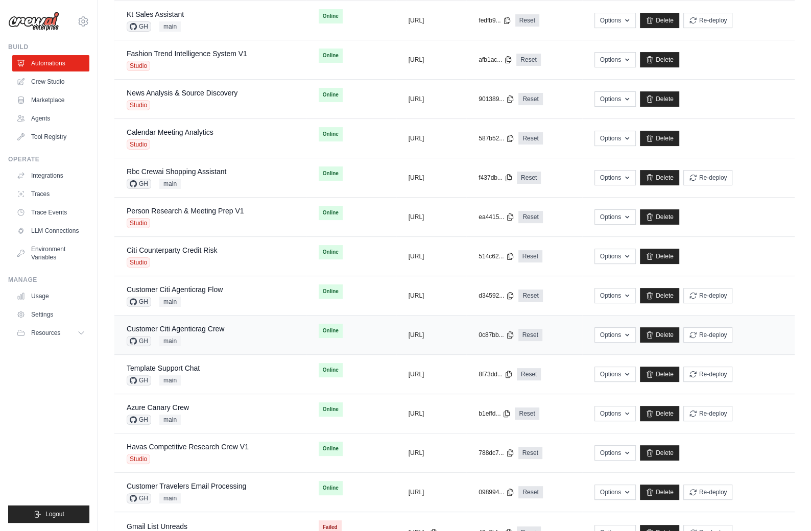
click at [217, 336] on div "GH main" at bounding box center [175, 341] width 97 height 10
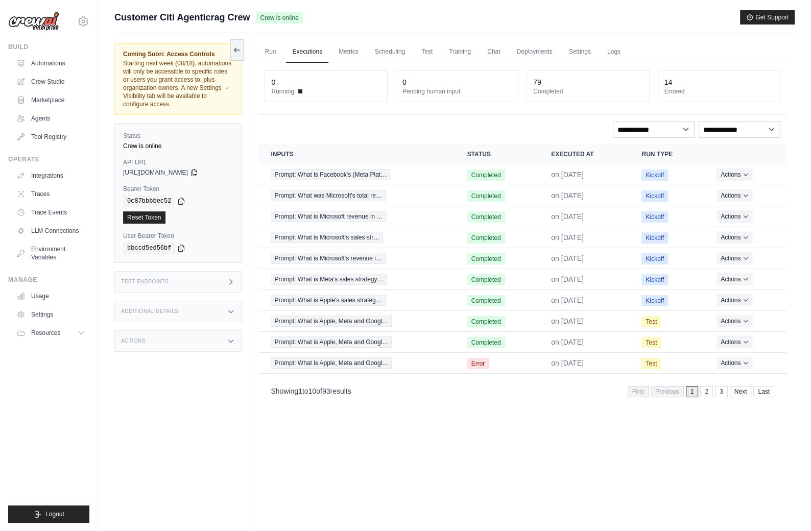
click at [194, 335] on div "Actions" at bounding box center [177, 340] width 127 height 21
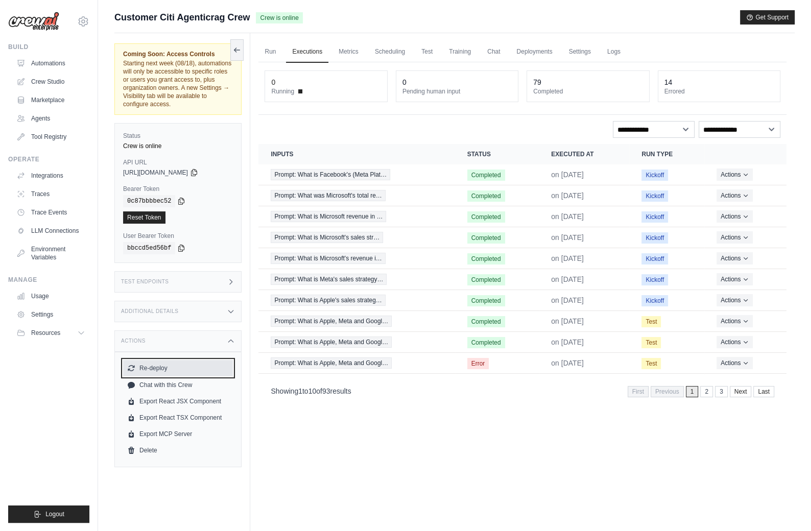
click at [168, 367] on button "Re-deploy" at bounding box center [178, 368] width 110 height 16
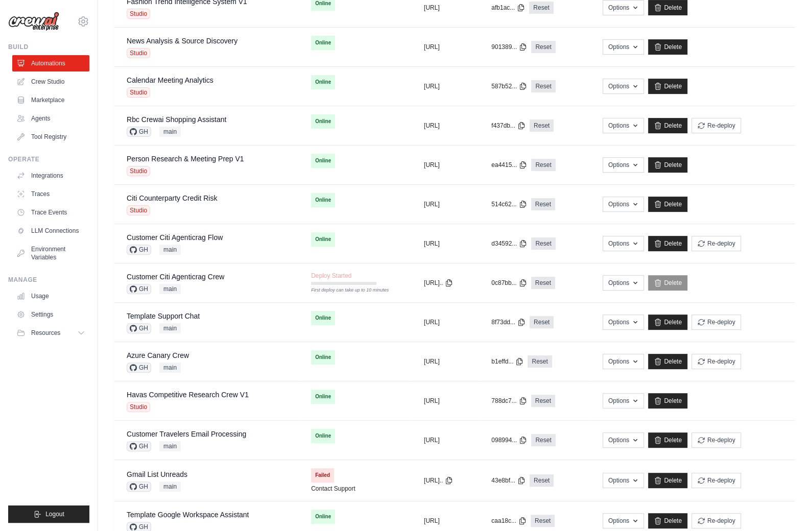
scroll to position [254, 0]
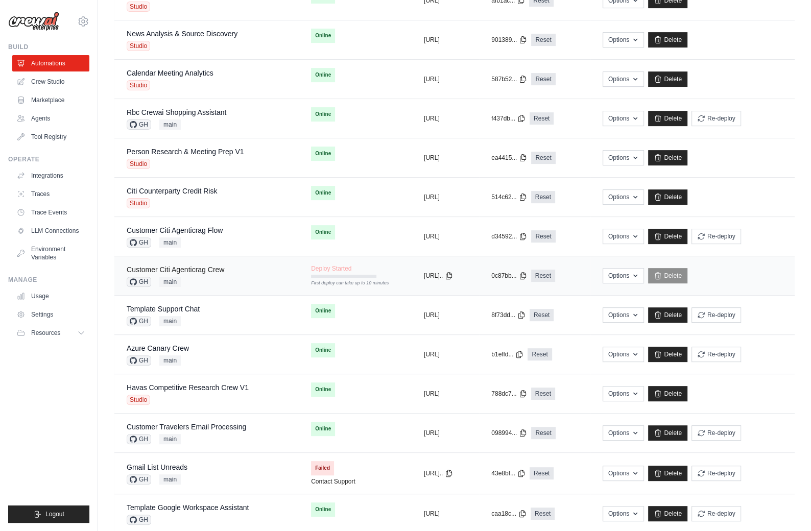
click at [210, 268] on link "Customer Citi Agenticrag Crew" at bounding box center [175, 269] width 97 height 8
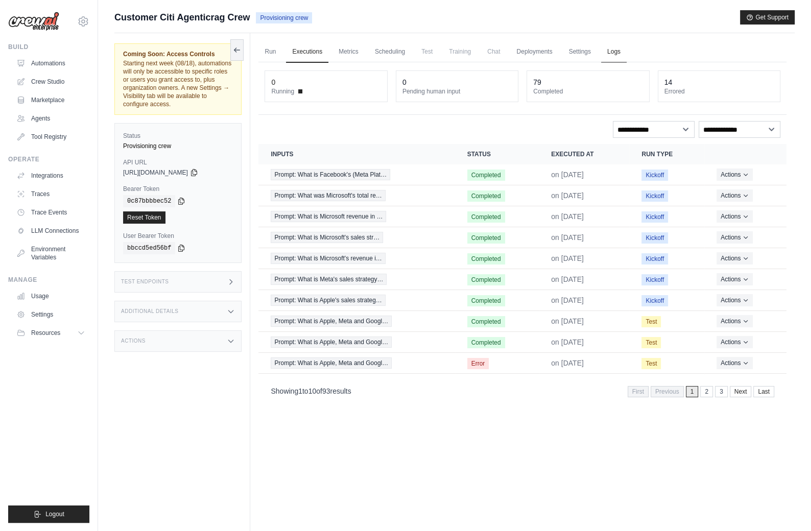
click at [616, 48] on link "Logs" at bounding box center [614, 51] width 26 height 21
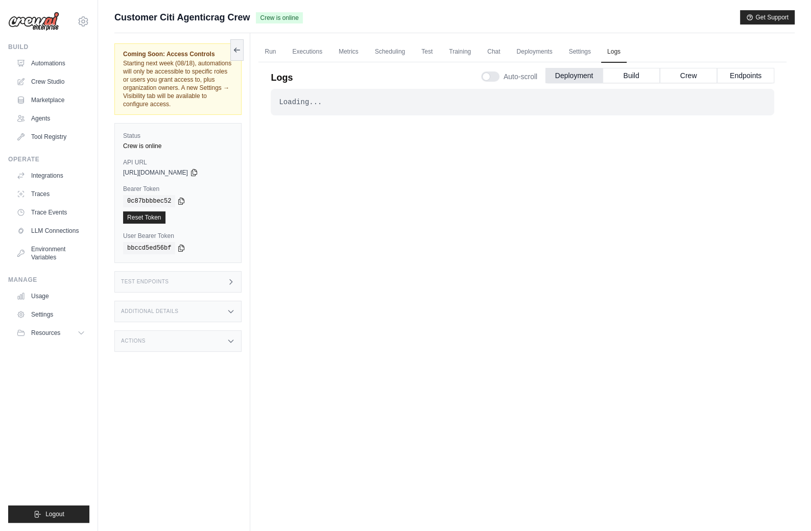
click at [207, 282] on div "Test Endpoints" at bounding box center [177, 281] width 127 height 21
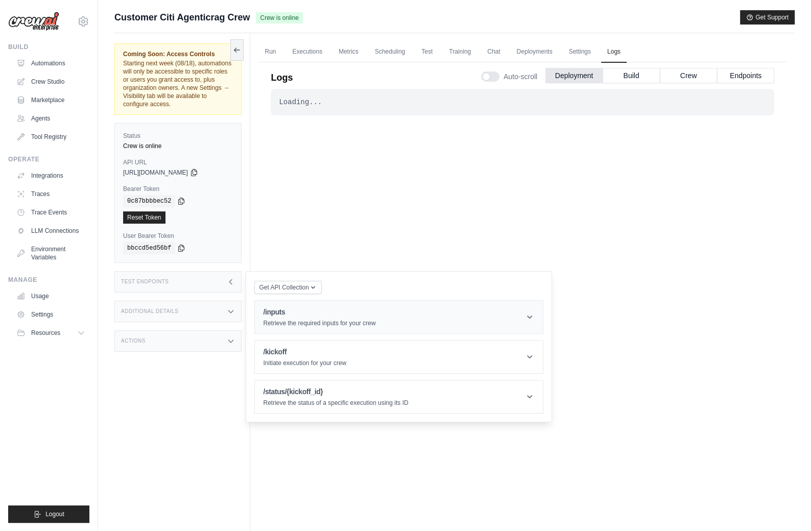
click at [296, 317] on div "/inputs Retrieve the required inputs for your crew" at bounding box center [319, 317] width 112 height 20
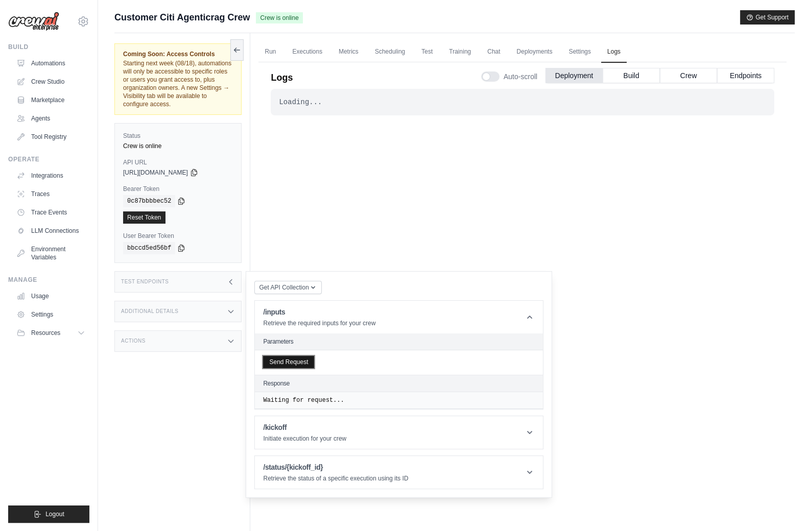
click at [294, 360] on button "Send Request" at bounding box center [288, 362] width 51 height 12
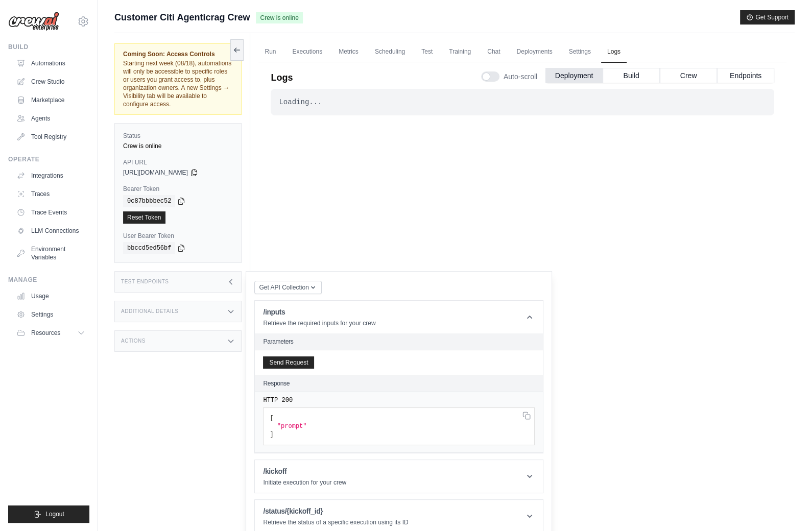
click at [217, 269] on div "Coming Soon: Access Controls Starting next week (08/18), automations will only …" at bounding box center [182, 298] width 136 height 531
click at [271, 51] on link "Run" at bounding box center [269, 51] width 23 height 21
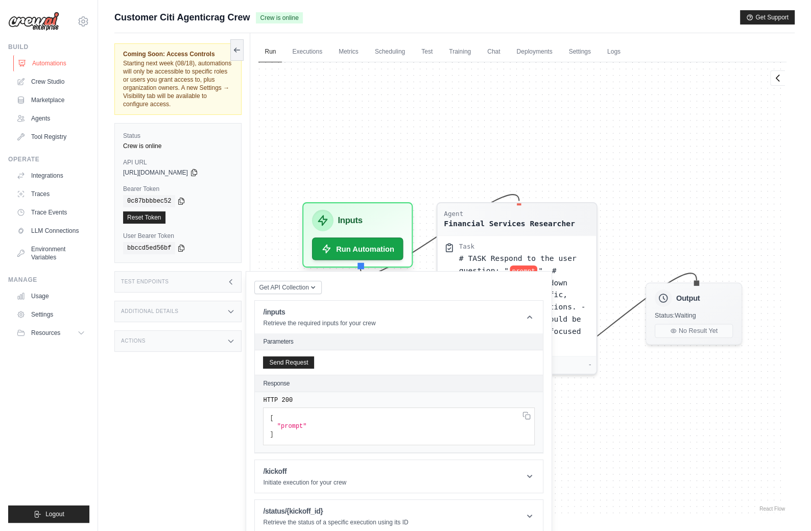
click at [69, 61] on link "Automations" at bounding box center [51, 63] width 77 height 16
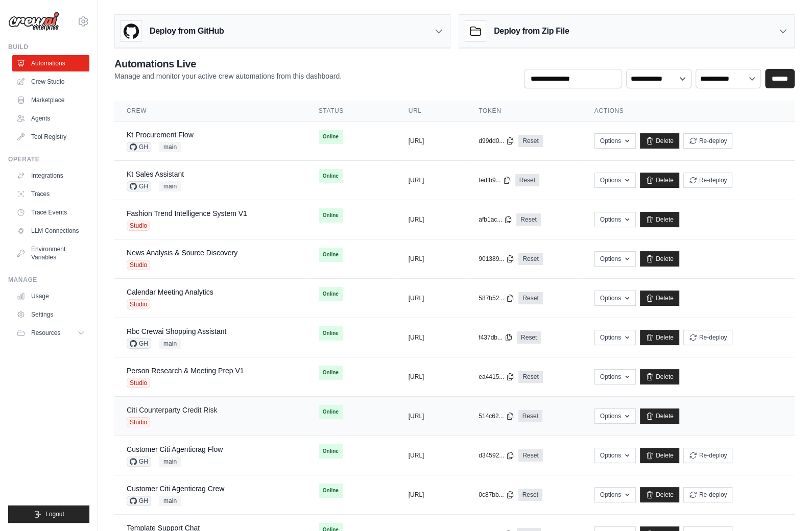
click at [204, 410] on link "Citi Counterparty Credit Risk" at bounding box center [172, 410] width 90 height 8
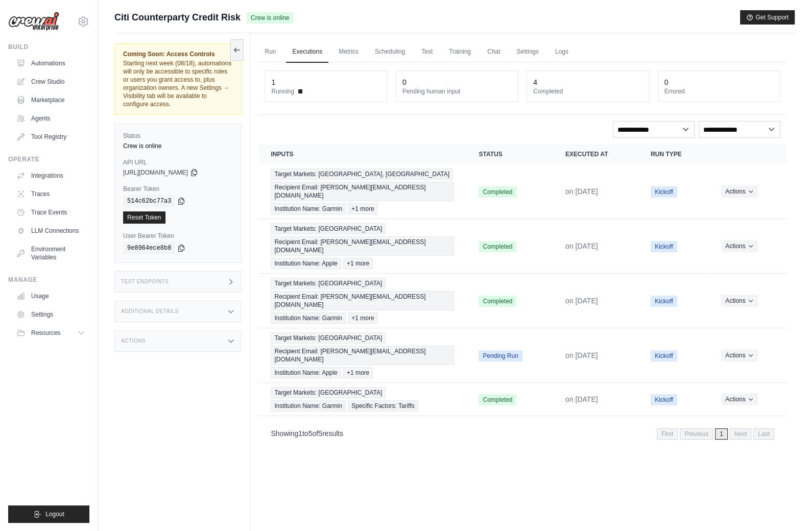
click at [293, 393] on div "Run Executions Metrics Scheduling Test Training Chat Settings Logs 1 Running 0 …" at bounding box center [522, 298] width 544 height 531
click at [740, 349] on button "Actions" at bounding box center [739, 355] width 36 height 12
click at [724, 381] on button "Delete" at bounding box center [740, 389] width 65 height 16
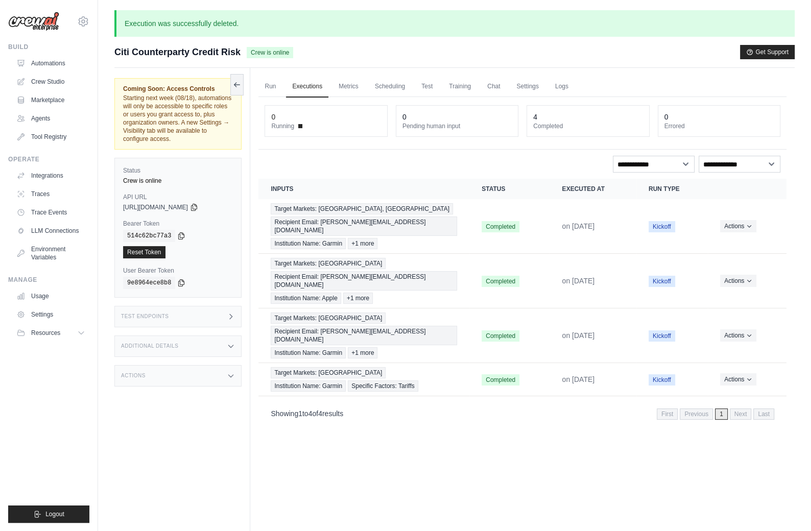
click at [186, 377] on div "Actions" at bounding box center [177, 375] width 127 height 21
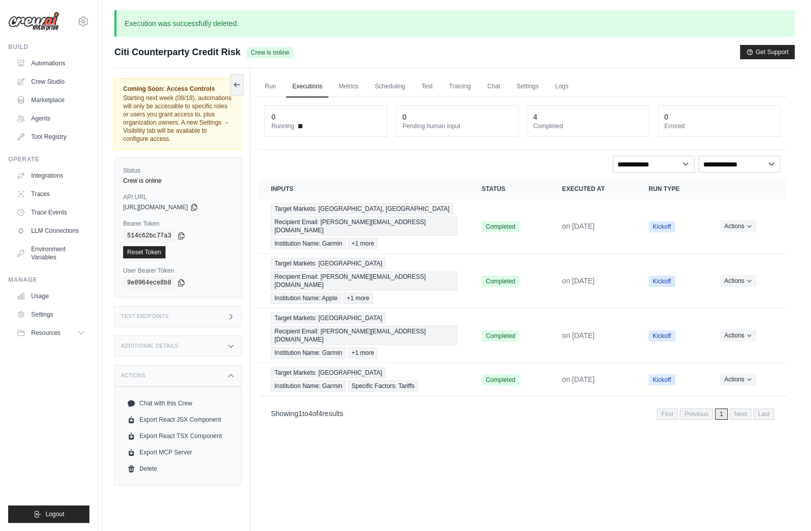
click at [180, 367] on div "Actions" at bounding box center [177, 375] width 127 height 21
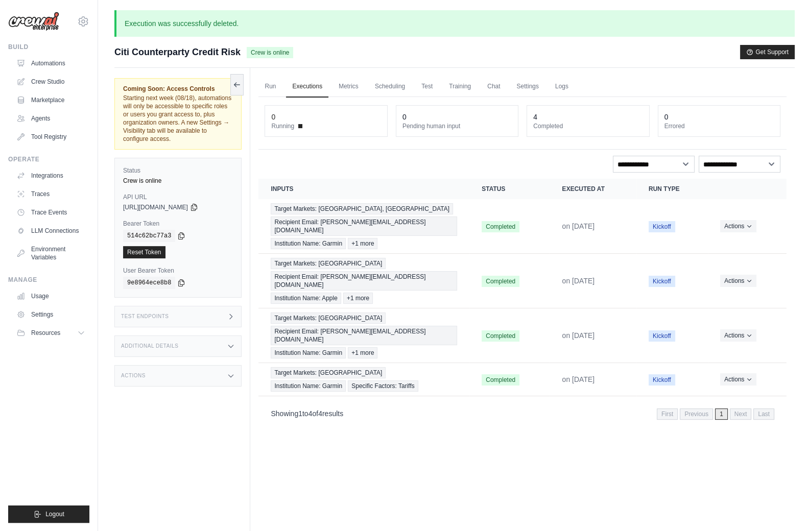
click at [180, 367] on div "Actions" at bounding box center [177, 375] width 127 height 21
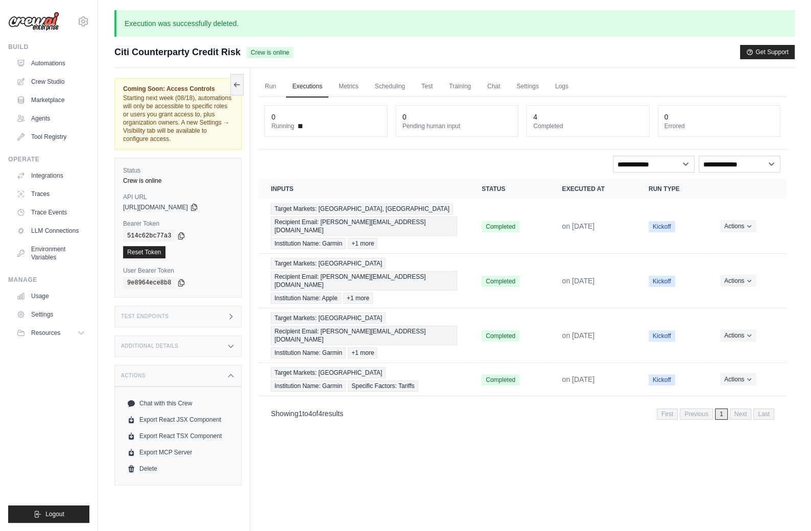
click at [188, 347] on div "Additional Details" at bounding box center [177, 345] width 127 height 21
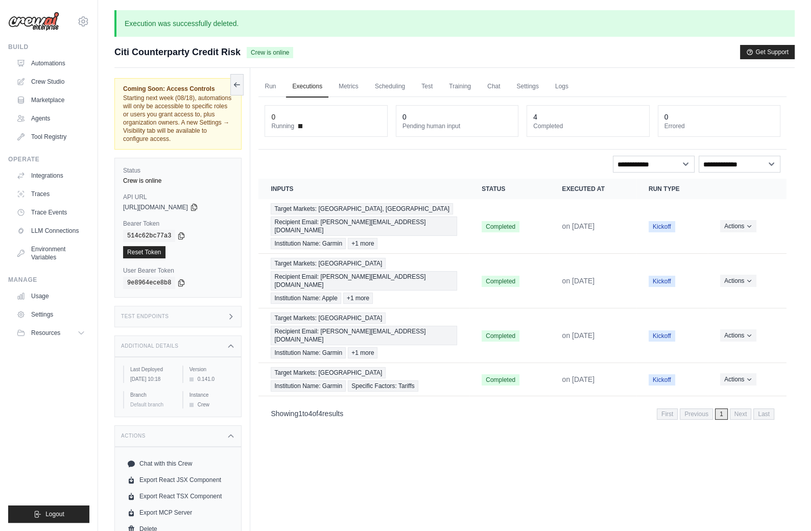
click at [207, 312] on div "Test Endpoints" at bounding box center [177, 316] width 127 height 21
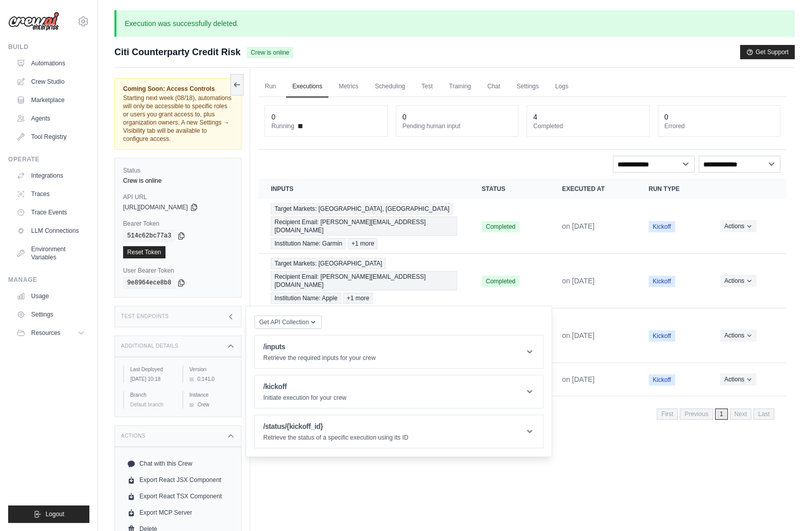
click at [207, 312] on div "Test Endpoints" at bounding box center [177, 316] width 127 height 21
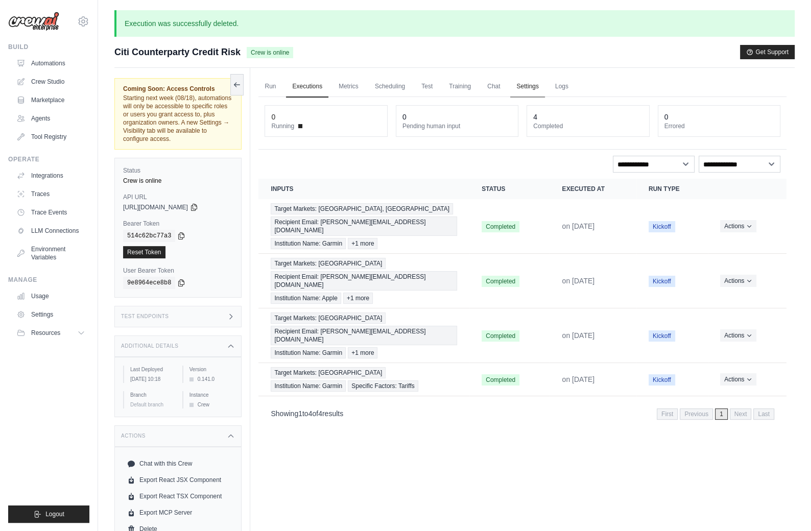
click at [534, 78] on link "Settings" at bounding box center [527, 86] width 34 height 21
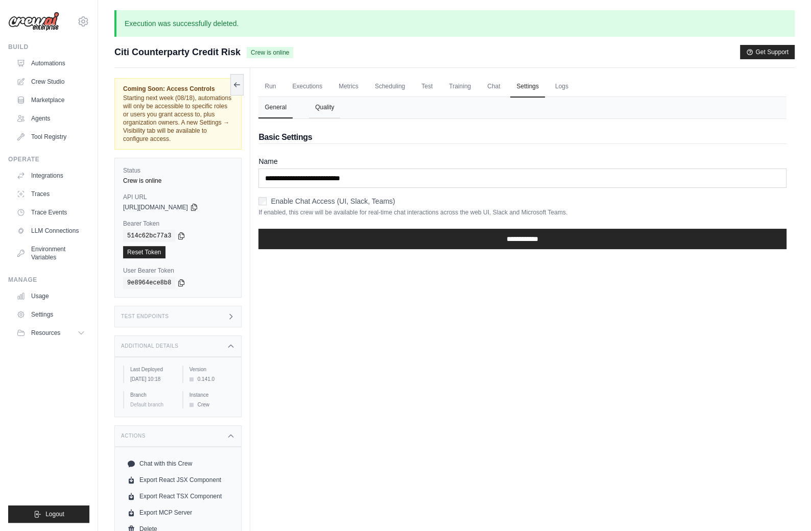
click at [320, 107] on button "Quality" at bounding box center [324, 107] width 31 height 21
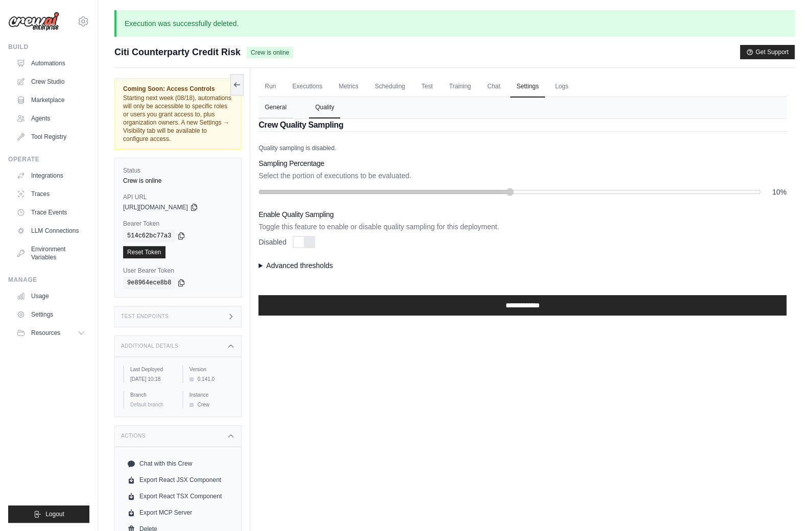
click at [284, 107] on button "General" at bounding box center [275, 107] width 34 height 21
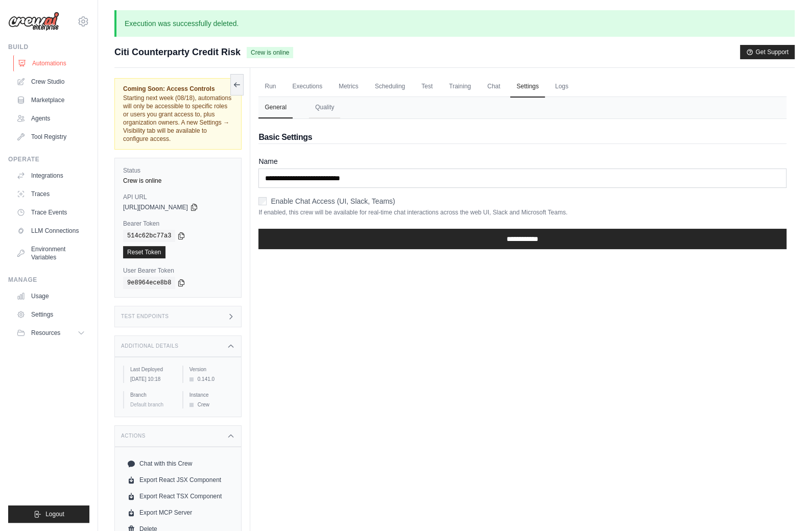
click at [61, 62] on link "Automations" at bounding box center [51, 63] width 77 height 16
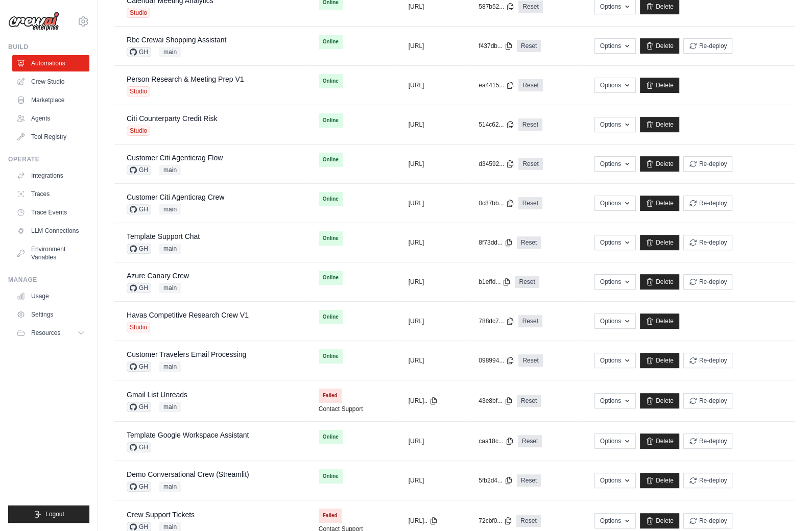
scroll to position [305, 0]
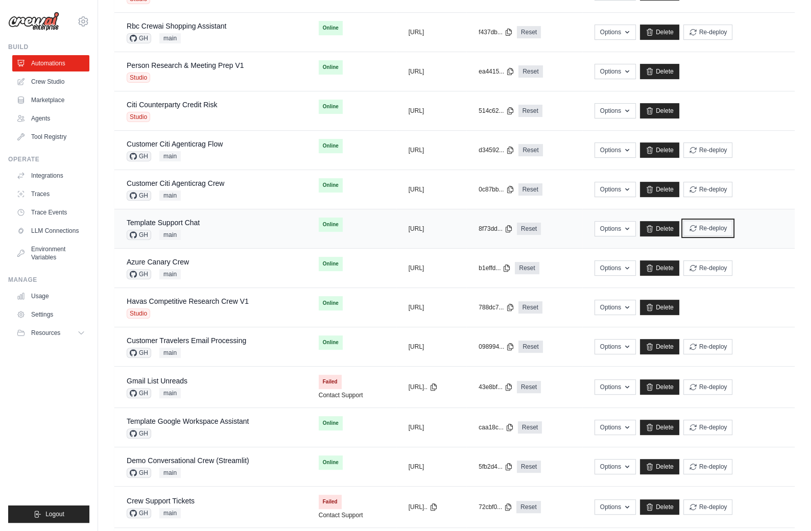
click at [697, 225] on icon "submit" at bounding box center [693, 228] width 8 height 8
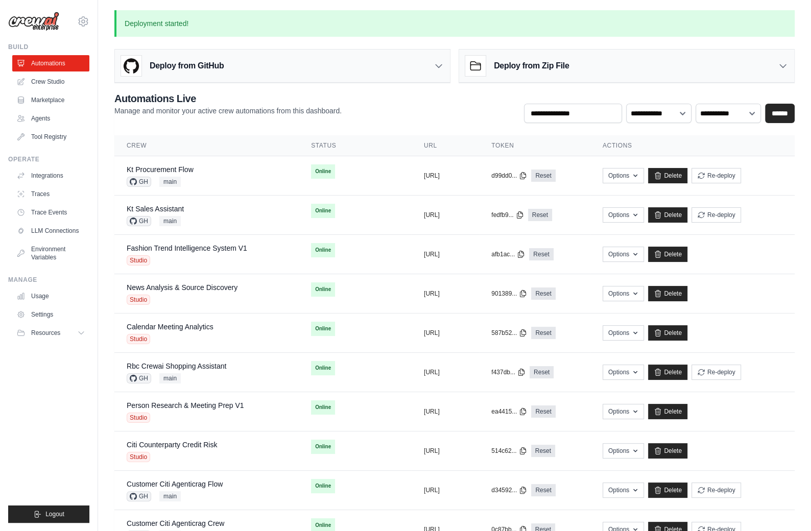
scroll to position [293, 0]
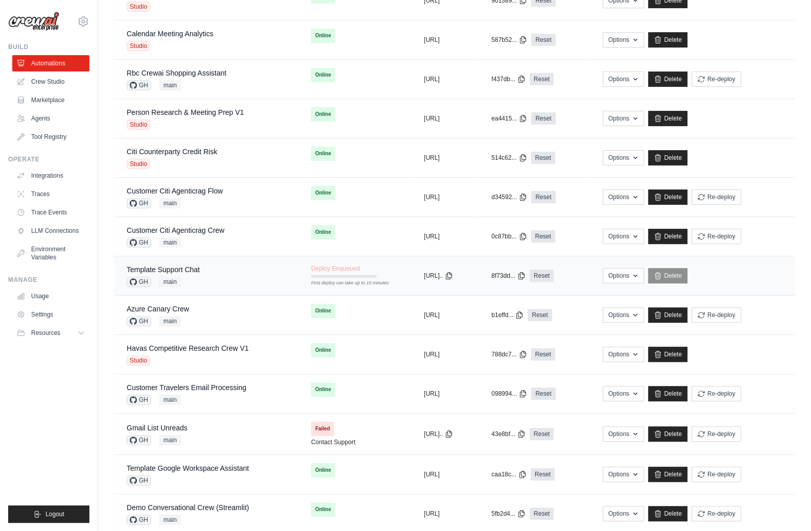
click at [232, 269] on div "Template Support Chat GH main" at bounding box center [207, 275] width 160 height 22
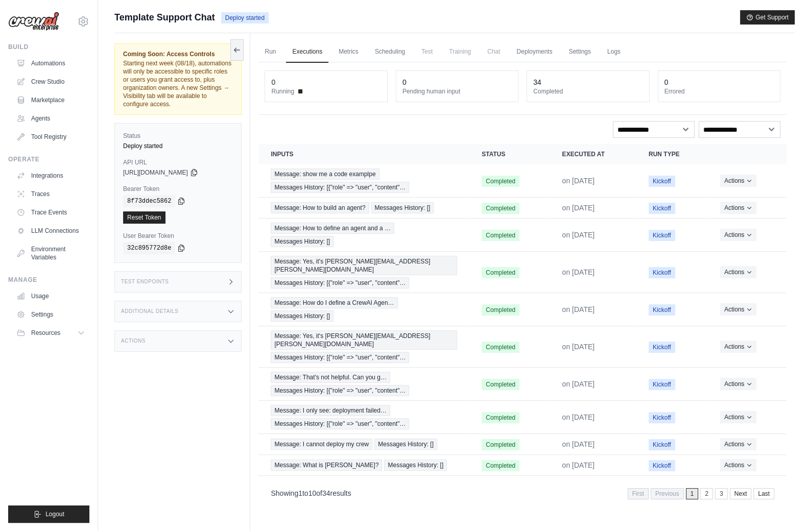
click at [562, 35] on div "Run Executions Metrics Scheduling Test Training Chat Deployments Settings Logs …" at bounding box center [522, 298] width 544 height 531
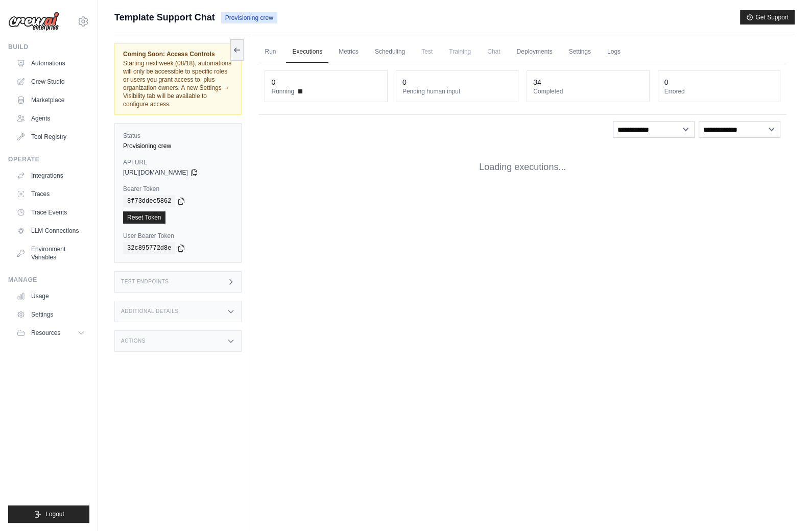
click at [558, 26] on div "Submit a support request Describe your issue or question * Please be specific a…" at bounding box center [454, 21] width 680 height 23
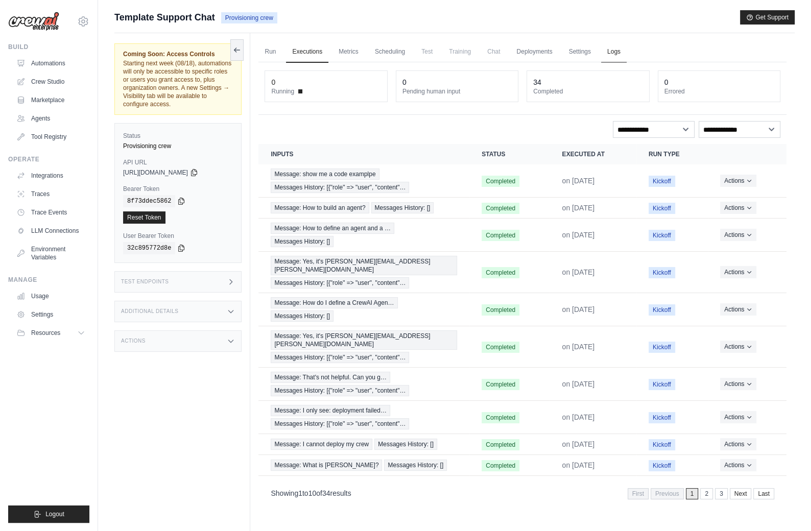
click at [612, 54] on link "Logs" at bounding box center [614, 51] width 26 height 21
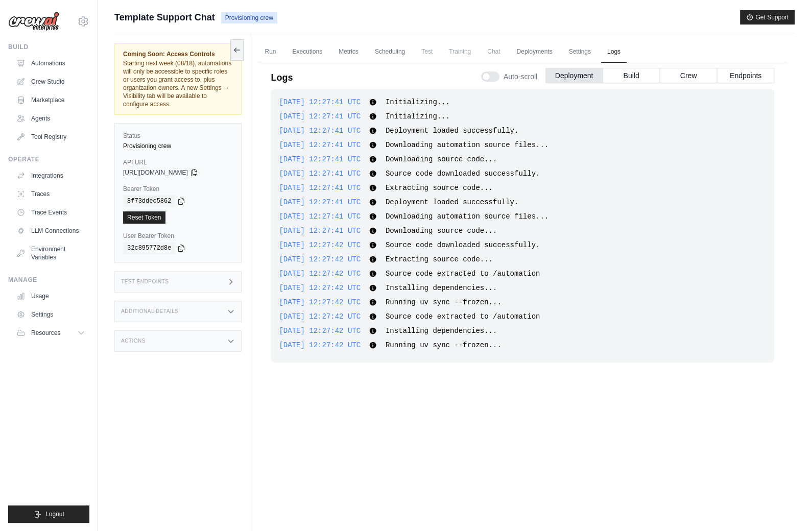
click at [196, 414] on div "Coming Soon: Access Controls Starting next week (08/18), automations will only …" at bounding box center [182, 298] width 136 height 531
click at [272, 454] on div "2025-08-18 12:27:41 UTC Initializing... Show more Show less 2025-08-18 12:27:41…" at bounding box center [522, 296] width 503 height 414
click at [311, 446] on div "2025-08-18 12:27:41 UTC Initializing... Show more Show less 2025-08-18 12:27:41…" at bounding box center [522, 296] width 503 height 414
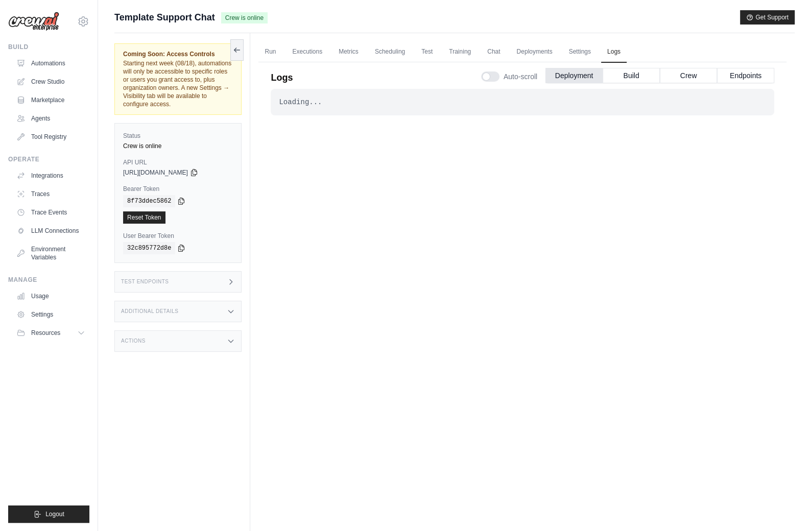
click at [218, 283] on div "Test Endpoints" at bounding box center [177, 281] width 127 height 21
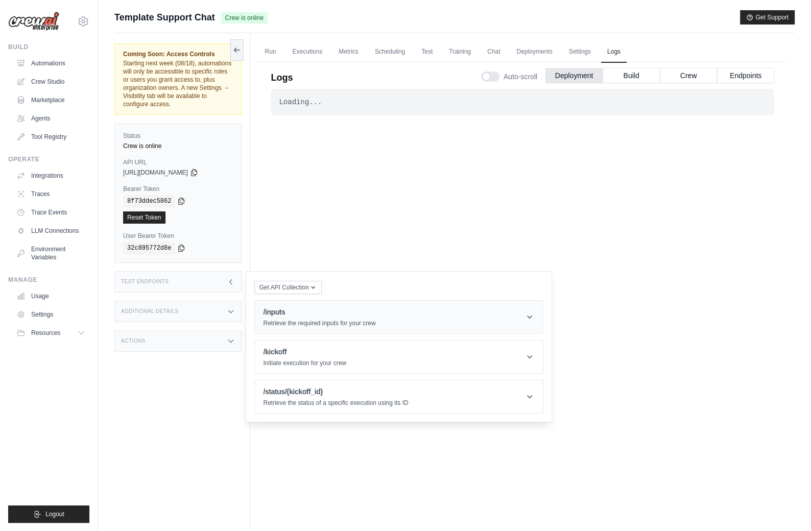
click at [292, 316] on div "/inputs Retrieve the required inputs for your crew" at bounding box center [319, 317] width 112 height 20
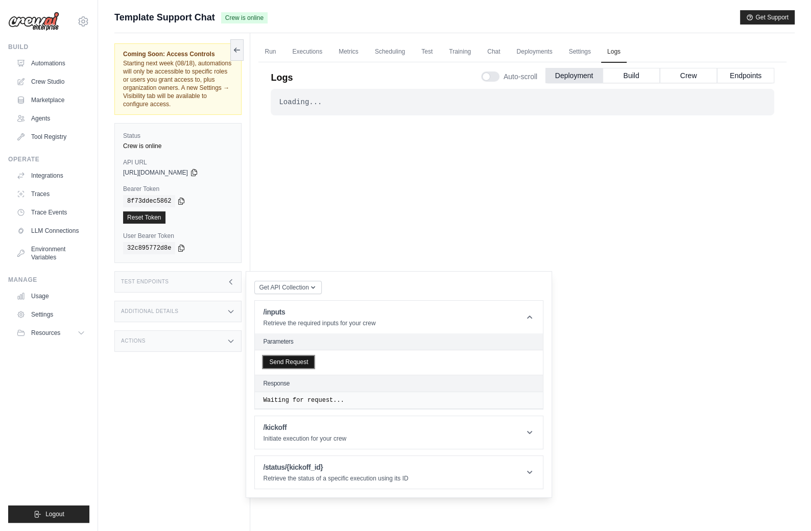
click at [295, 356] on button "Send Request" at bounding box center [288, 362] width 51 height 12
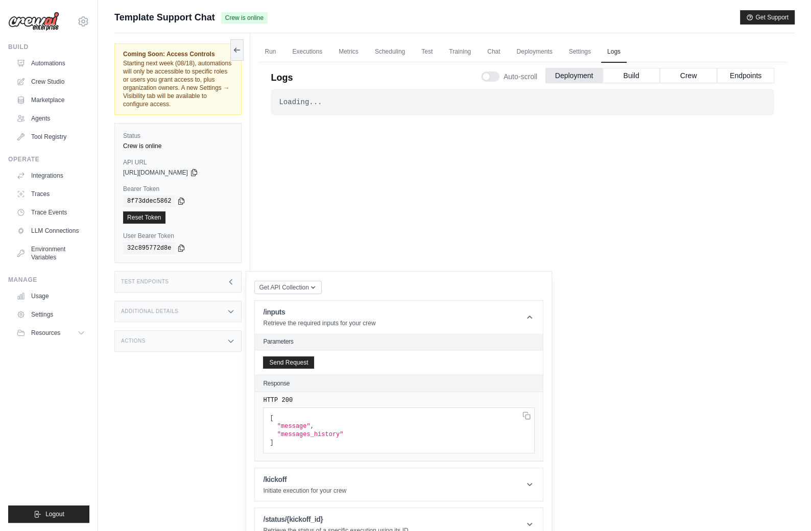
click at [349, 248] on div "Loading... . . . Successful" at bounding box center [522, 296] width 503 height 414
click at [62, 63] on link "Automations" at bounding box center [51, 63] width 77 height 16
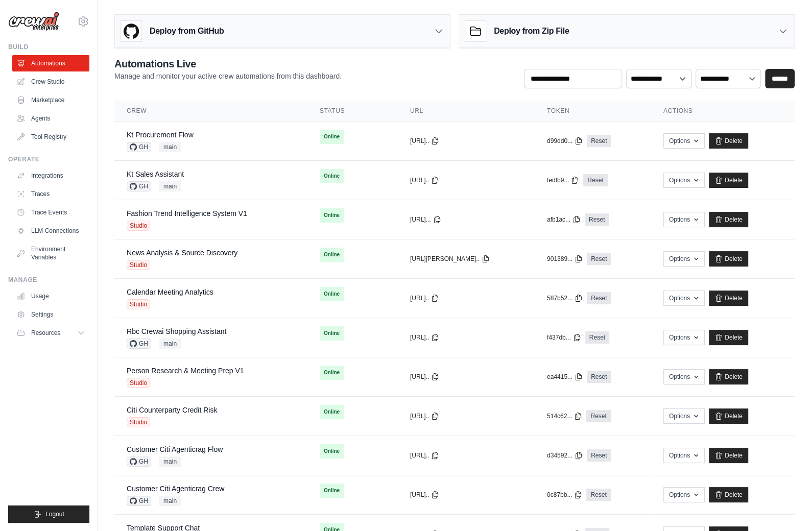
click at [423, 22] on div "Deploy from GitHub" at bounding box center [282, 31] width 335 height 33
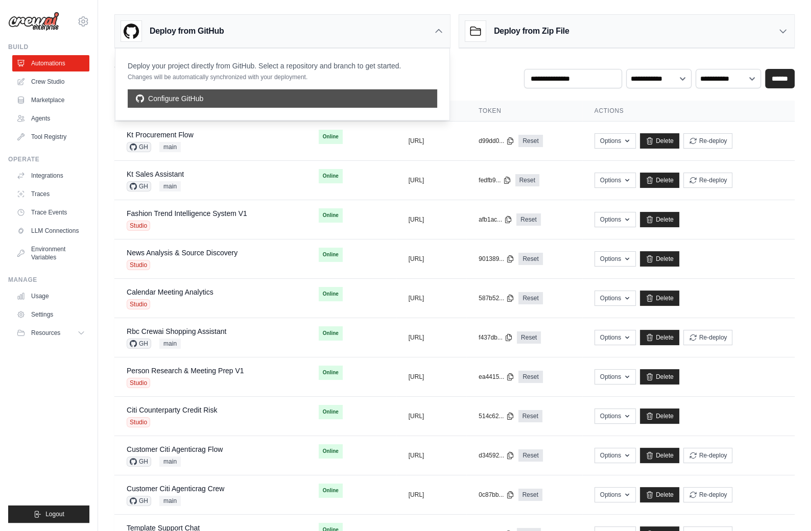
click at [165, 95] on link "Configure GitHub" at bounding box center [282, 98] width 309 height 18
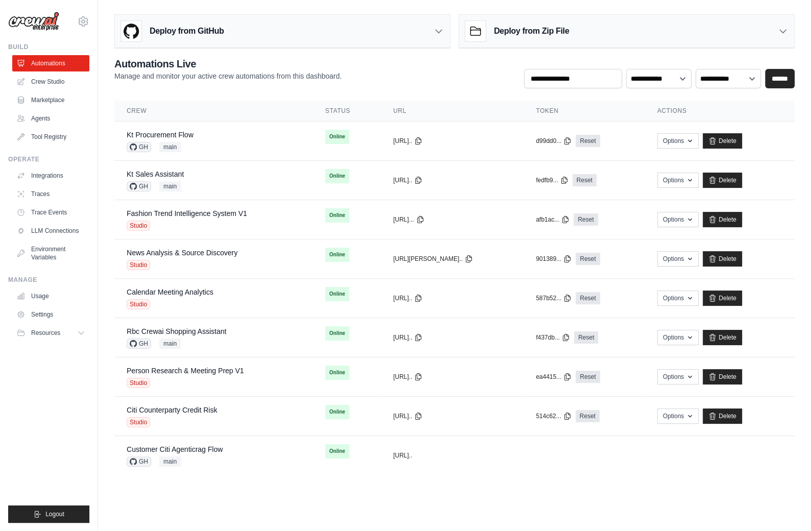
click at [289, 48] on div "**********" at bounding box center [454, 242] width 713 height 464
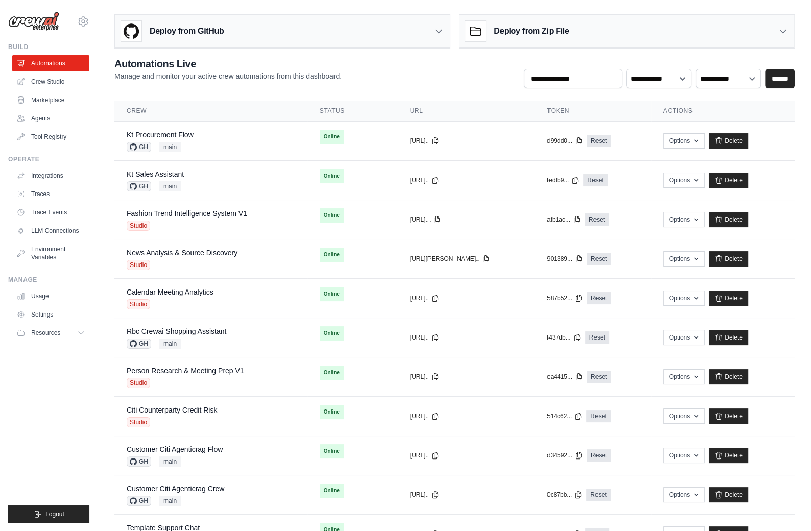
click at [276, 39] on div "Deploy from GitHub" at bounding box center [282, 31] width 335 height 33
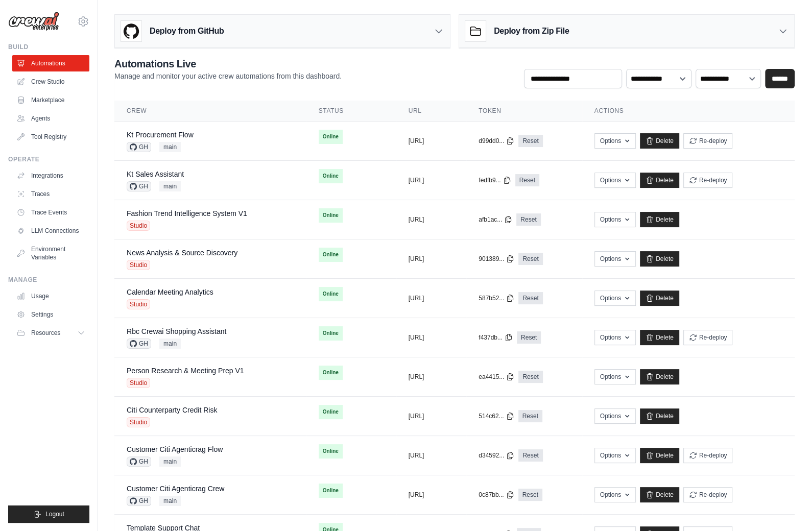
click at [393, 30] on div "Deploy from GitHub" at bounding box center [282, 31] width 335 height 33
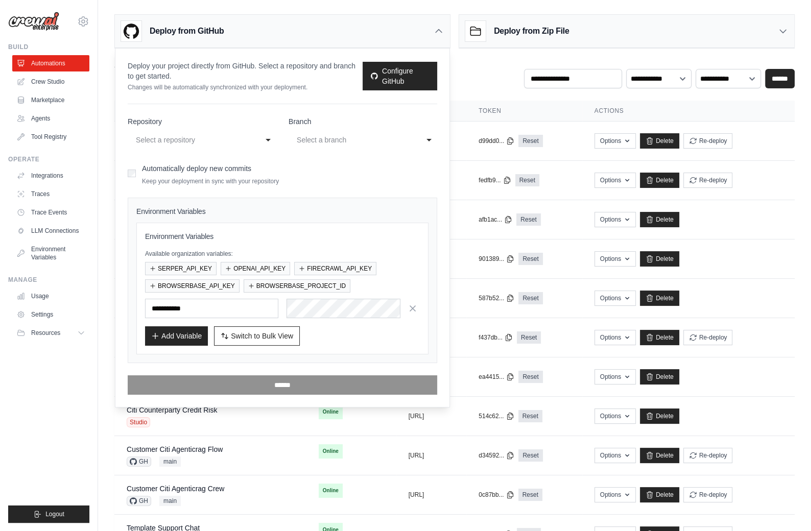
click at [244, 136] on div "Select a repository" at bounding box center [192, 140] width 112 height 12
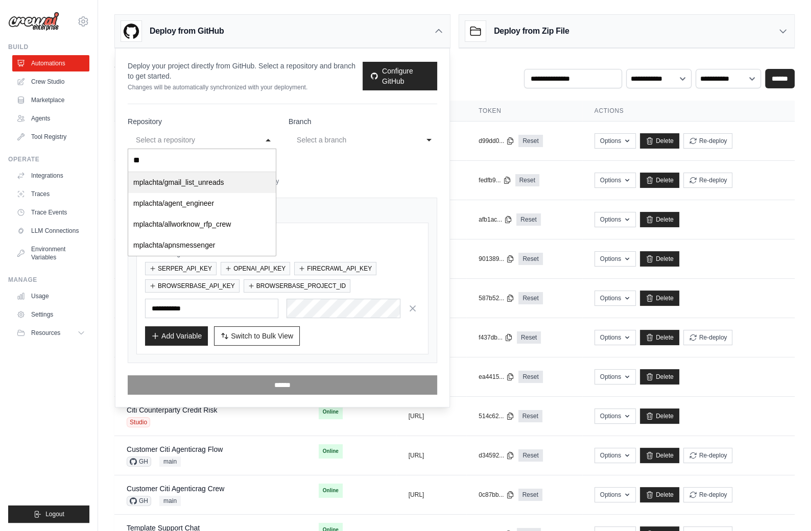
type input "***"
click at [408, 28] on div "Deploy from GitHub" at bounding box center [282, 31] width 335 height 33
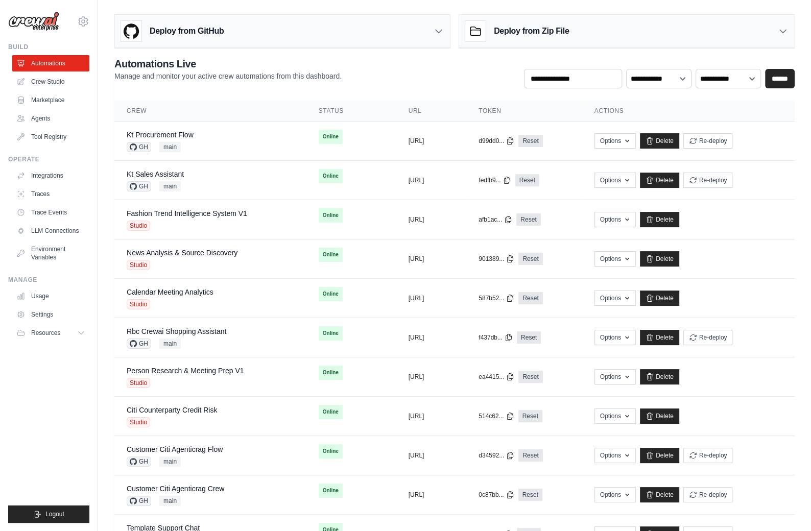
click at [46, 406] on ul "Build Automations Crew Studio Marketplace Agents" at bounding box center [48, 283] width 81 height 480
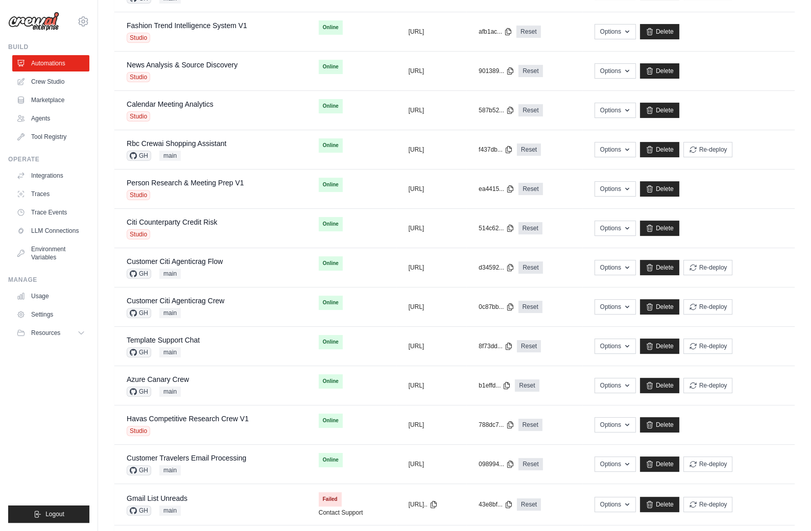
scroll to position [342, 0]
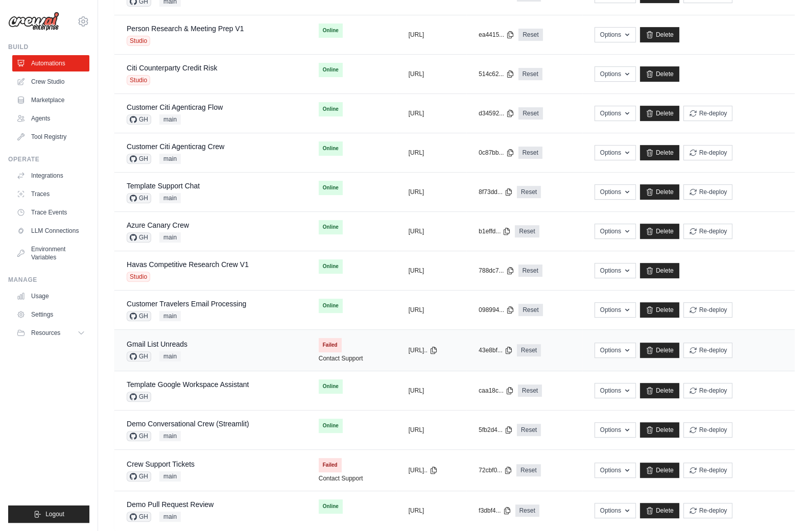
click at [218, 347] on div "Gmail List Unreads GH main" at bounding box center [210, 350] width 167 height 22
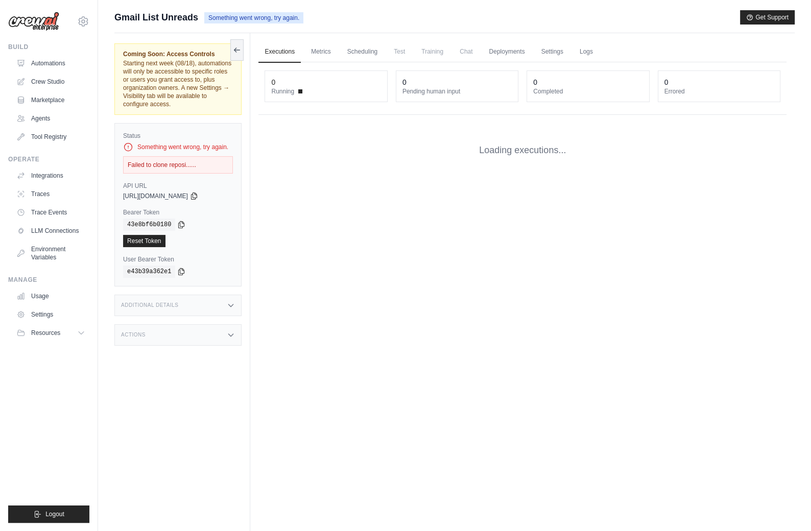
click at [300, 262] on div "Executions Metrics Scheduling Test Training Chat Deployments Settings Logs 0 Ru…" at bounding box center [522, 298] width 544 height 531
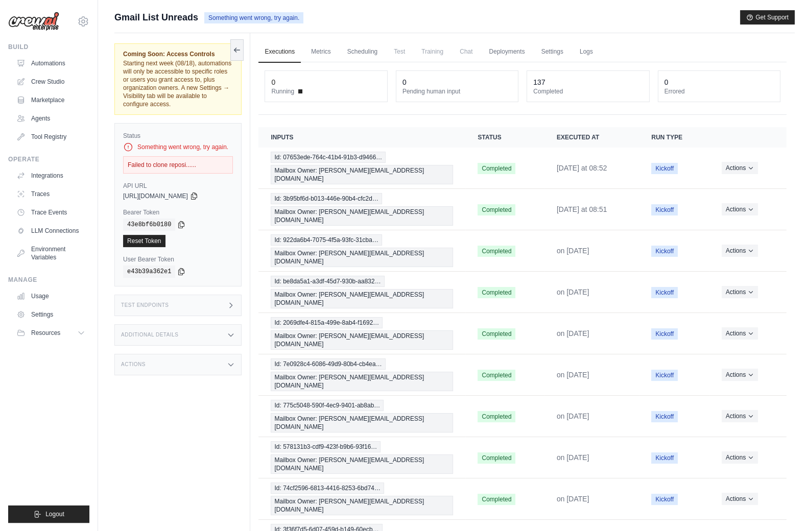
click at [205, 358] on div "Actions" at bounding box center [177, 364] width 127 height 21
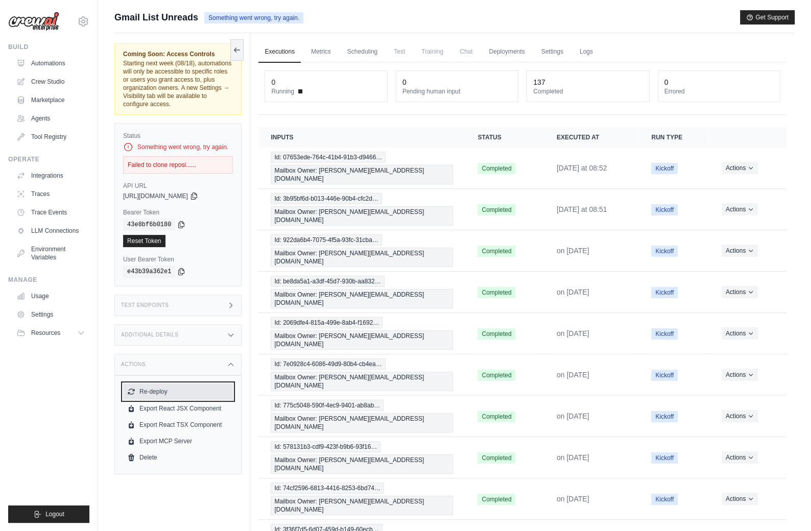
click at [167, 391] on button "Re-deploy" at bounding box center [178, 391] width 110 height 16
click at [301, 11] on div "Gmail List Unreads Something went wrong, try again." at bounding box center [208, 17] width 189 height 14
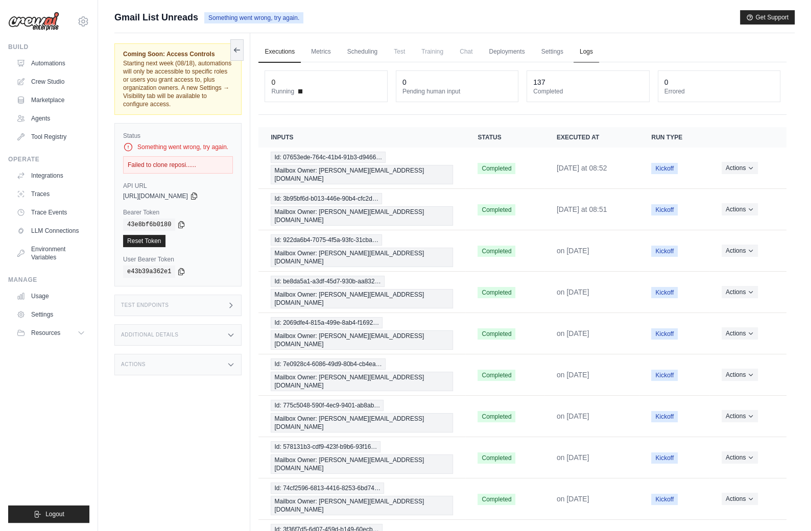
click at [583, 51] on link "Logs" at bounding box center [586, 51] width 26 height 21
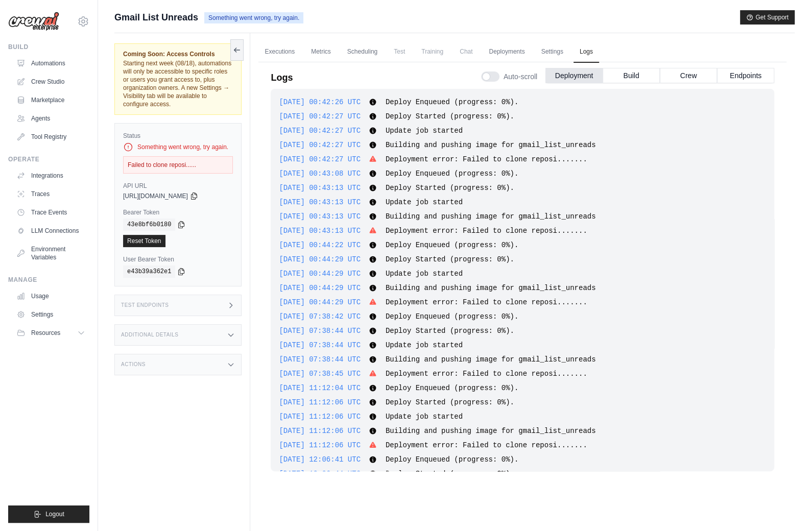
scroll to position [134, 0]
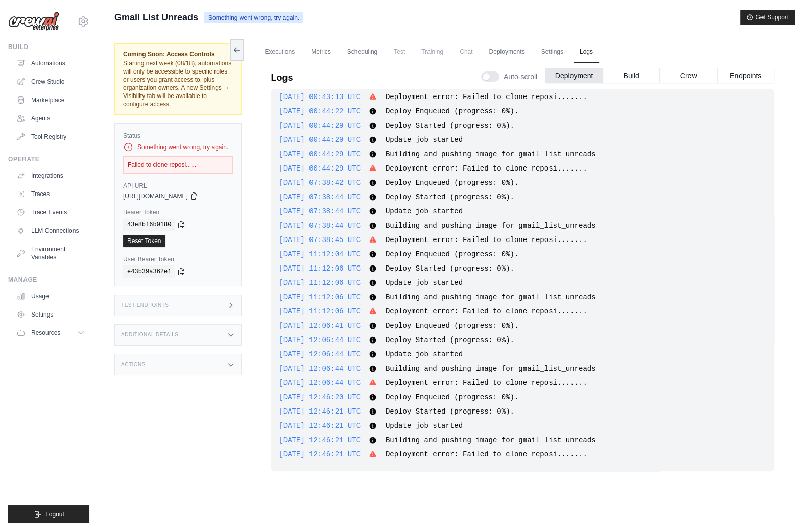
click at [90, 389] on div "[PERSON_NAME][EMAIL_ADDRESS][DOMAIN_NAME] CrewAI Internal Org [GEOGRAPHIC_DATA]…" at bounding box center [49, 265] width 98 height 531
click at [47, 59] on link "Automations" at bounding box center [51, 63] width 77 height 16
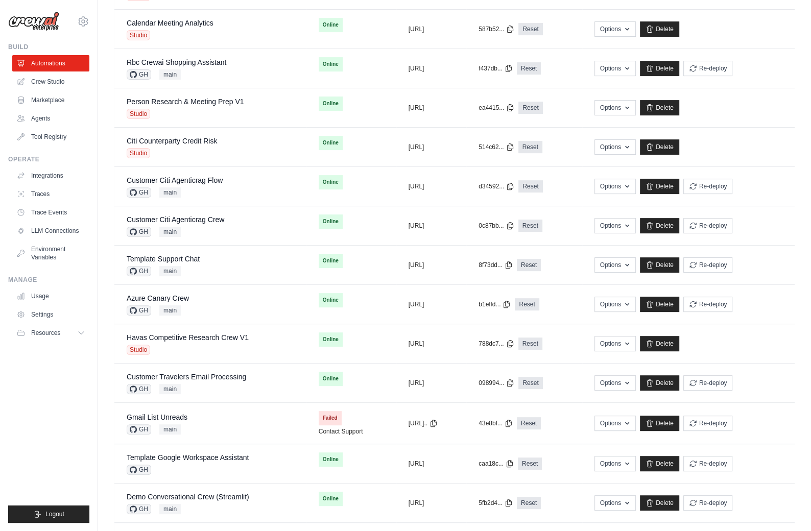
scroll to position [358, 0]
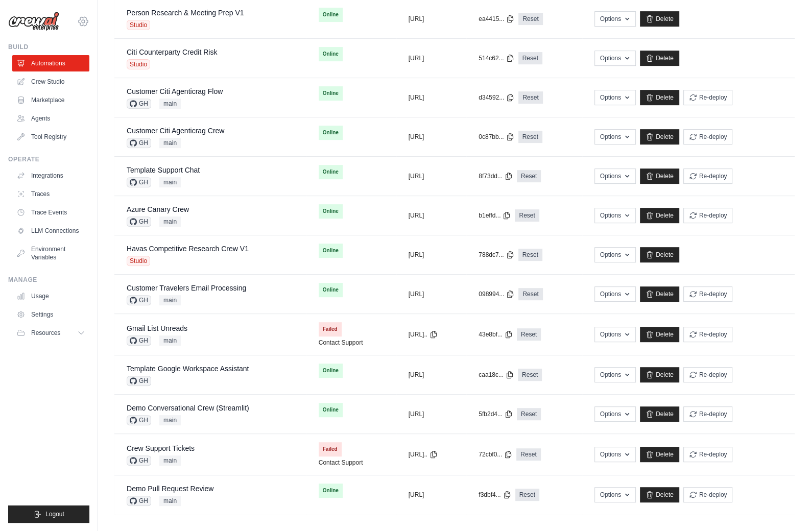
click at [83, 16] on icon at bounding box center [83, 21] width 12 height 12
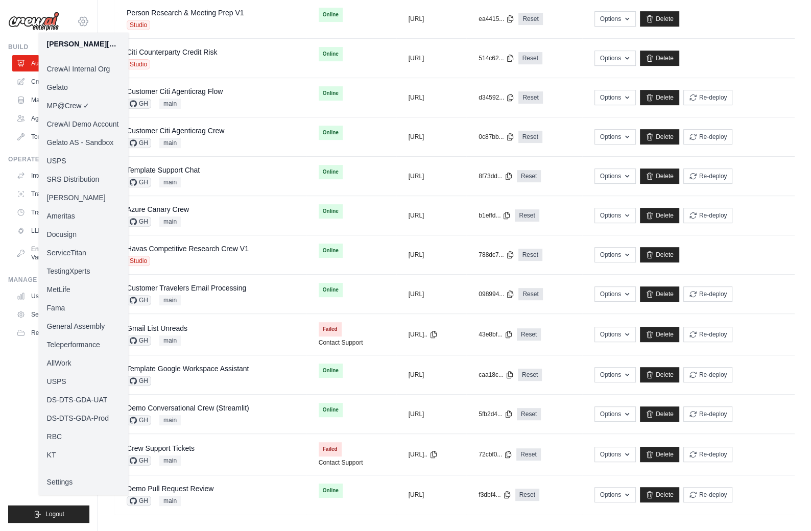
click at [83, 16] on icon at bounding box center [83, 21] width 12 height 12
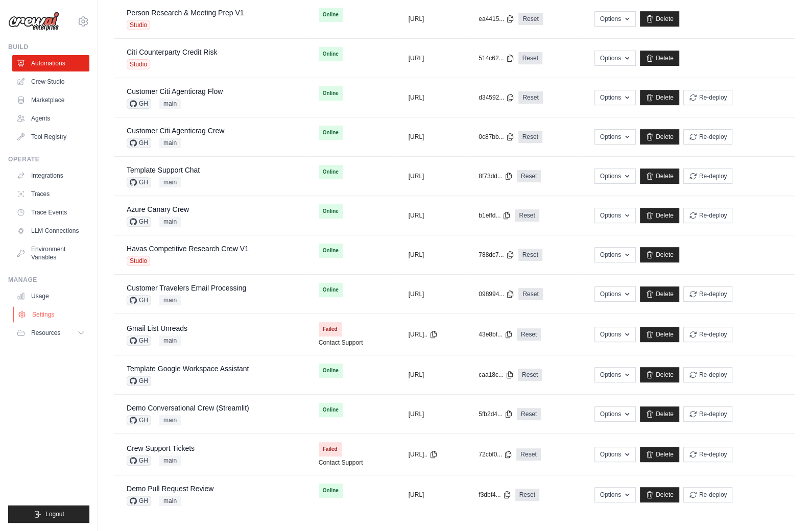
click at [39, 312] on link "Settings" at bounding box center [51, 314] width 77 height 16
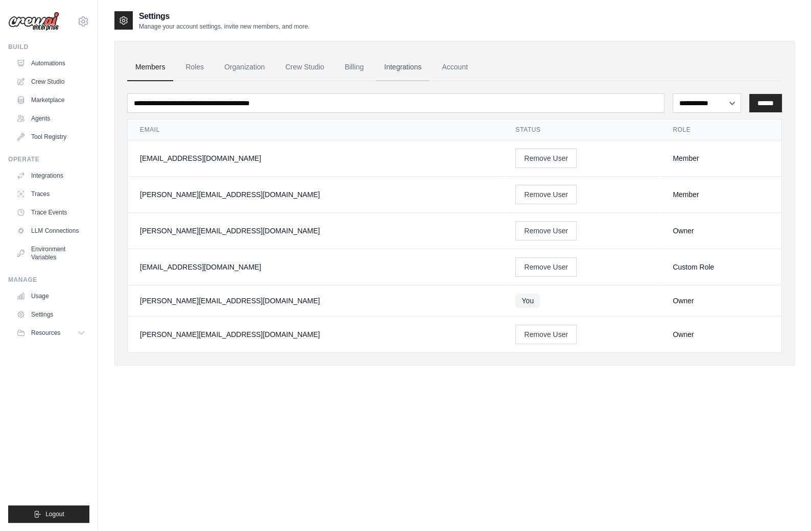
click at [412, 61] on link "Integrations" at bounding box center [403, 68] width 54 height 28
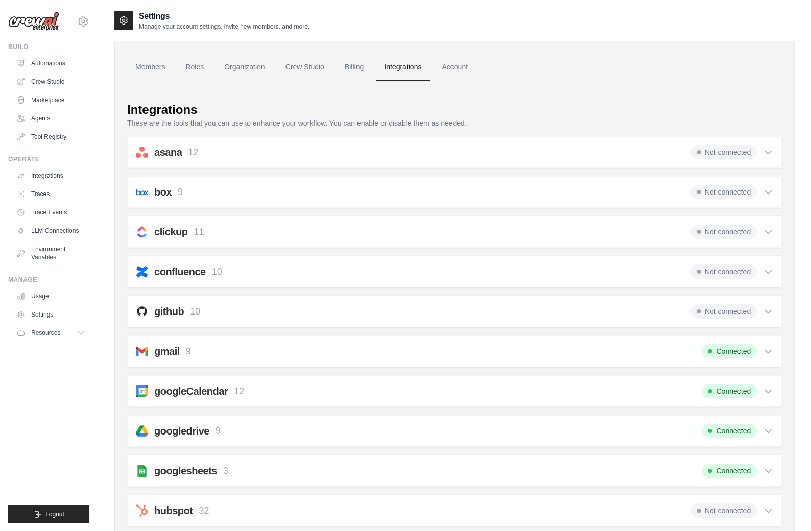
click at [346, 338] on div "gmail 9 Connected Select all Send an Email: gmail_send_email Get an Email by ID…" at bounding box center [454, 351] width 654 height 32
click at [762, 345] on div "Connected" at bounding box center [736, 351] width 71 height 14
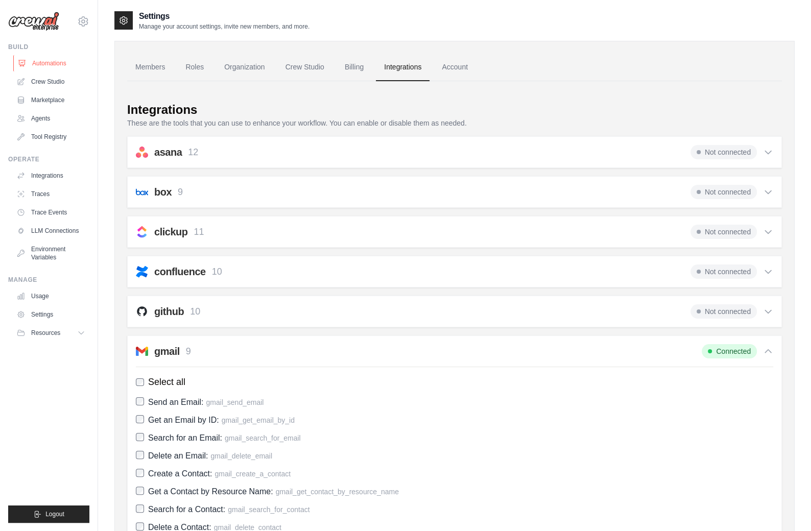
click at [55, 62] on link "Automations" at bounding box center [51, 63] width 77 height 16
